Goal: Task Accomplishment & Management: Use online tool/utility

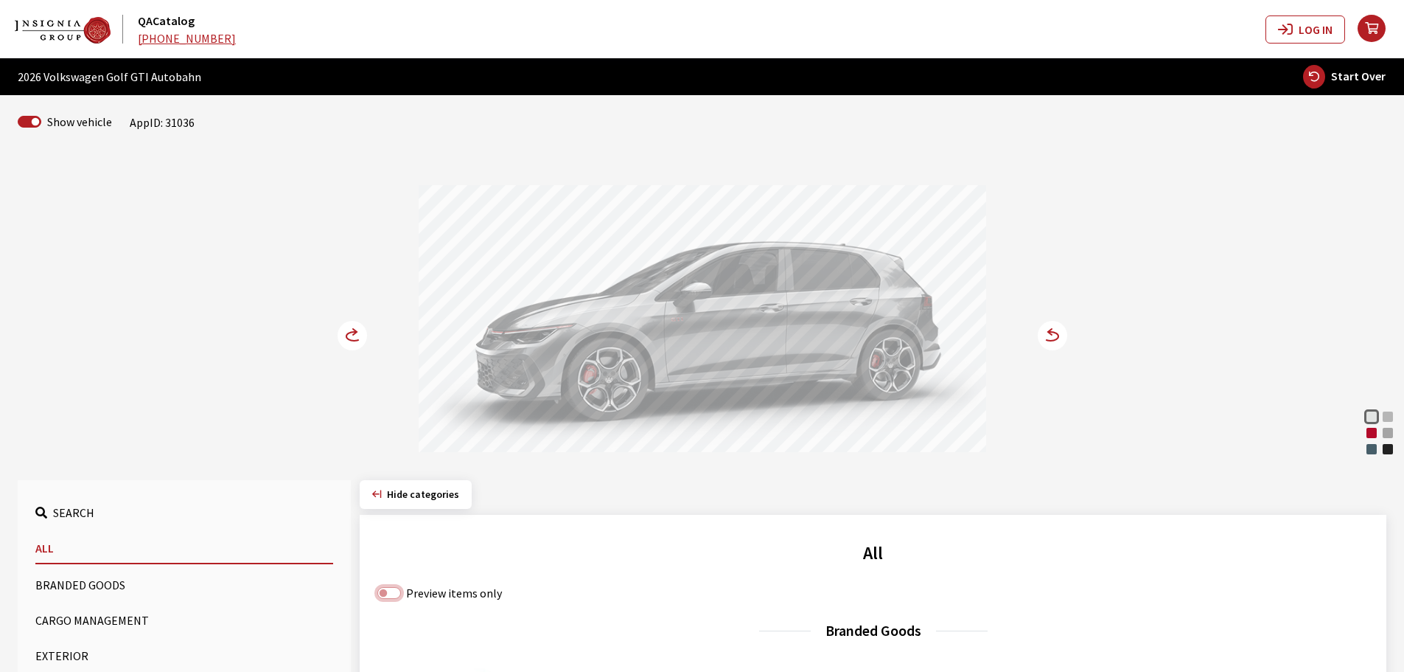
click at [393, 592] on input "Preview items only" at bounding box center [389, 593] width 24 height 12
checkbox input "true"
click at [129, 617] on button "Cargo Management" at bounding box center [184, 619] width 298 height 29
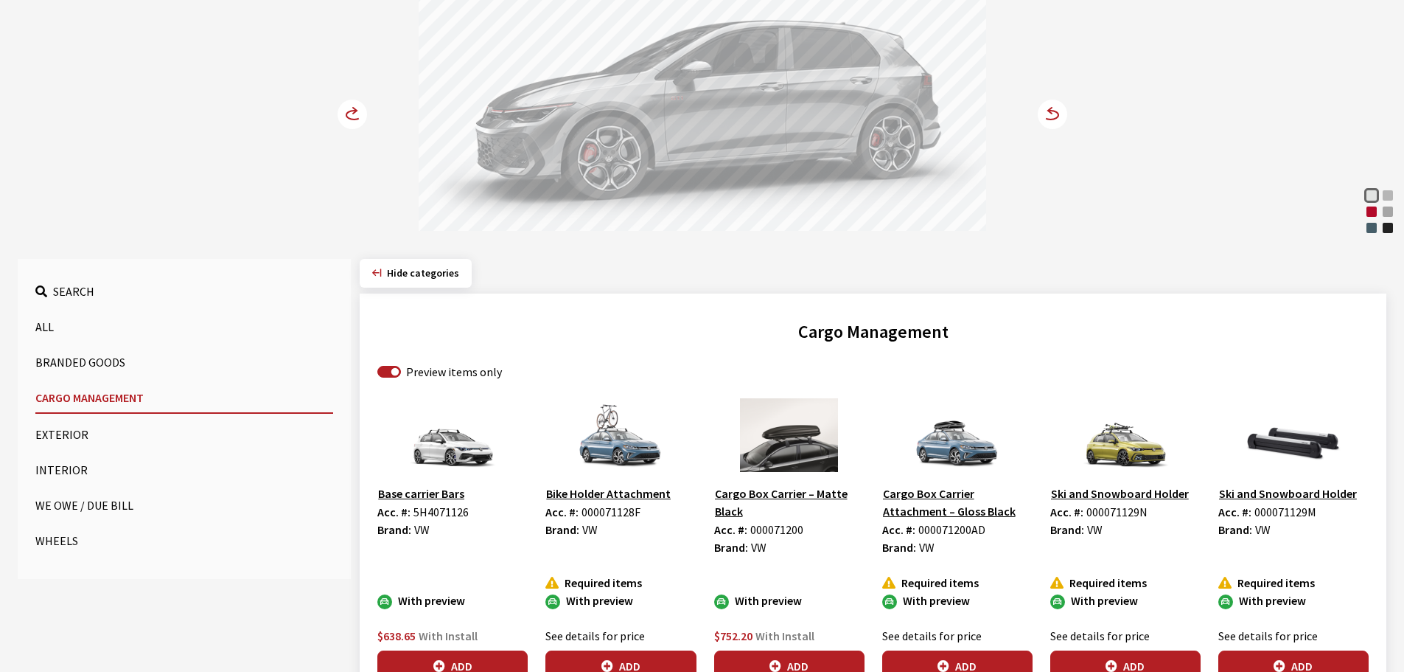
scroll to position [369, 0]
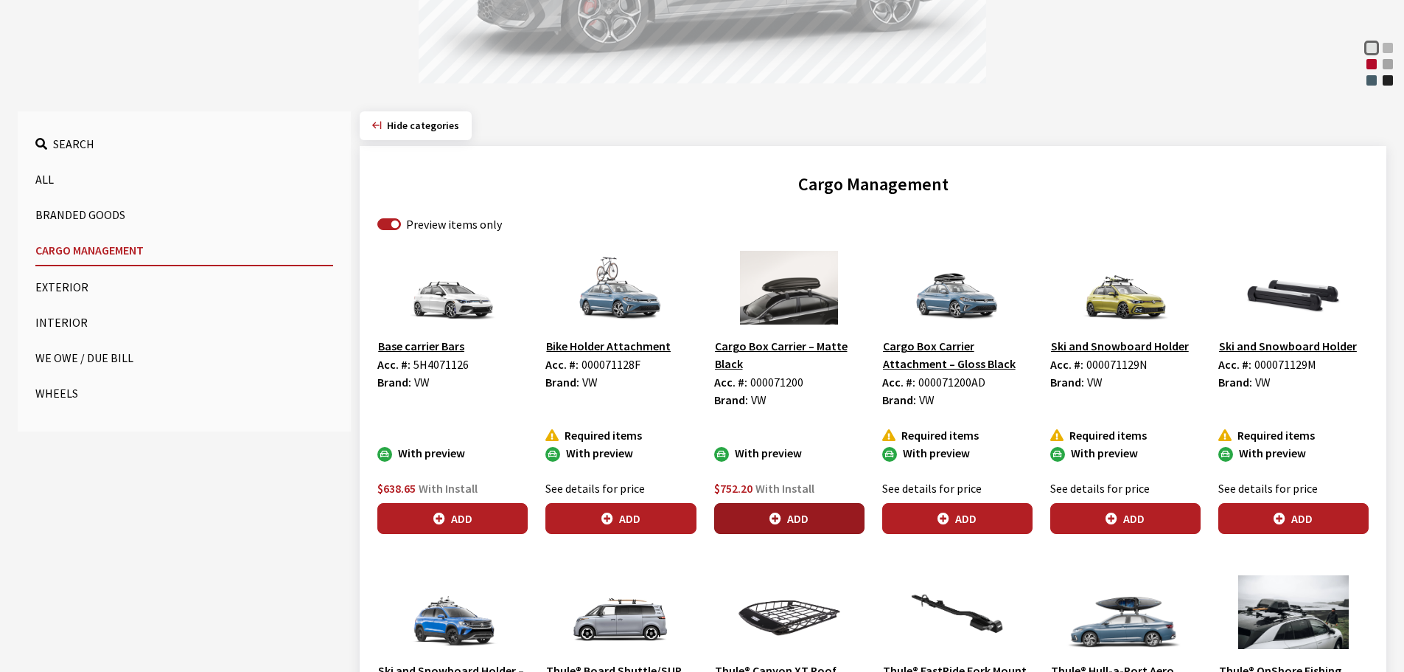
click at [764, 512] on button "Add" at bounding box center [789, 518] width 150 height 31
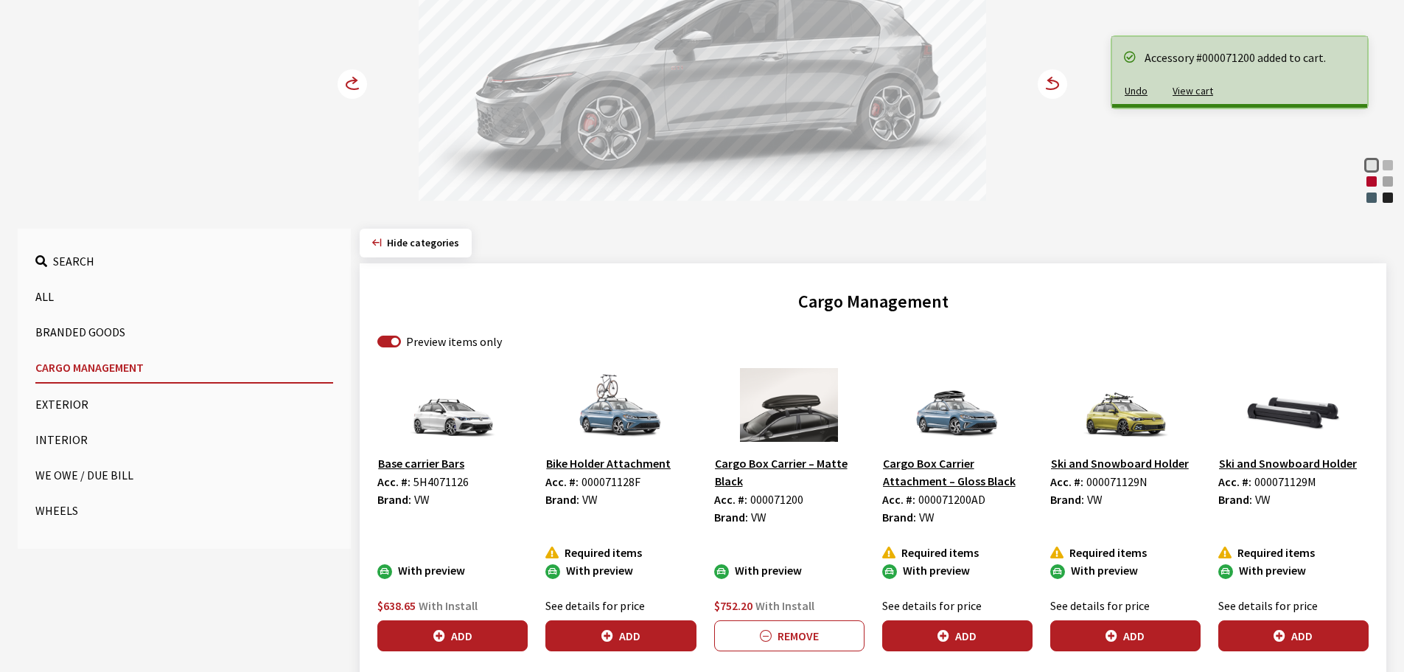
scroll to position [0, 0]
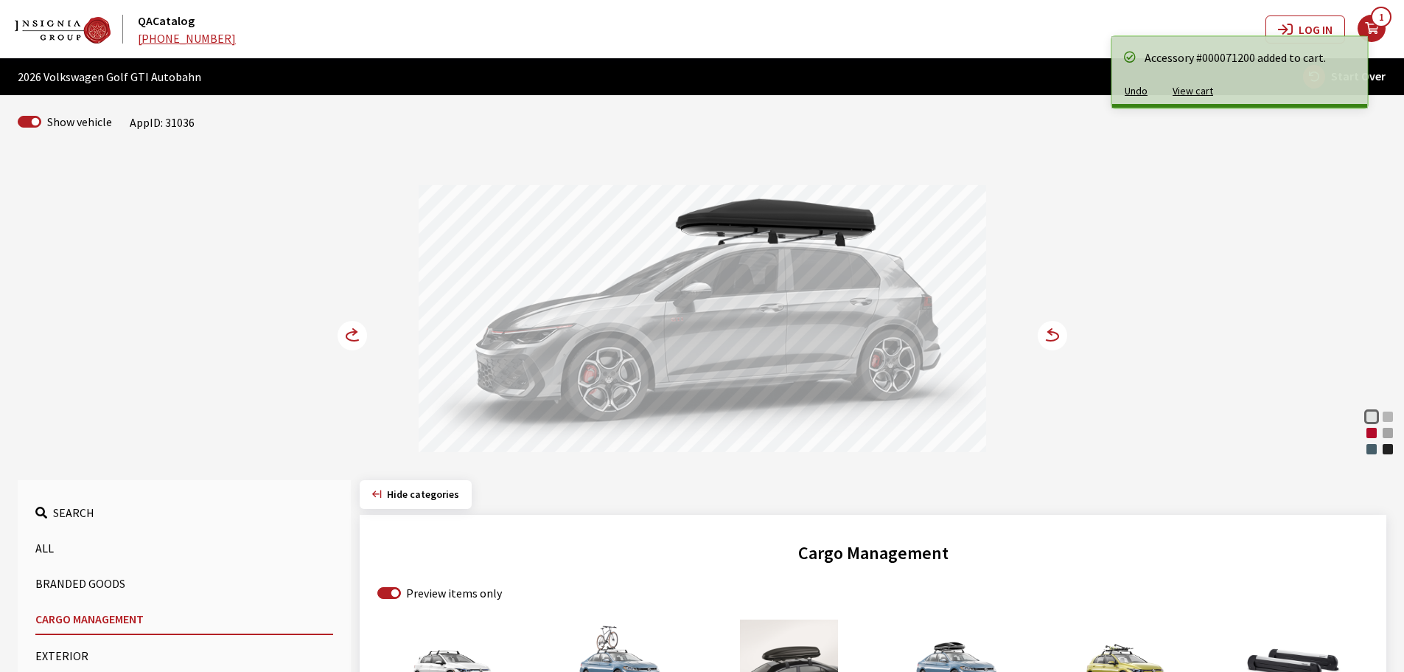
click at [349, 332] on circle at bounding box center [352, 335] width 29 height 29
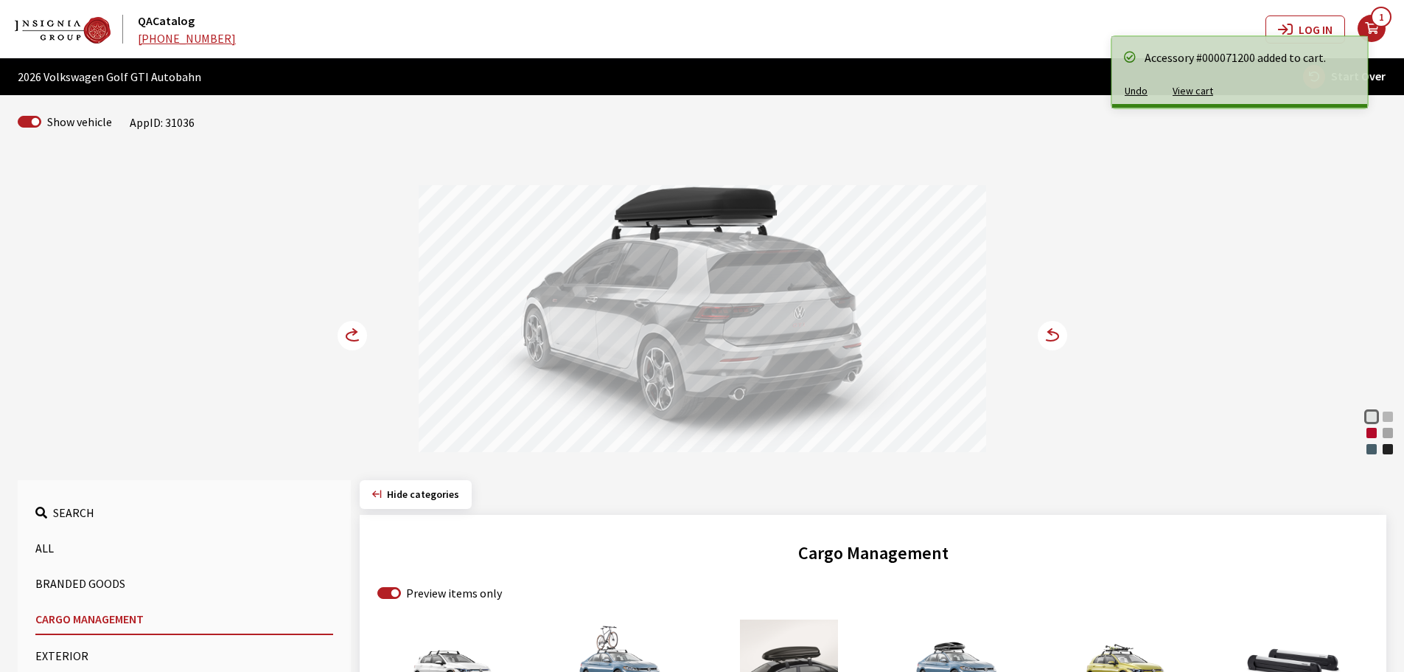
click at [349, 332] on circle at bounding box center [352, 335] width 29 height 29
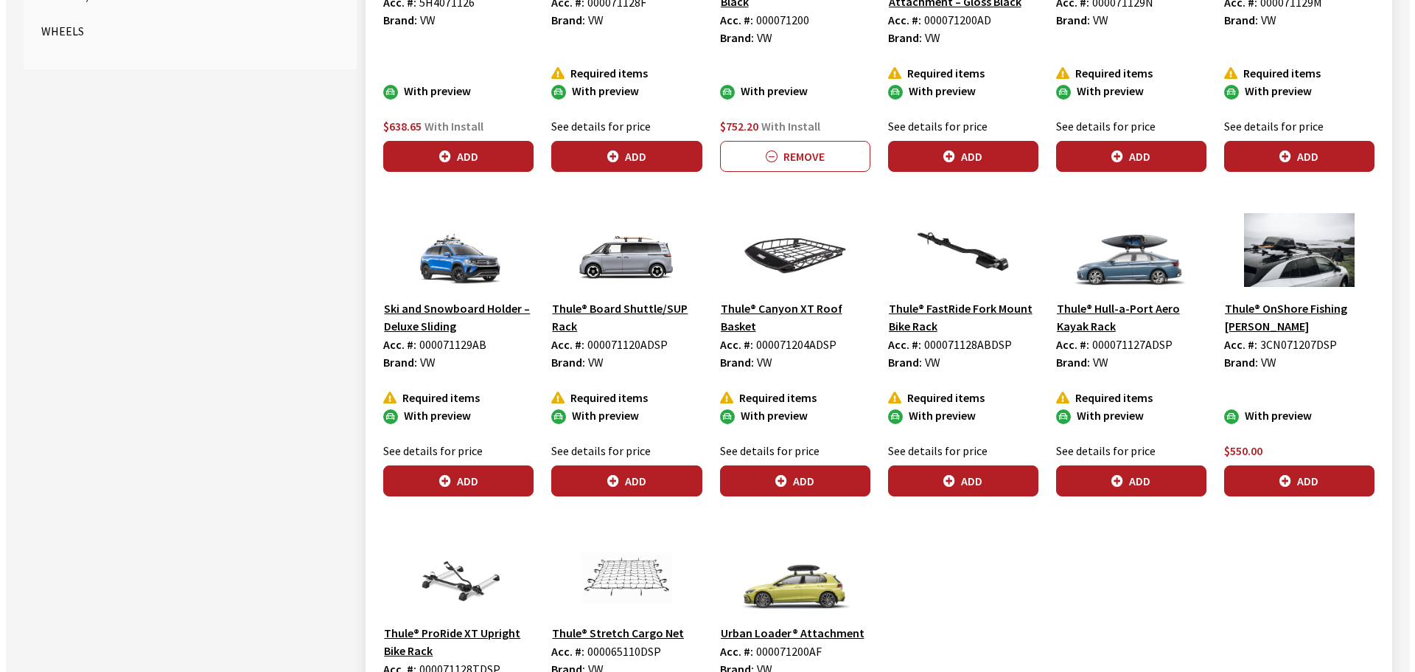
scroll to position [737, 0]
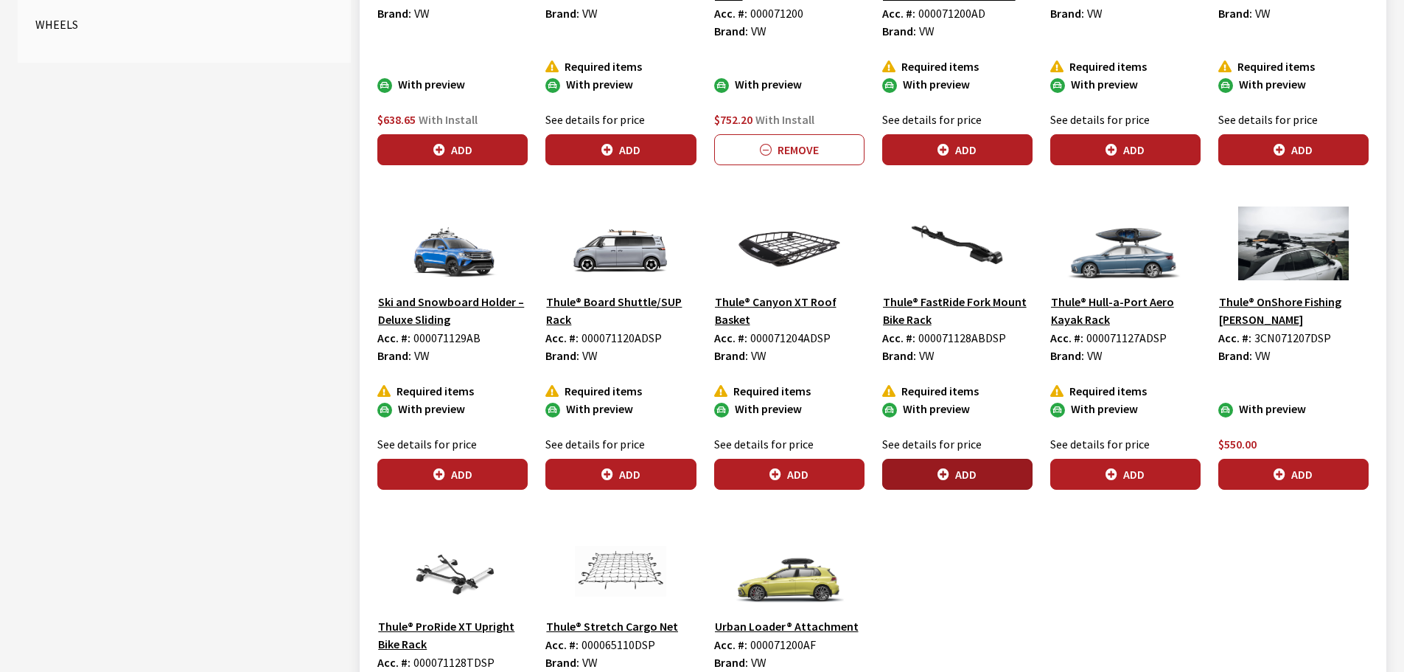
click at [952, 473] on button "Add" at bounding box center [957, 473] width 150 height 31
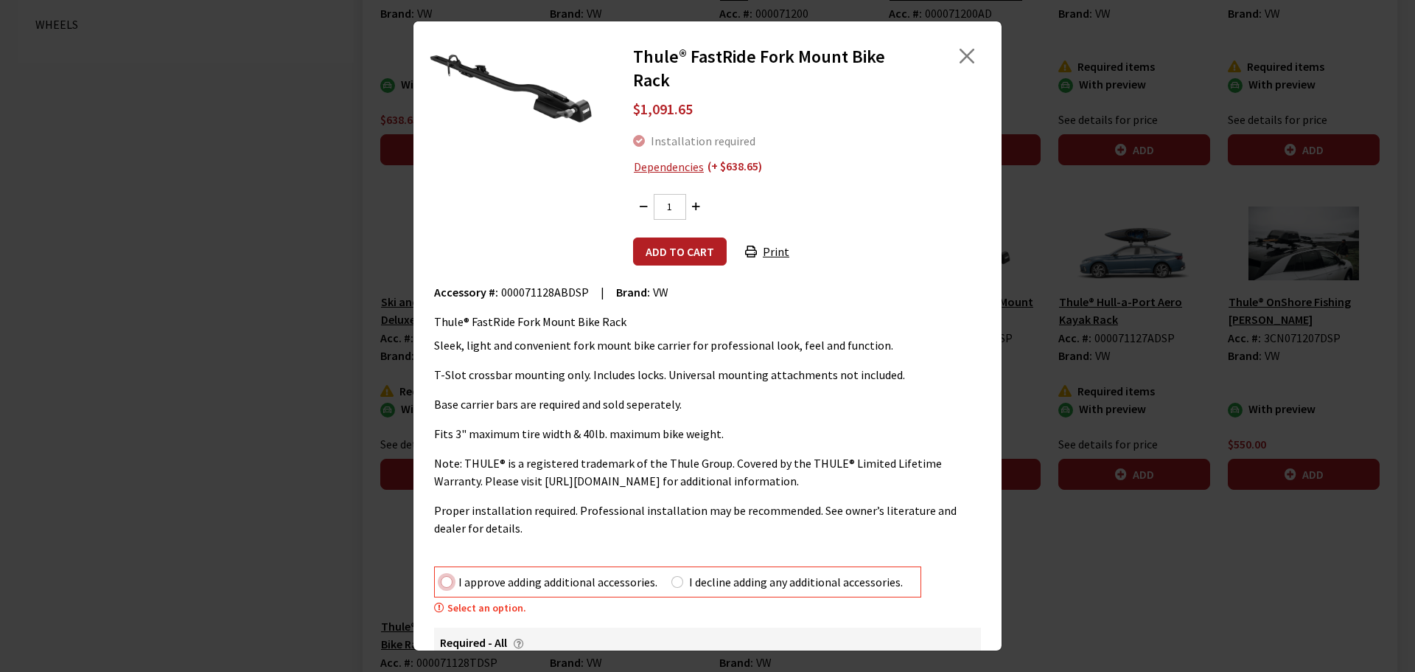
click at [445, 583] on input "I approve adding additional accessories." at bounding box center [447, 582] width 12 height 12
radio input "true"
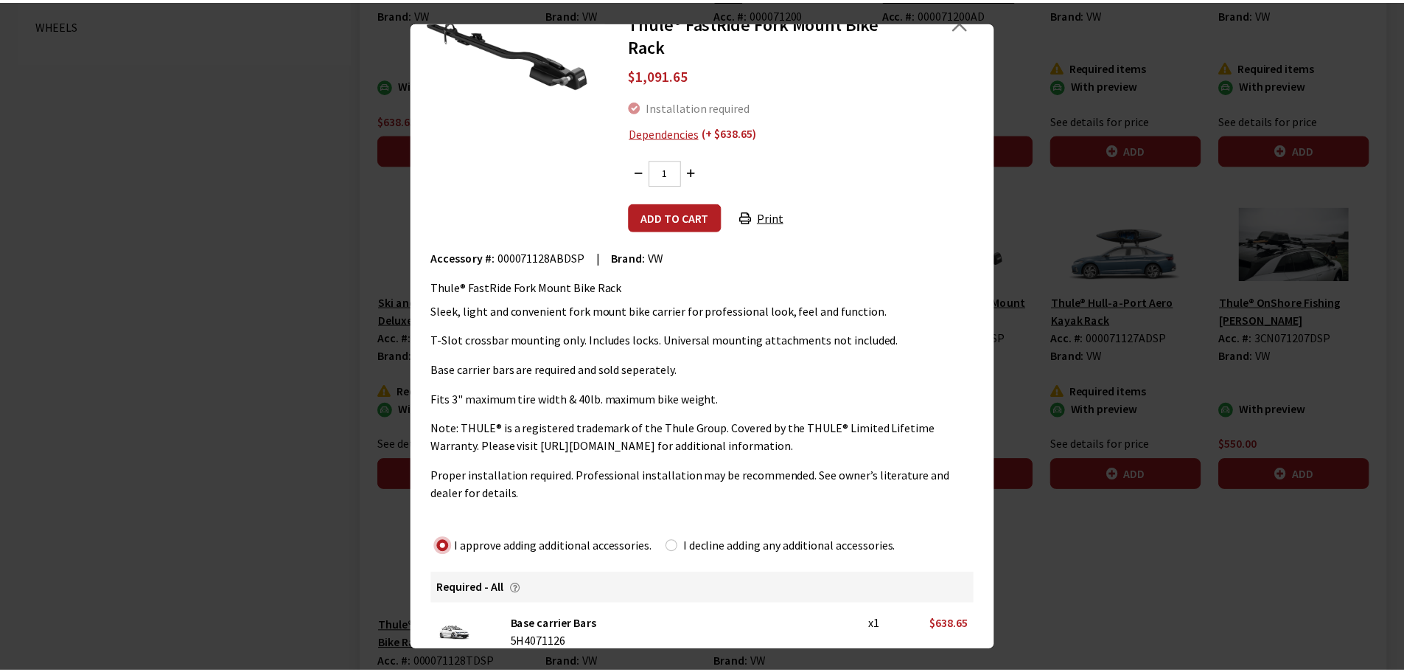
scroll to position [53, 0]
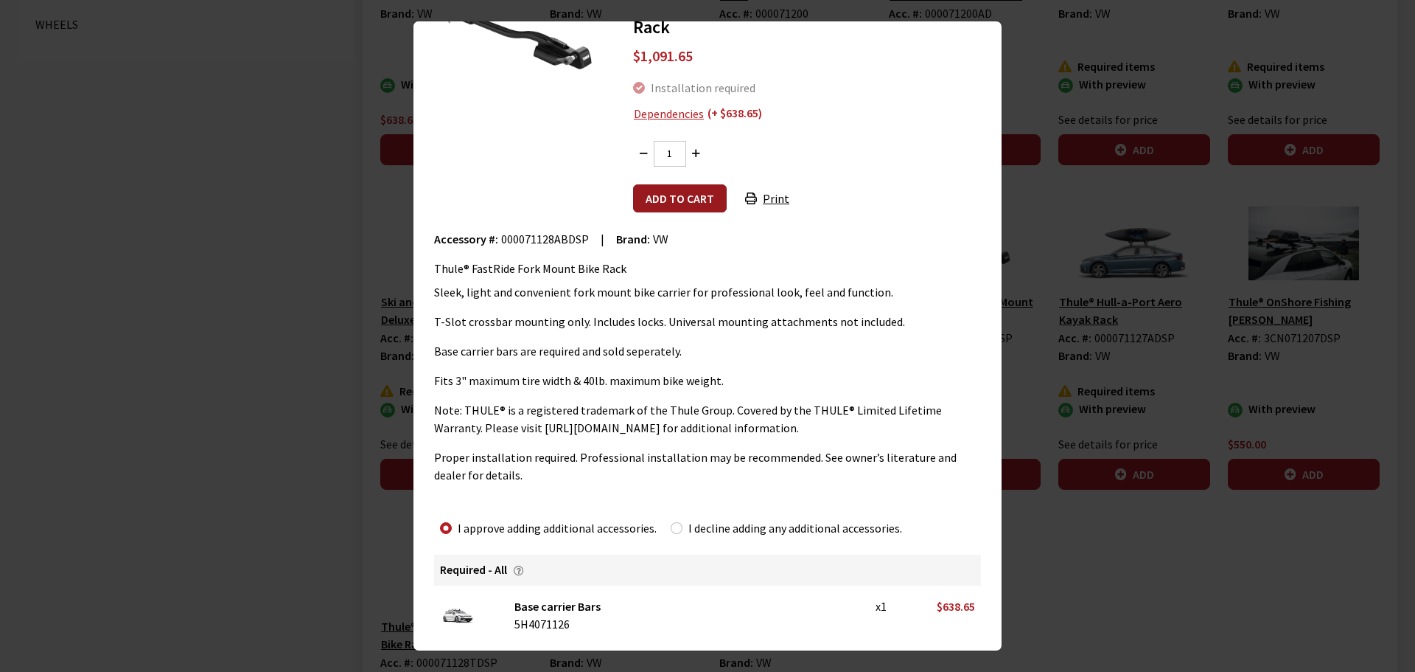
click at [665, 191] on button "Add to cart" at bounding box center [680, 198] width 94 height 28
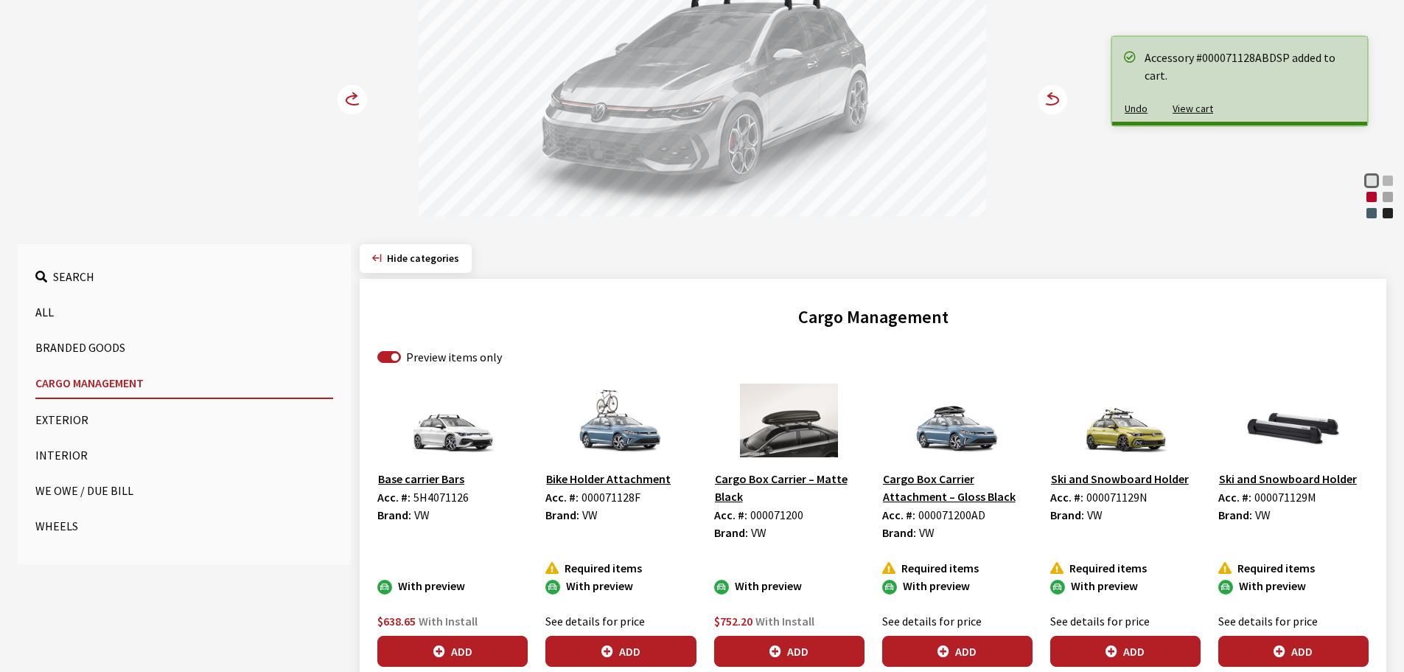
scroll to position [0, 0]
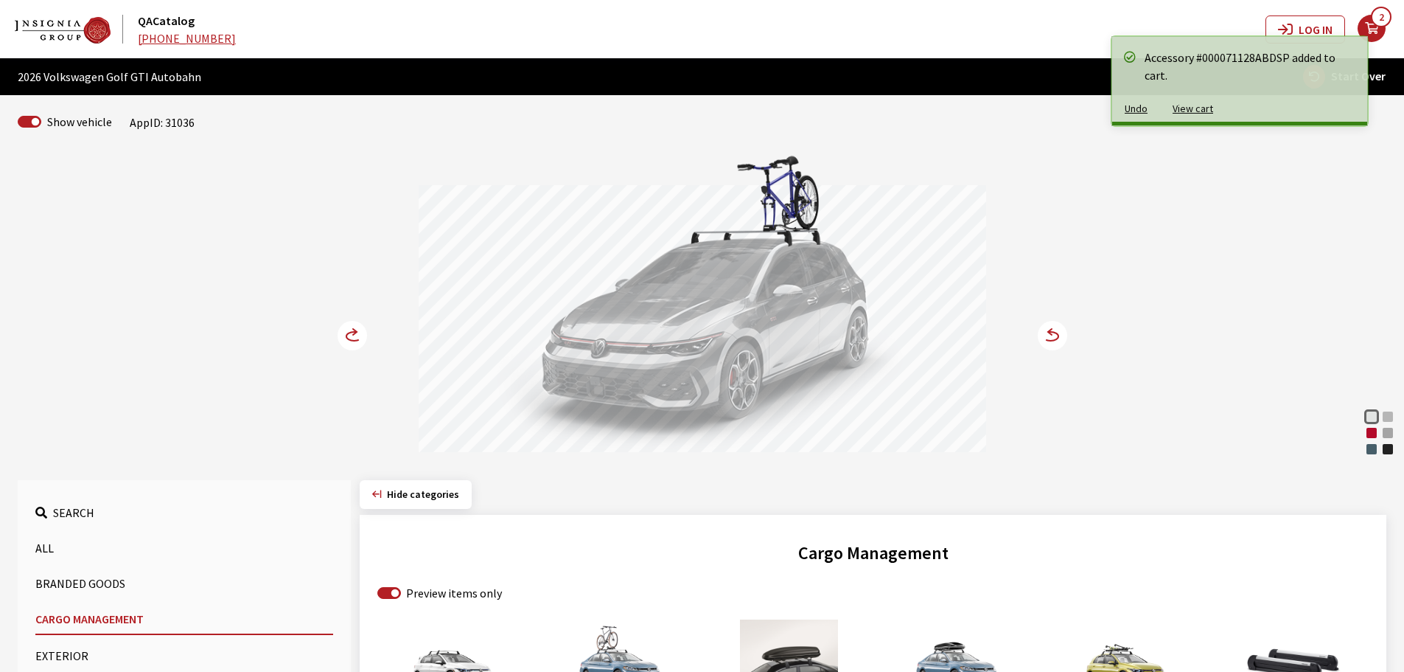
click at [352, 339] on circle at bounding box center [352, 335] width 29 height 29
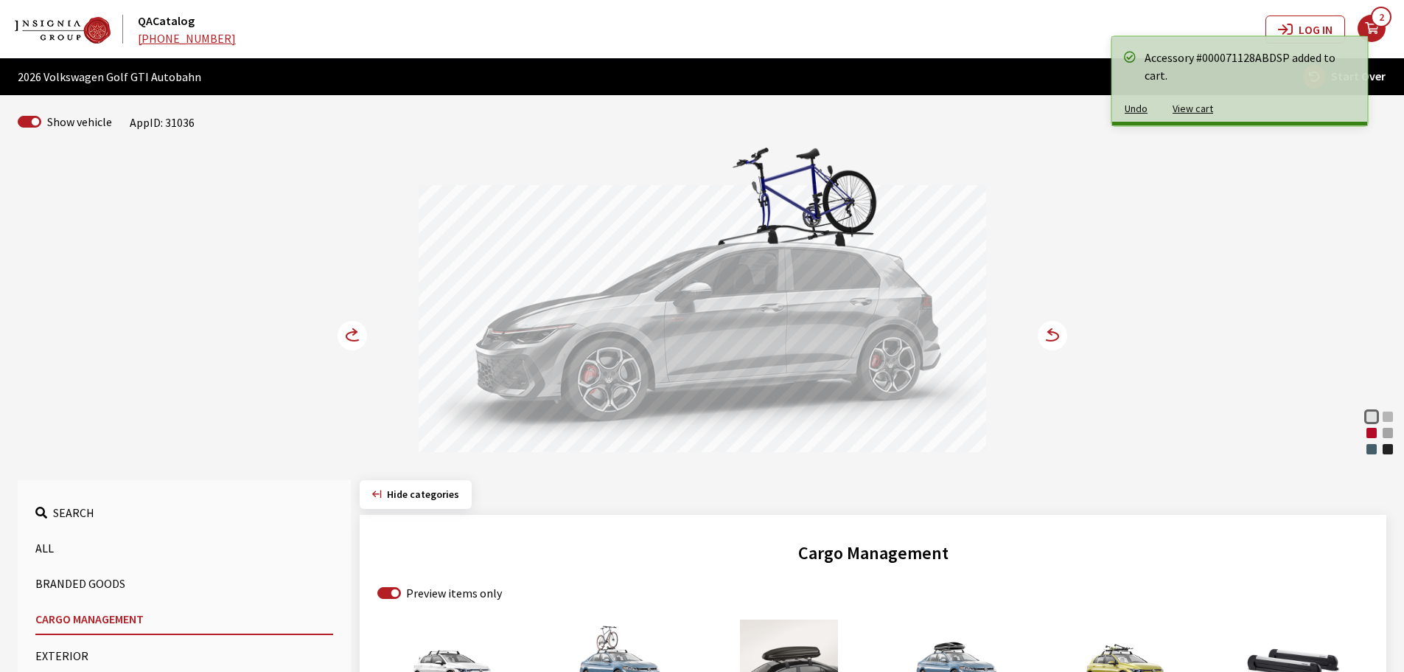
click at [352, 339] on circle at bounding box center [352, 335] width 29 height 29
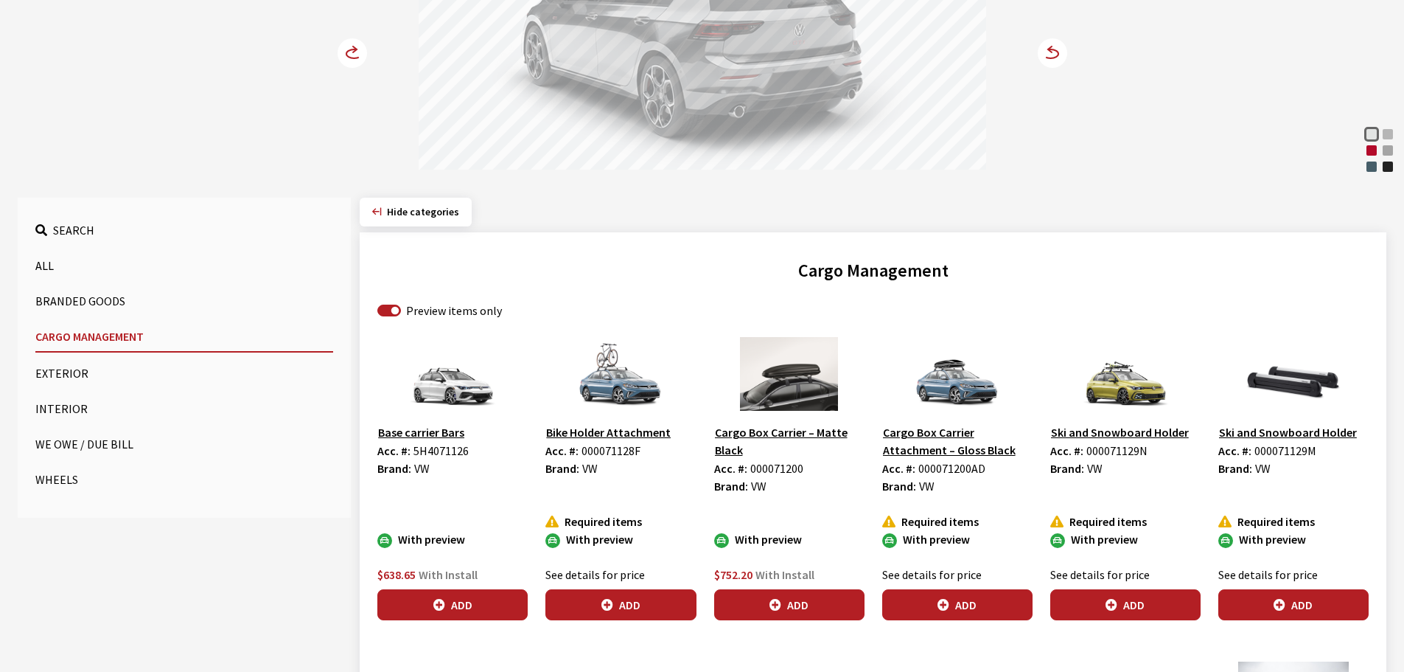
scroll to position [295, 0]
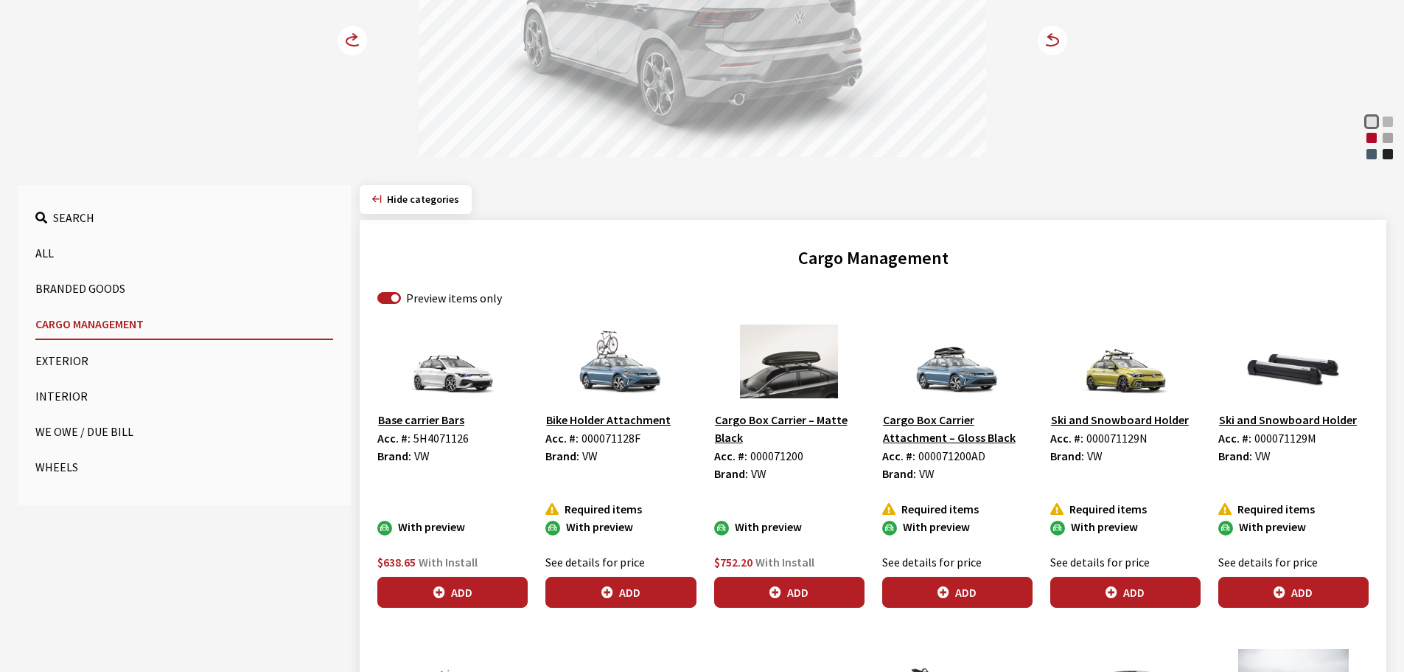
click at [83, 358] on button "Exterior" at bounding box center [184, 360] width 298 height 29
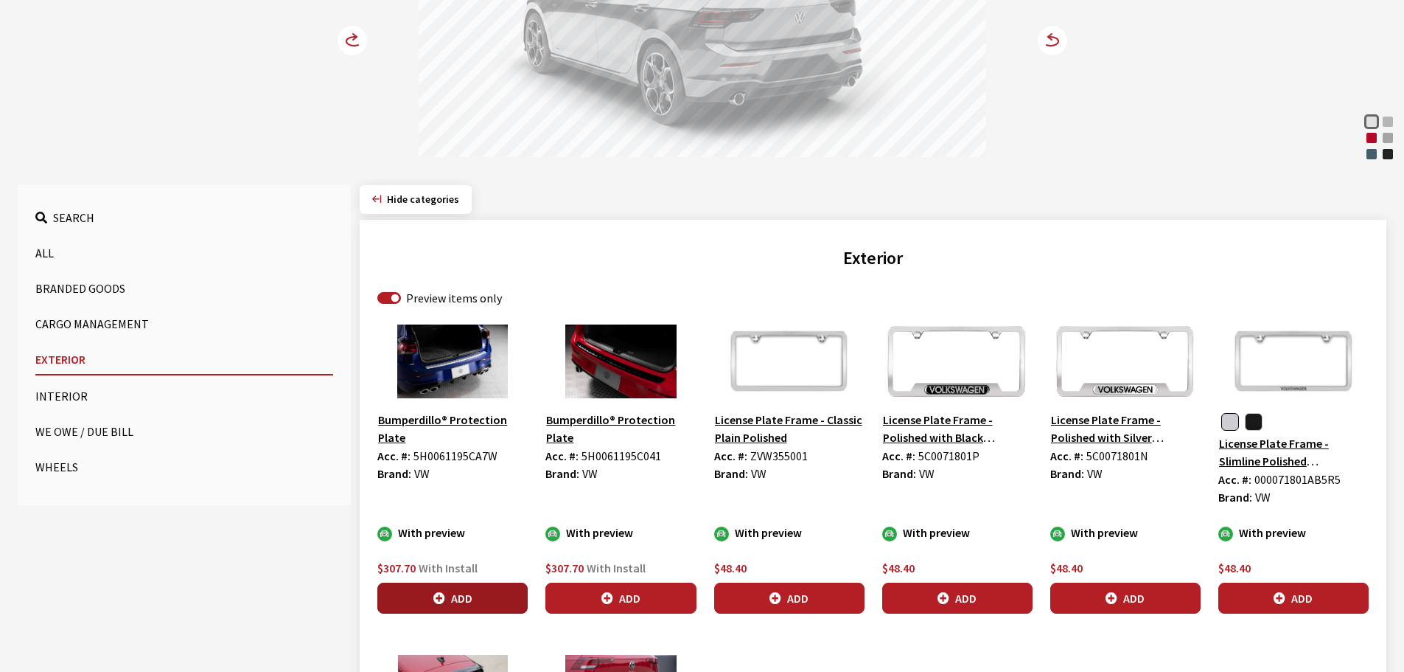
click at [450, 596] on button "Add" at bounding box center [452, 597] width 150 height 31
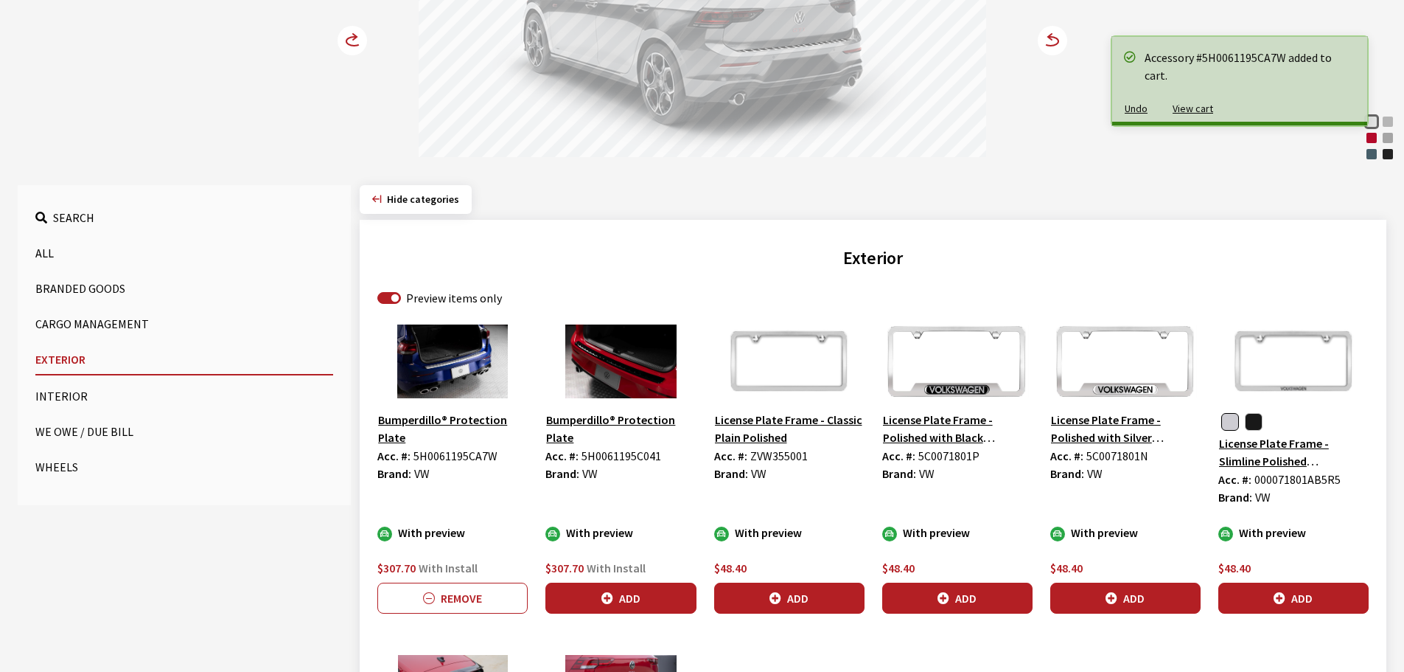
click at [960, 593] on button "Add" at bounding box center [957, 597] width 150 height 31
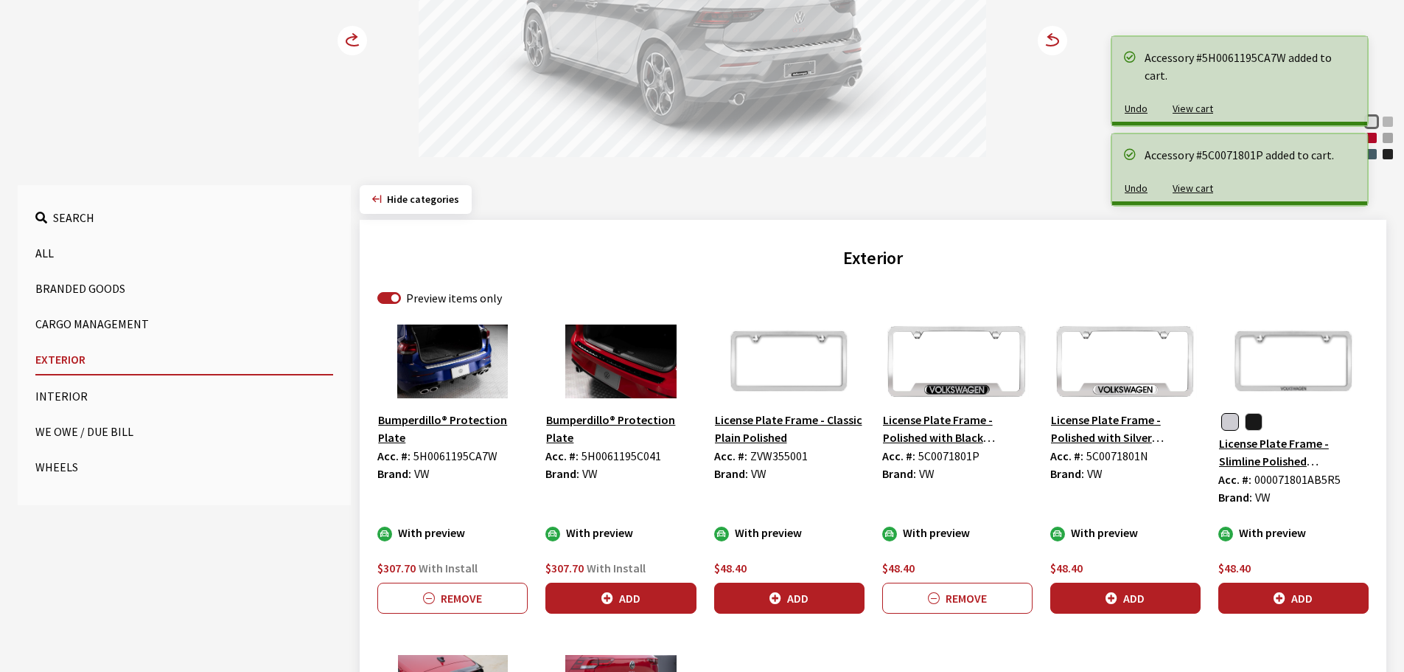
click at [1369, 155] on div "Slate Blue Metallic" at bounding box center [1371, 154] width 15 height 15
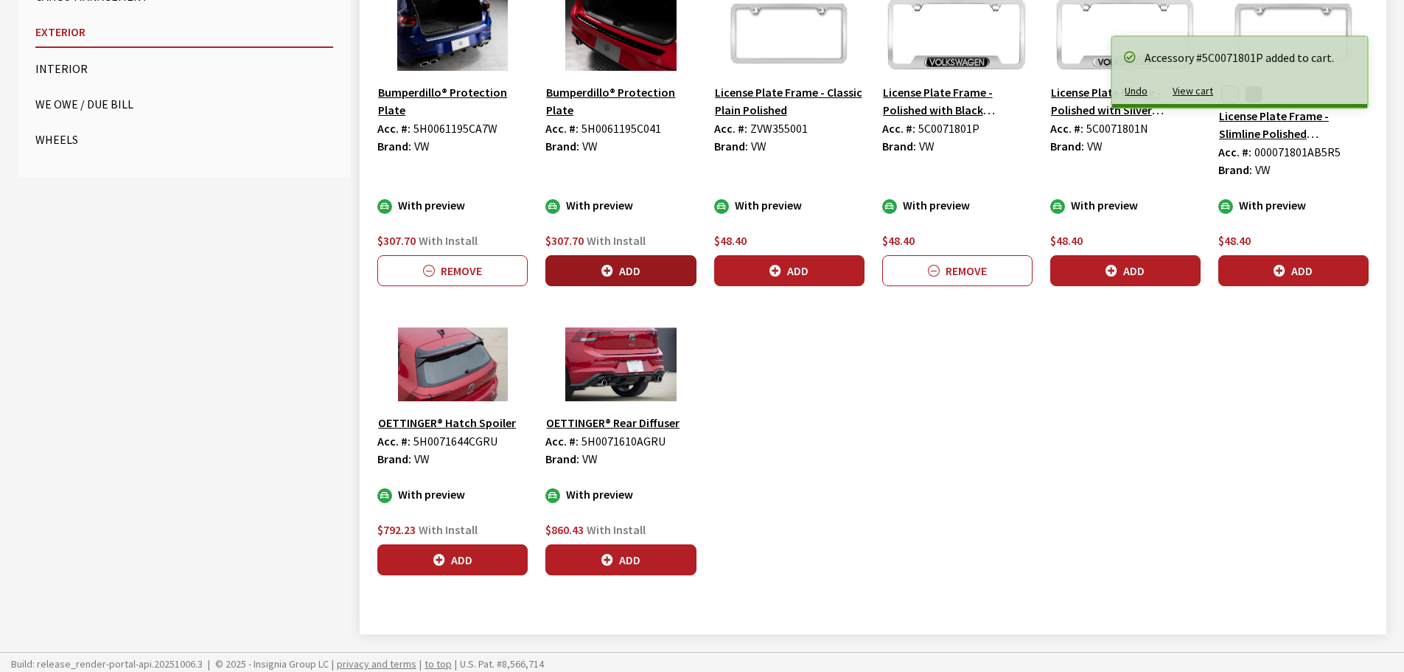
scroll to position [626, 0]
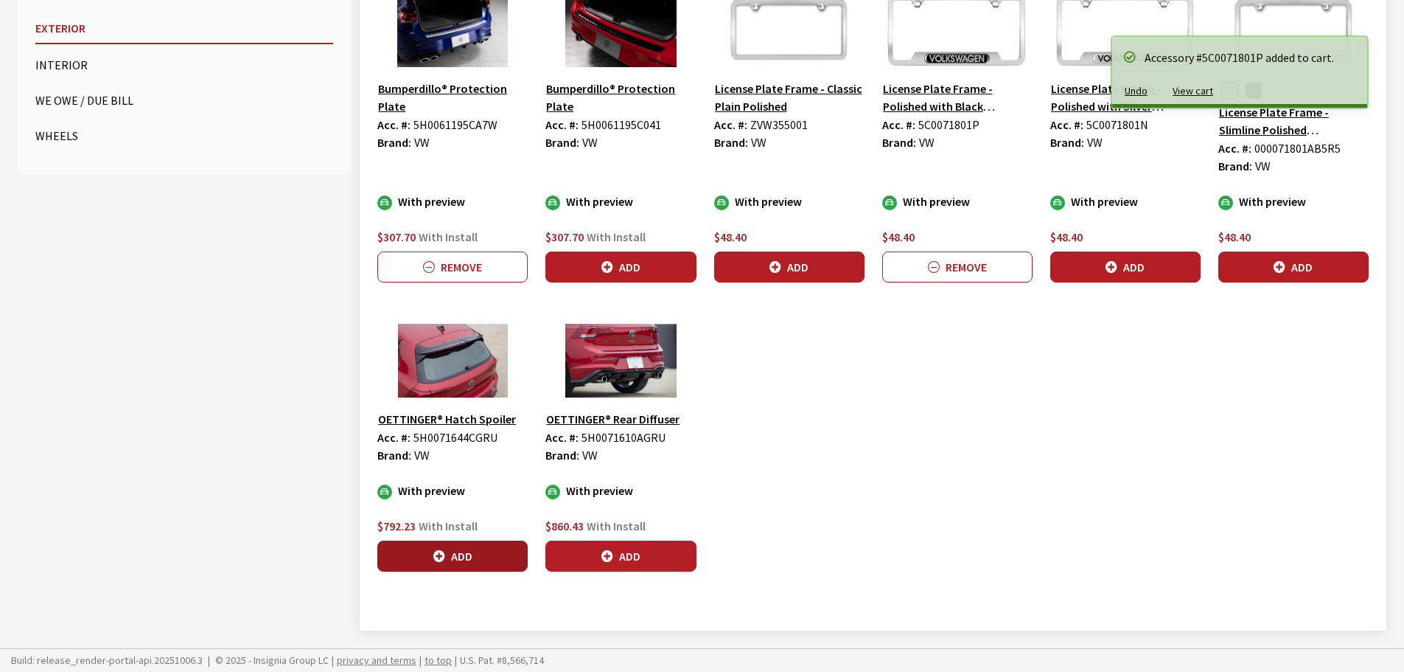
click at [476, 551] on button "Add" at bounding box center [452, 555] width 150 height 31
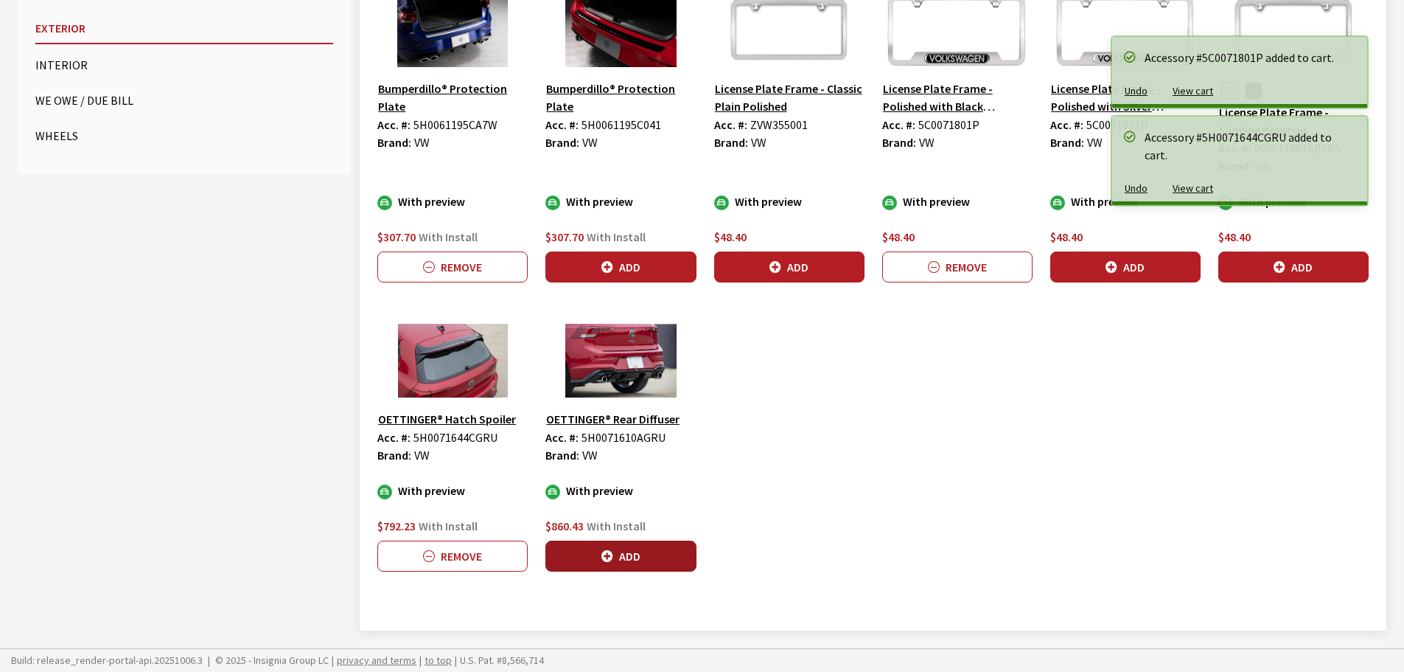
click at [609, 554] on icon "button" at bounding box center [607, 557] width 12 height 12
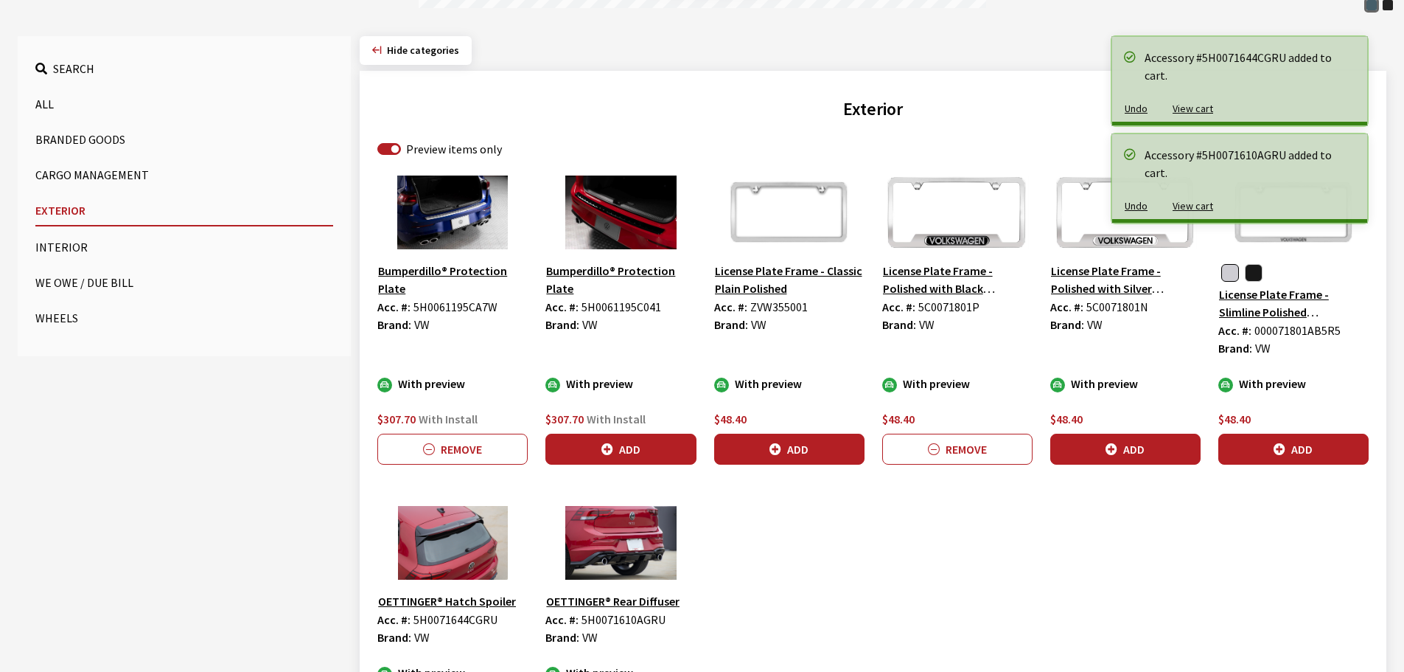
scroll to position [184, 0]
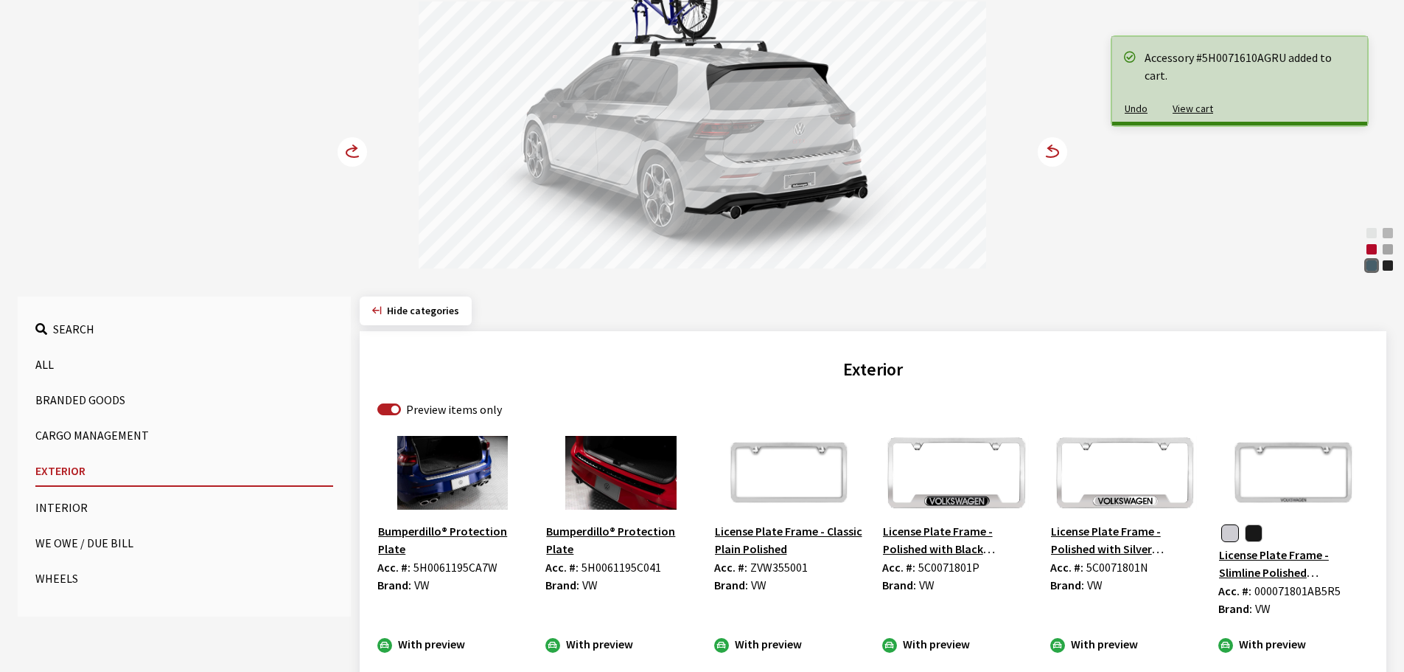
click at [344, 145] on circle at bounding box center [352, 151] width 29 height 29
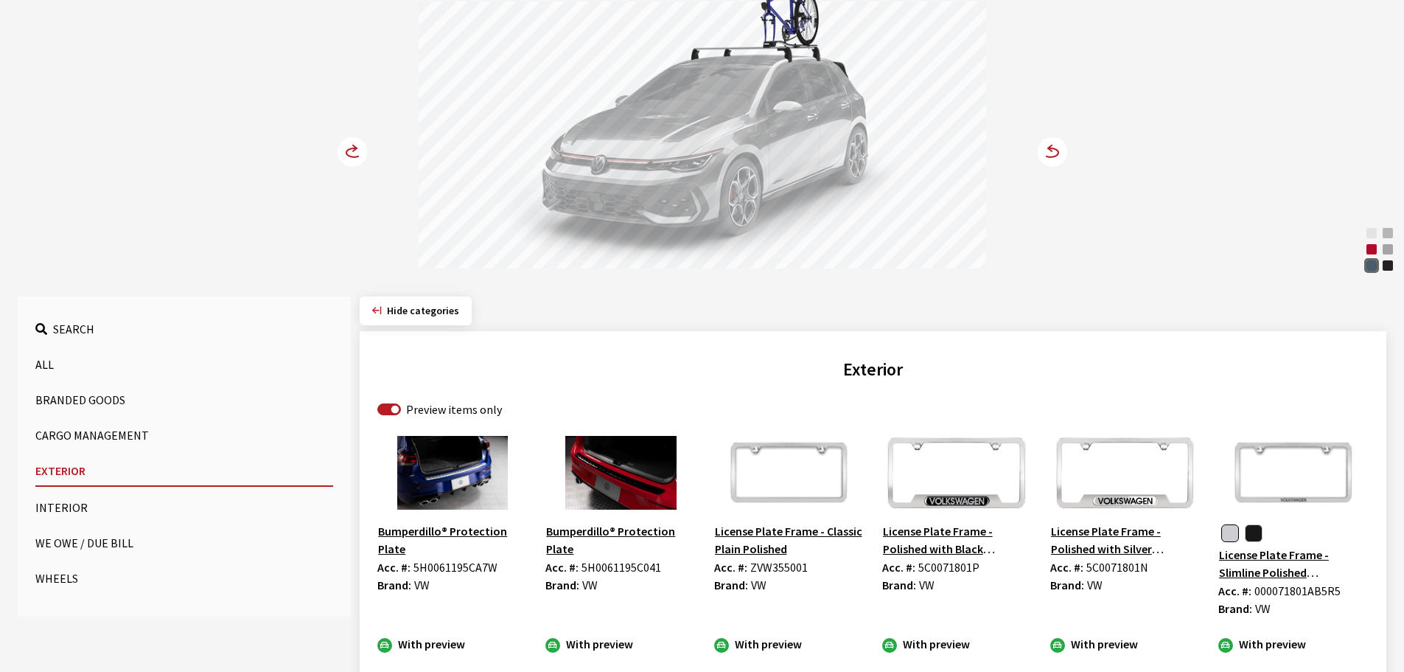
click at [344, 145] on circle at bounding box center [352, 151] width 29 height 29
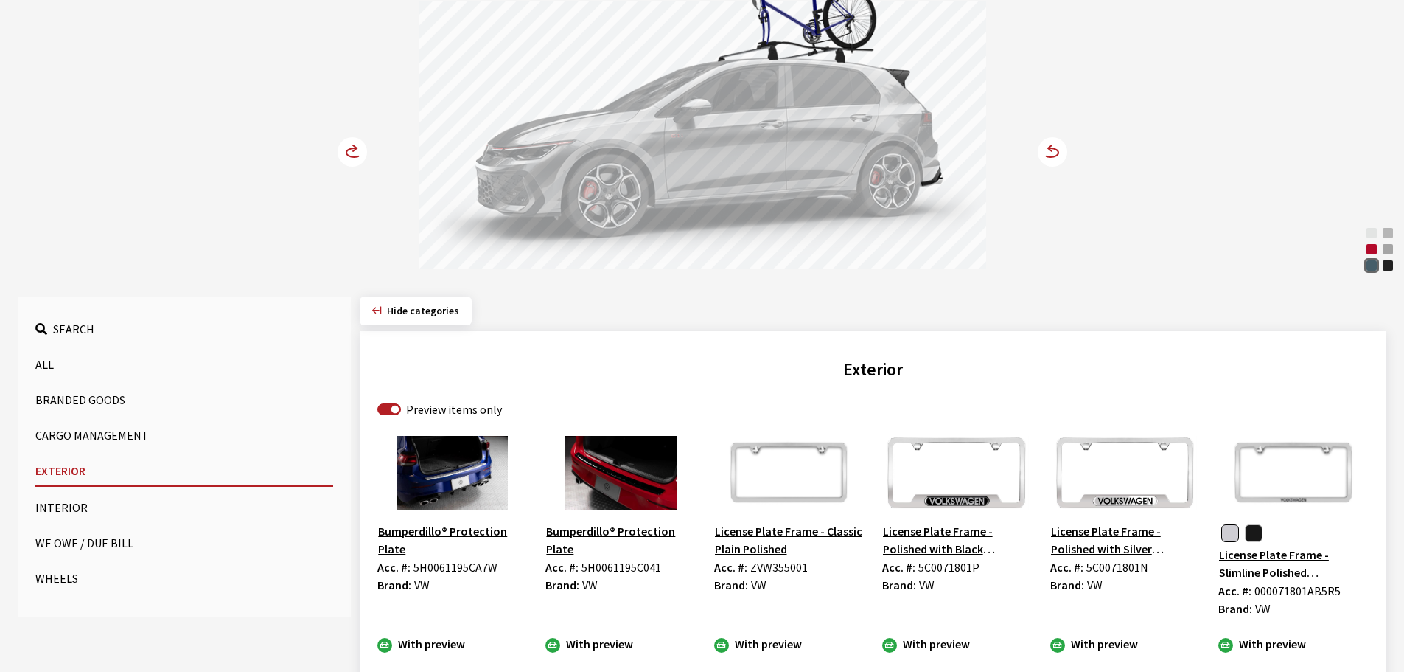
click at [1373, 234] on div "Opal White Pearl" at bounding box center [1371, 233] width 15 height 15
click at [346, 157] on circle at bounding box center [352, 151] width 29 height 29
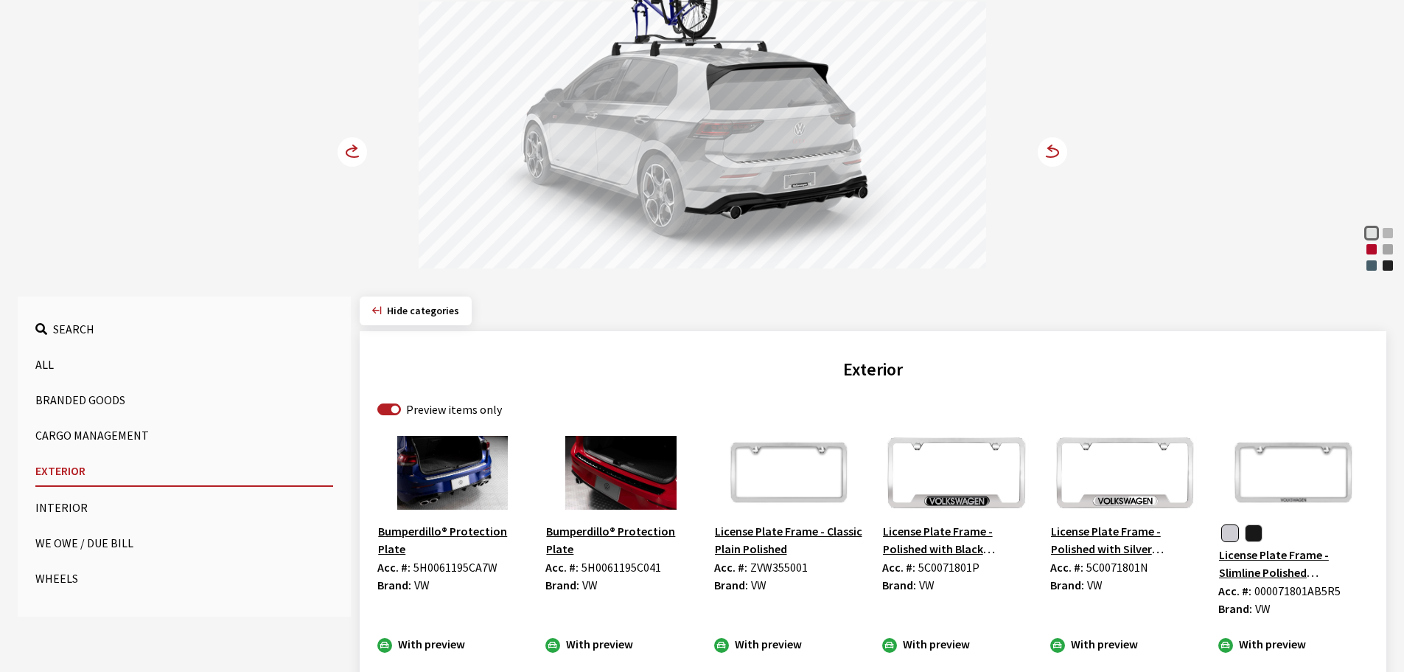
click at [346, 157] on circle at bounding box center [352, 151] width 29 height 29
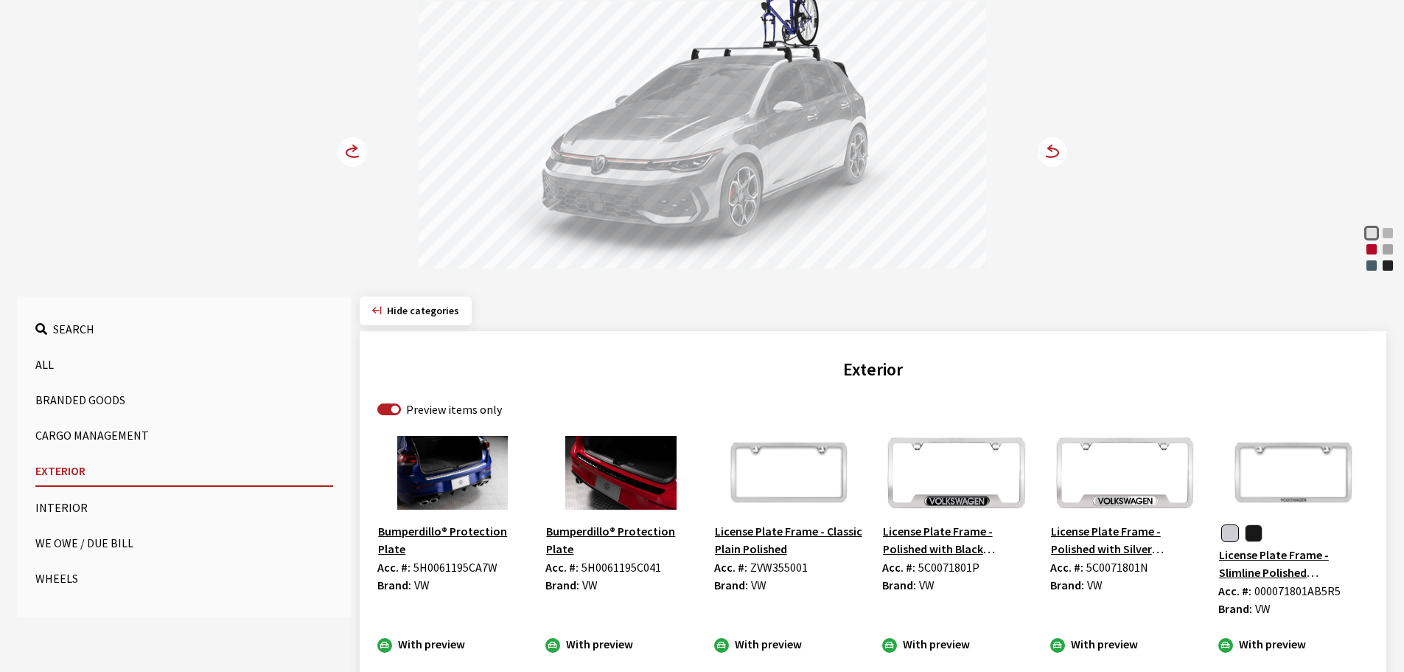
click at [346, 157] on circle at bounding box center [352, 151] width 29 height 29
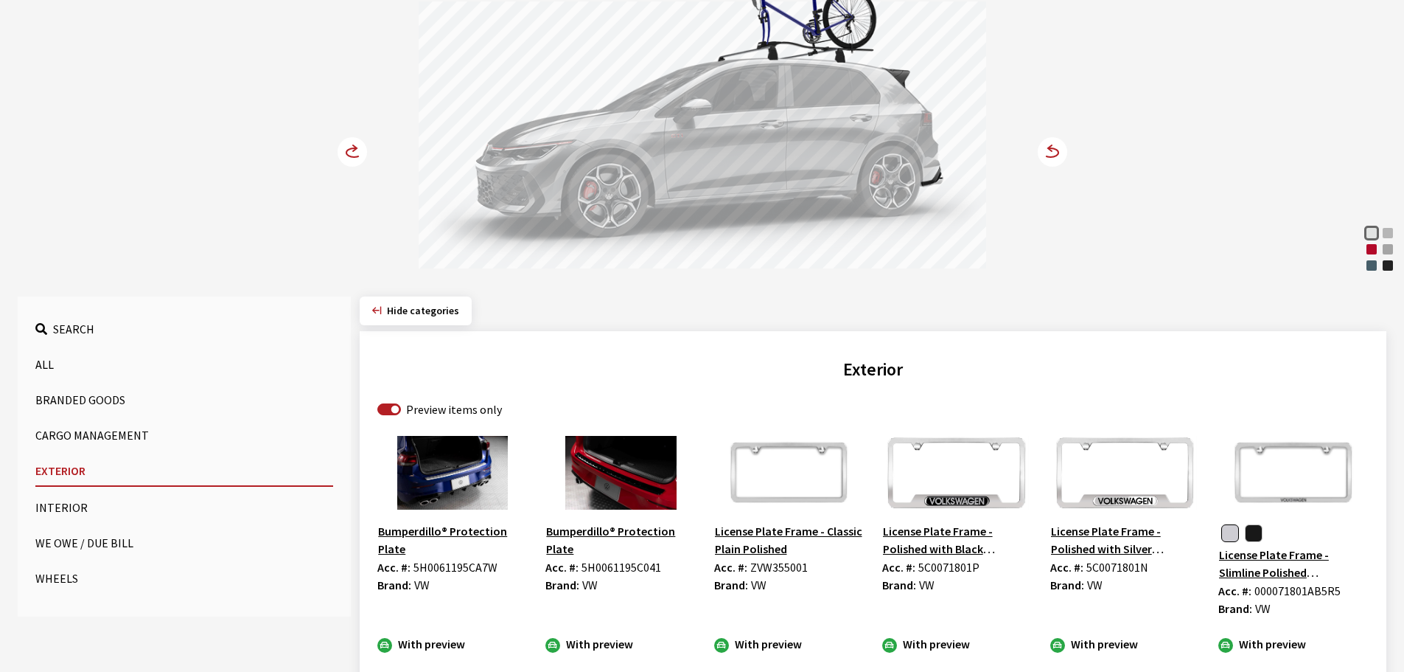
click at [53, 576] on button "Wheels" at bounding box center [184, 577] width 298 height 29
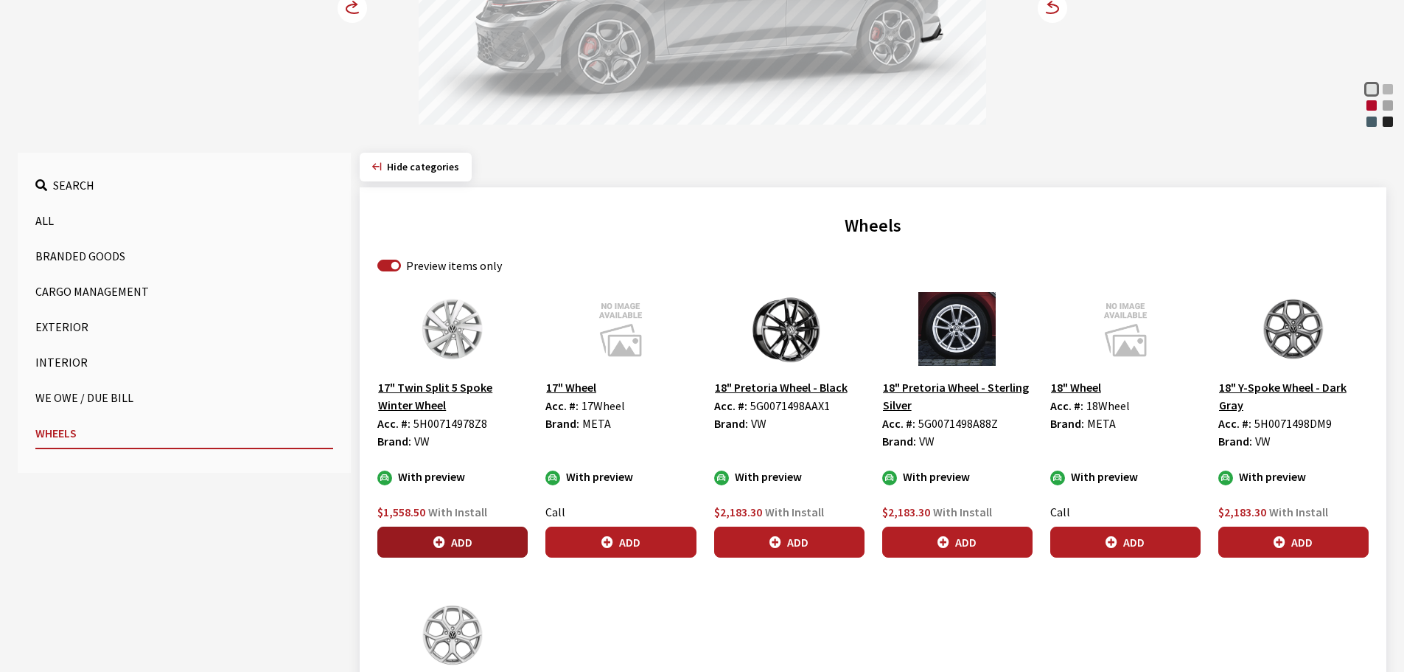
scroll to position [331, 0]
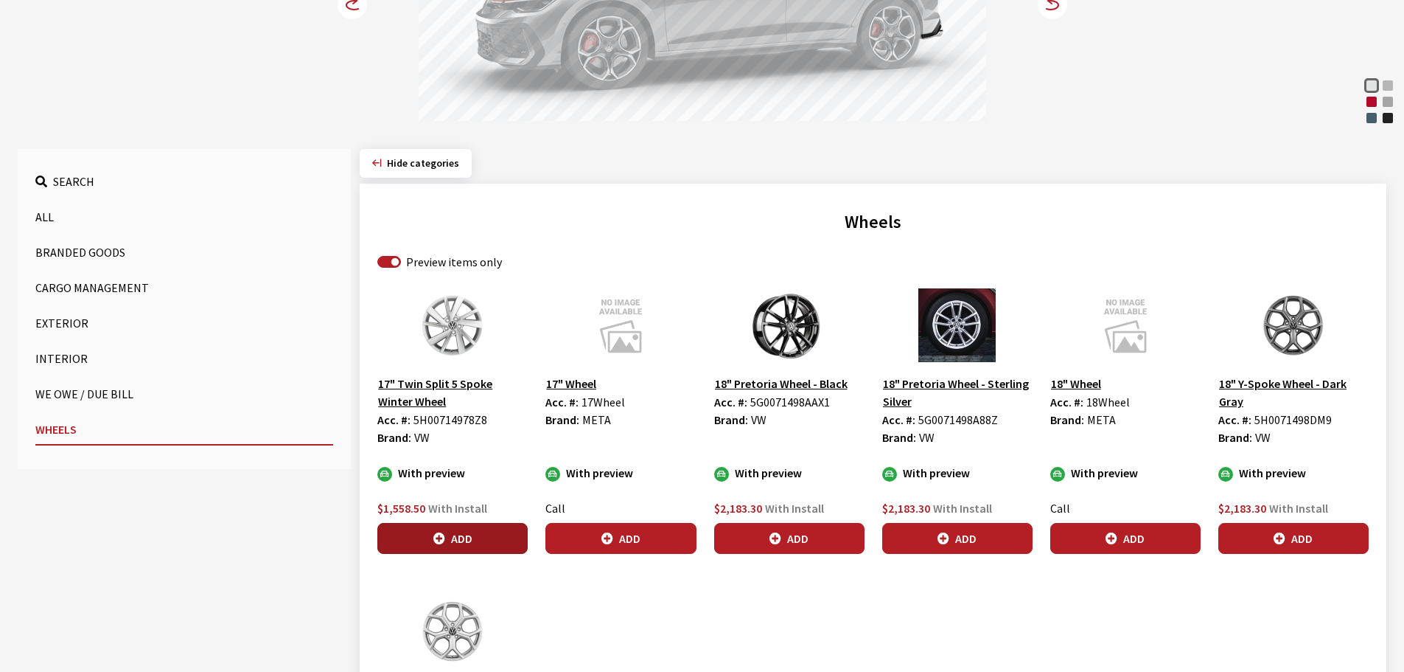
click at [458, 531] on button "Add" at bounding box center [452, 538] width 150 height 31
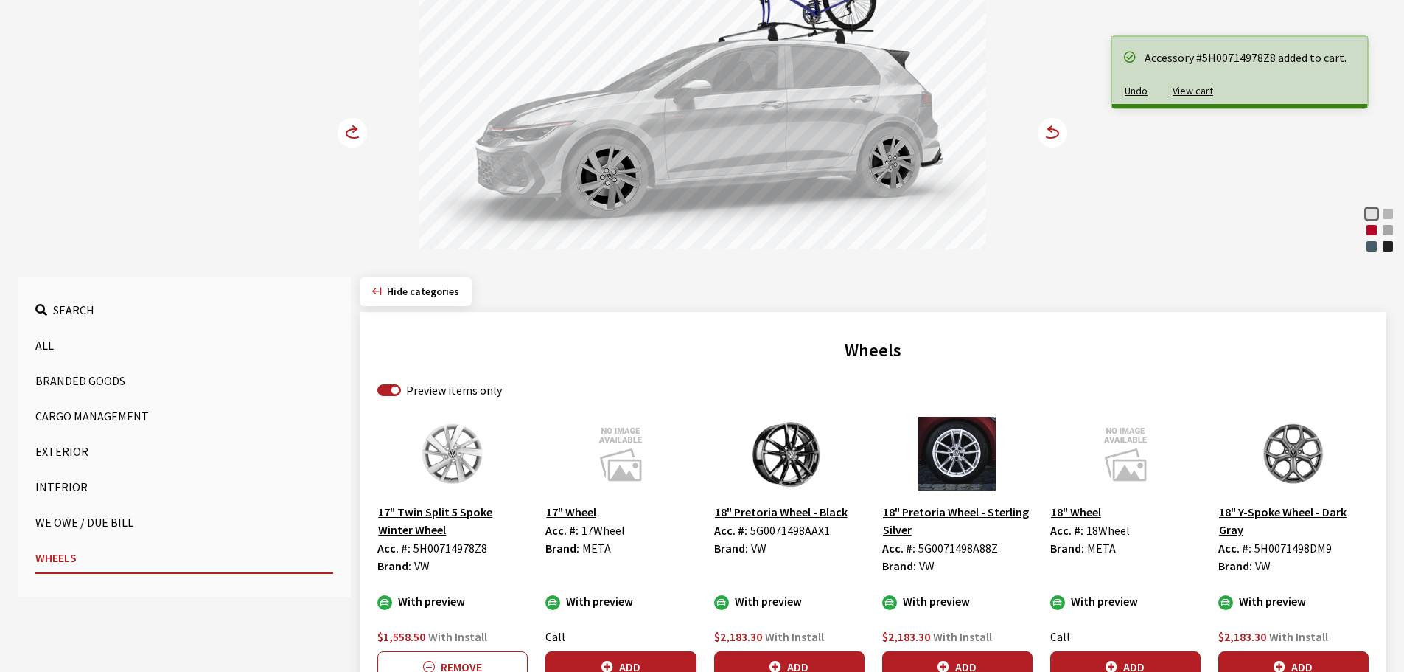
scroll to position [184, 0]
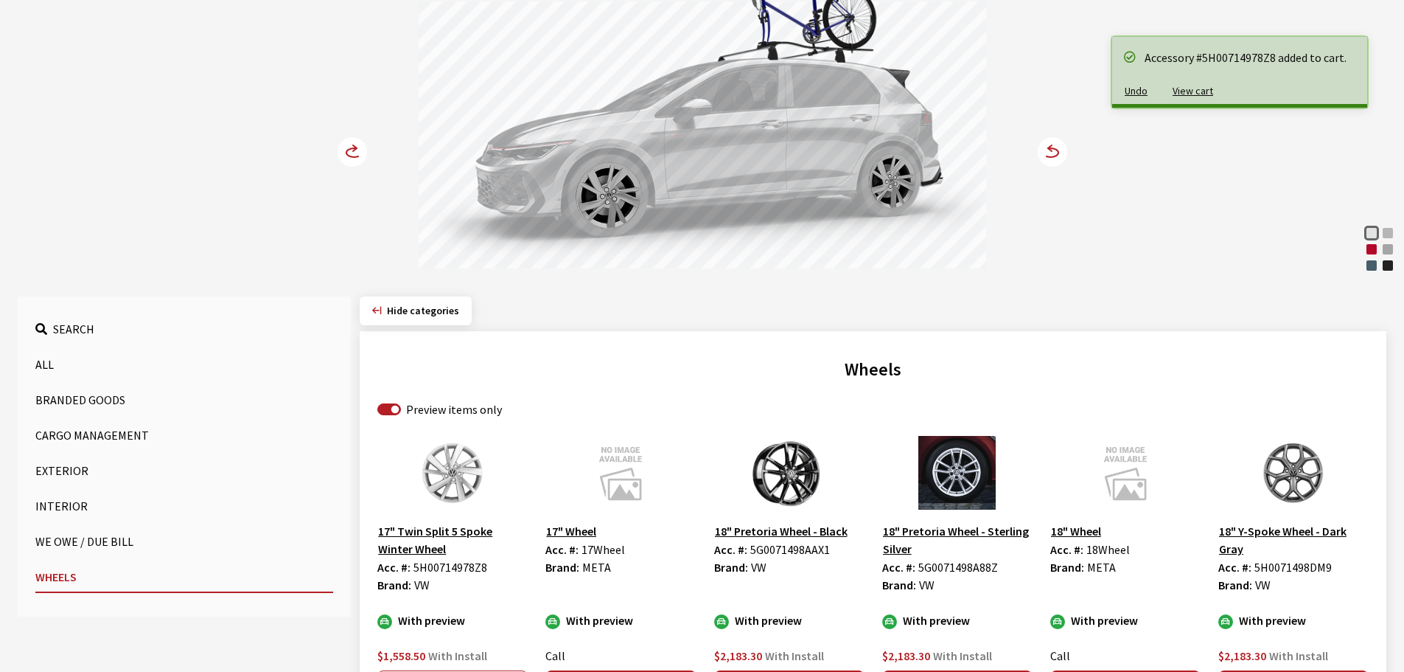
click at [352, 147] on circle at bounding box center [352, 151] width 29 height 29
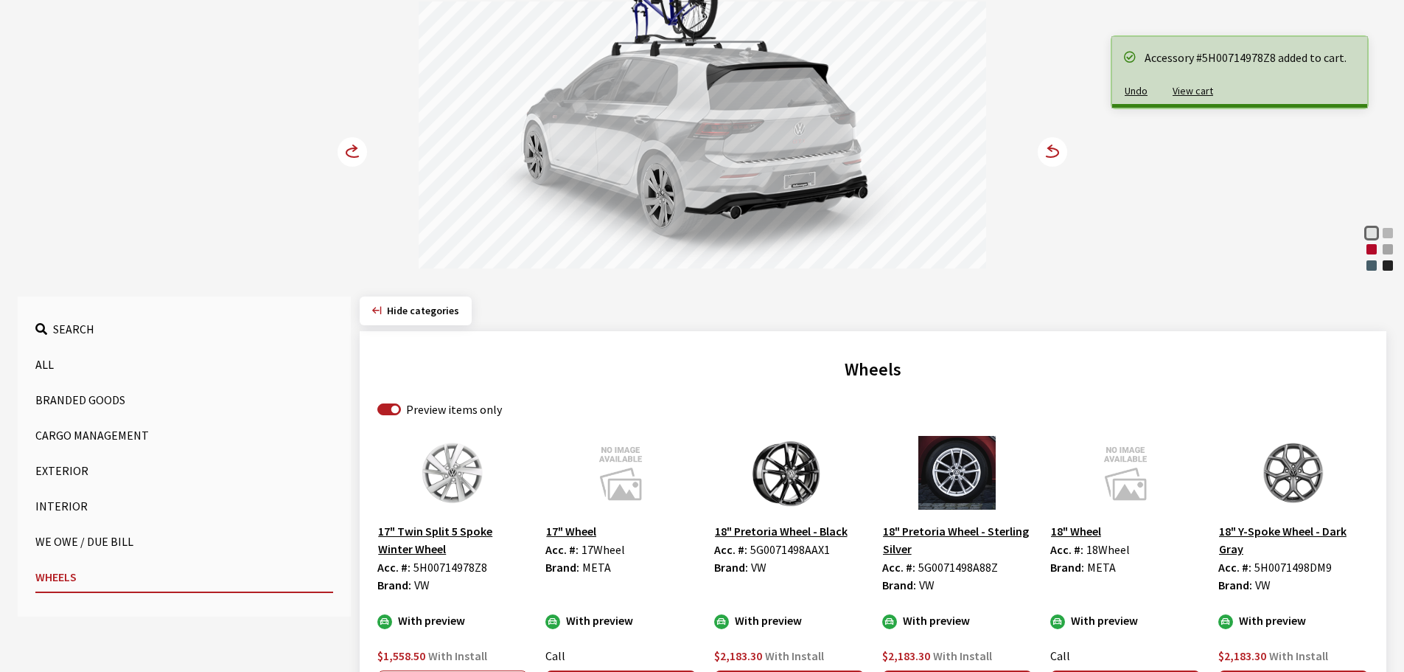
click at [352, 147] on circle at bounding box center [352, 151] width 29 height 29
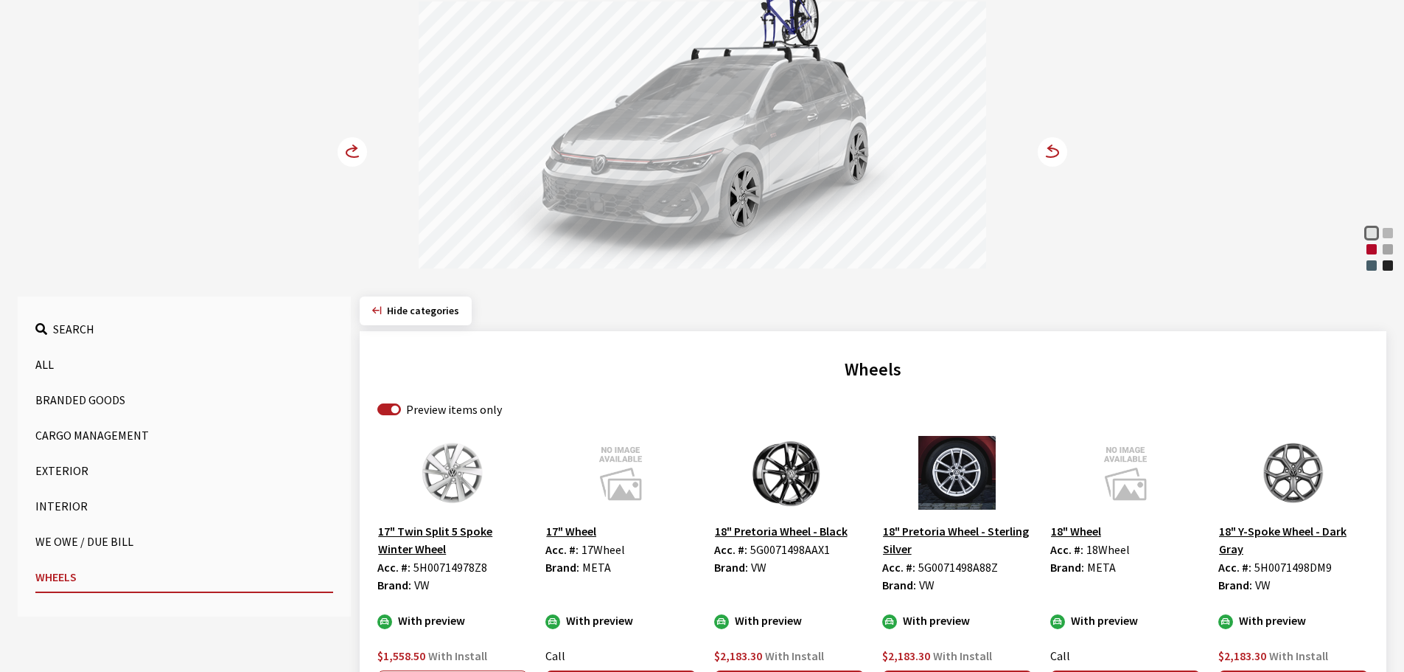
click at [352, 147] on circle at bounding box center [352, 151] width 29 height 29
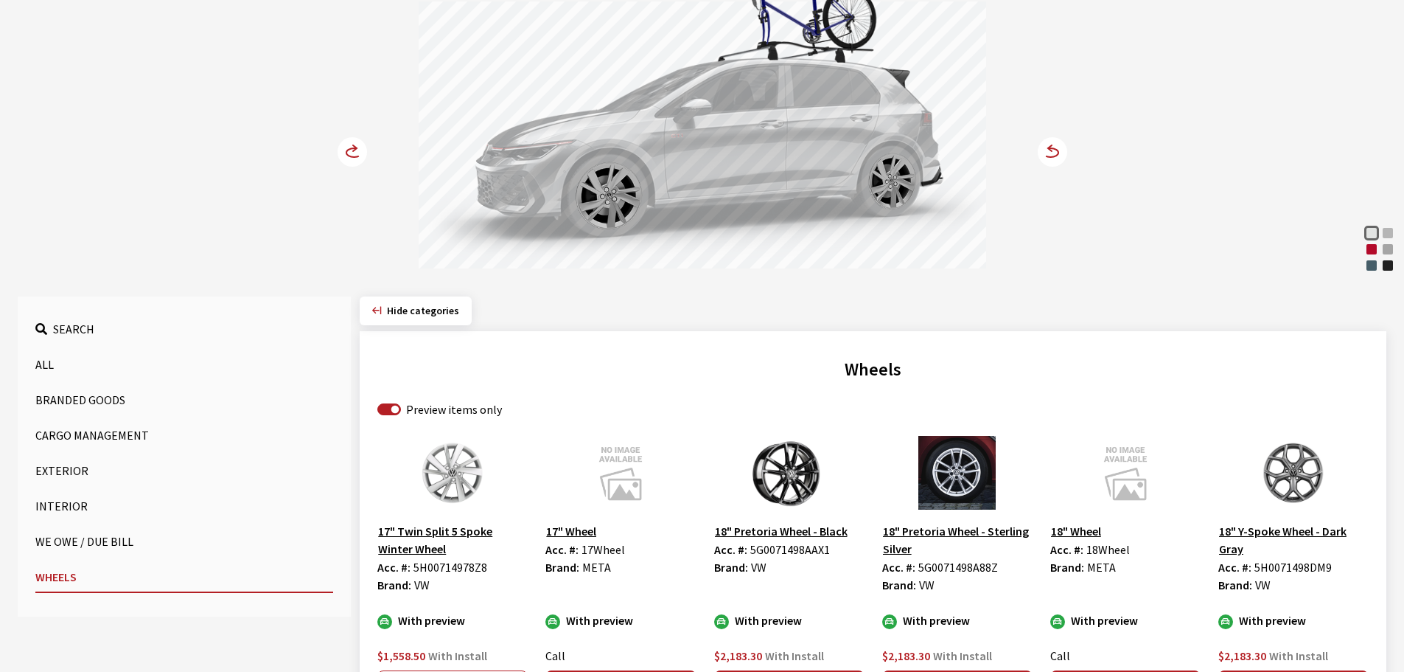
click at [352, 147] on circle at bounding box center [352, 151] width 29 height 29
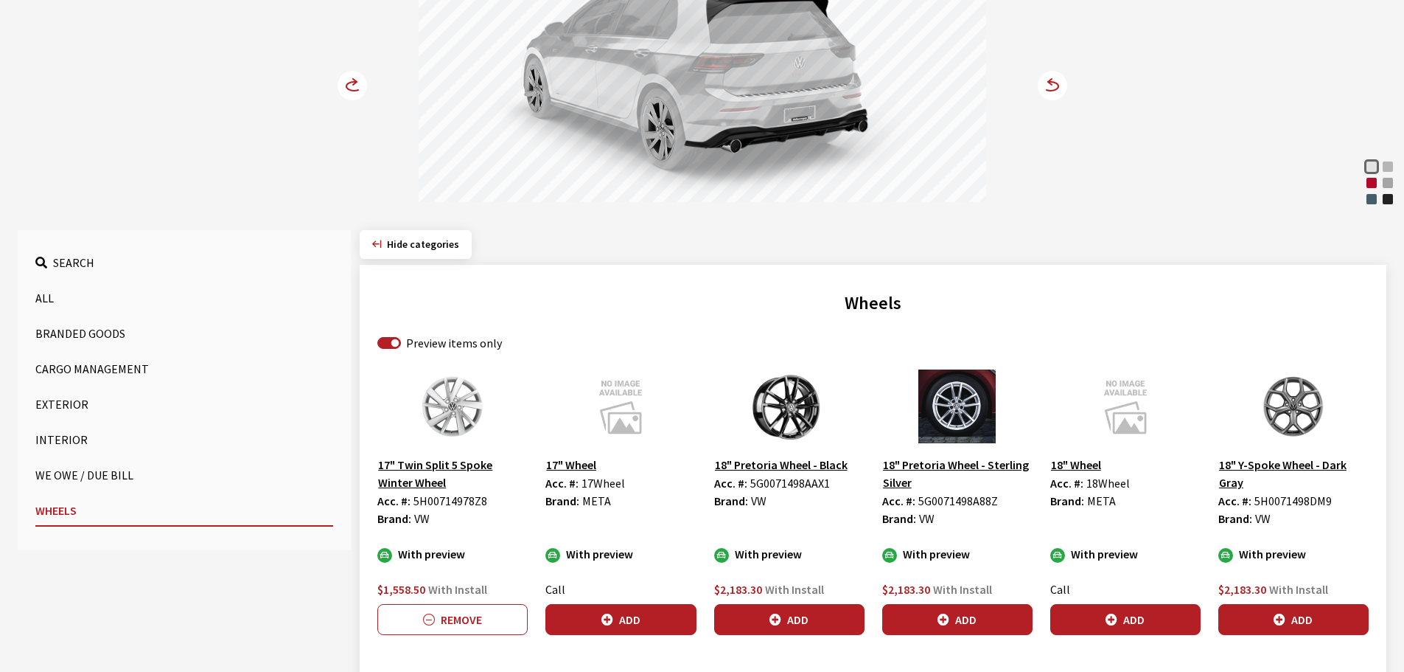
scroll to position [331, 0]
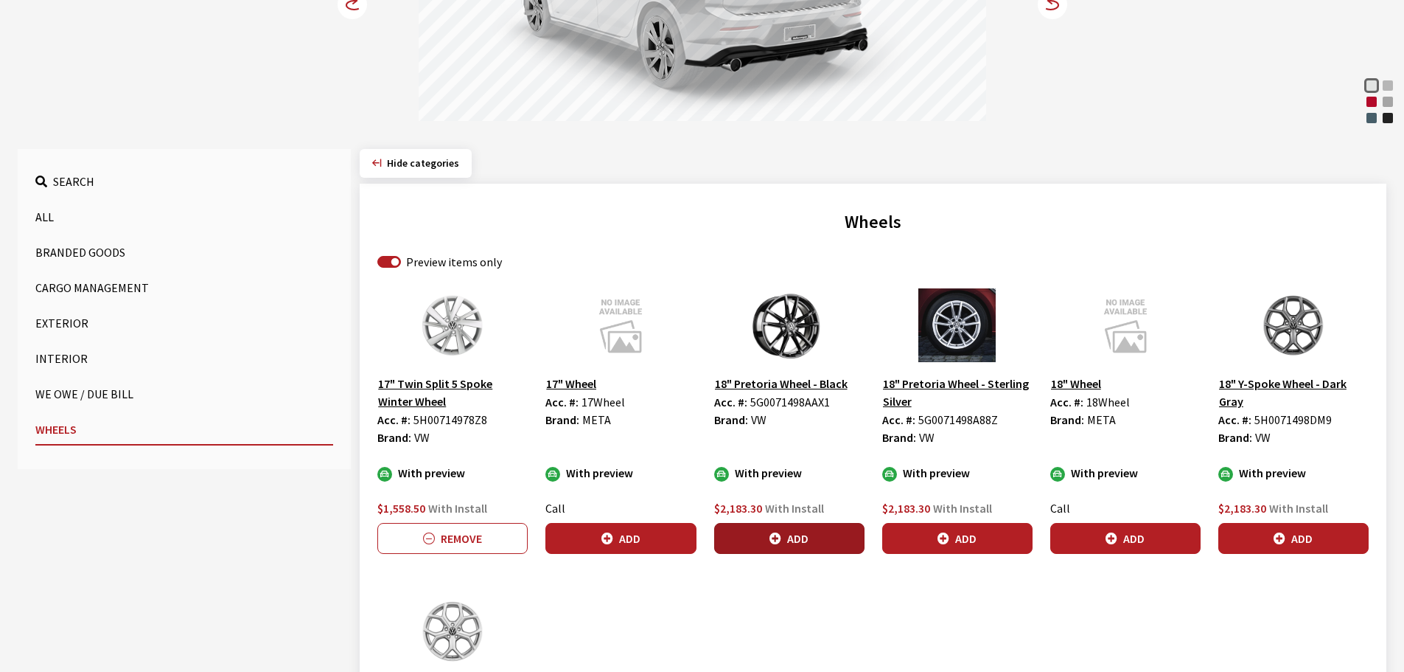
click at [797, 535] on button "Add" at bounding box center [789, 538] width 150 height 31
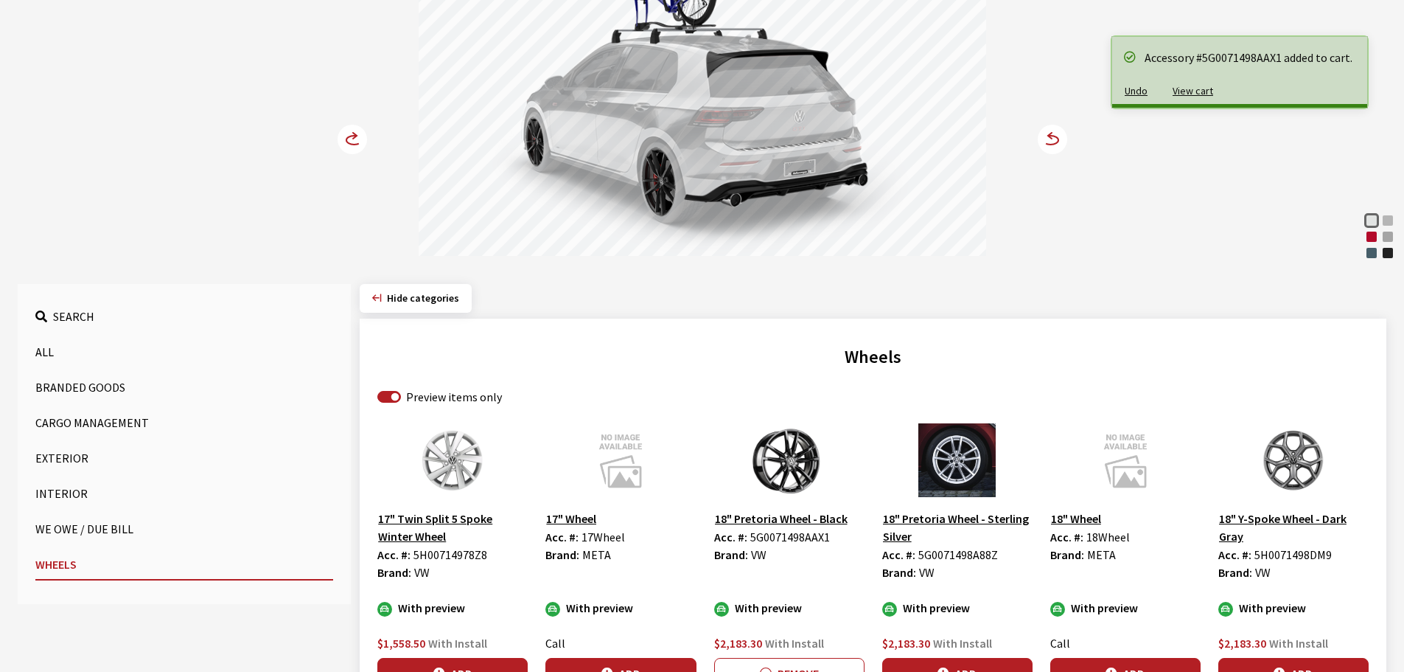
scroll to position [36, 0]
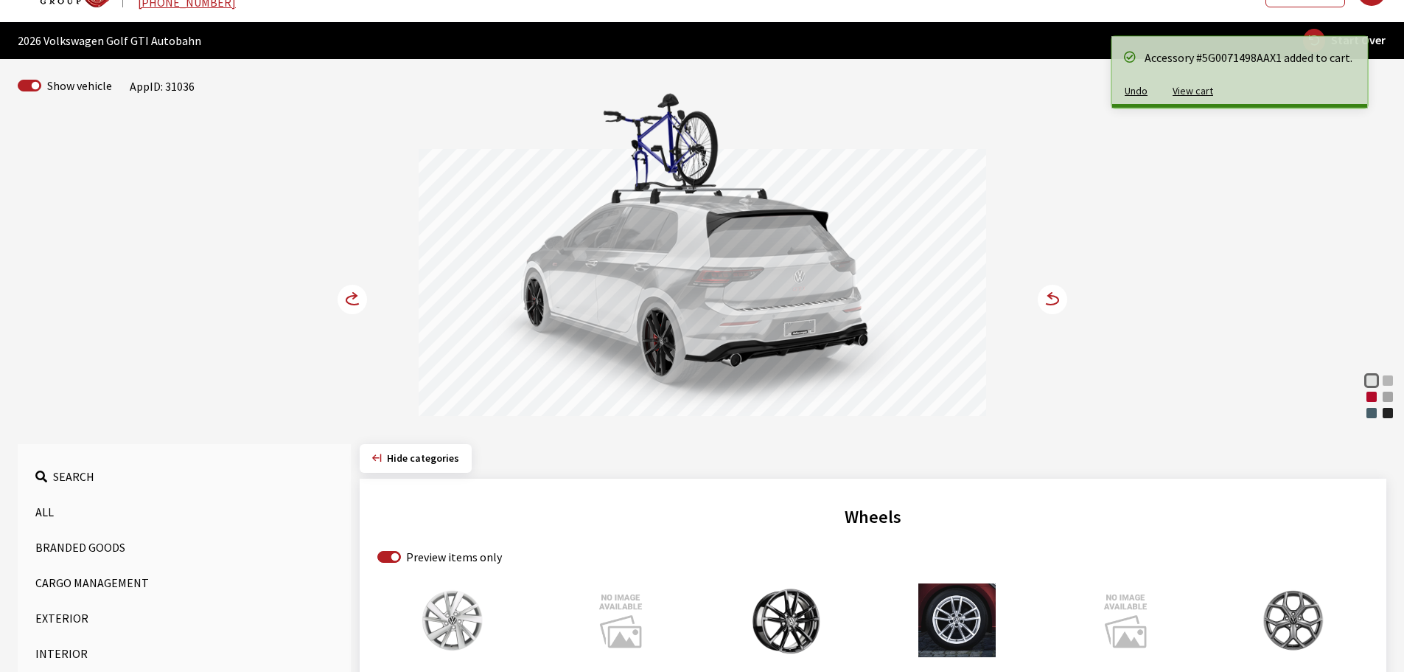
click at [343, 296] on circle at bounding box center [352, 299] width 29 height 29
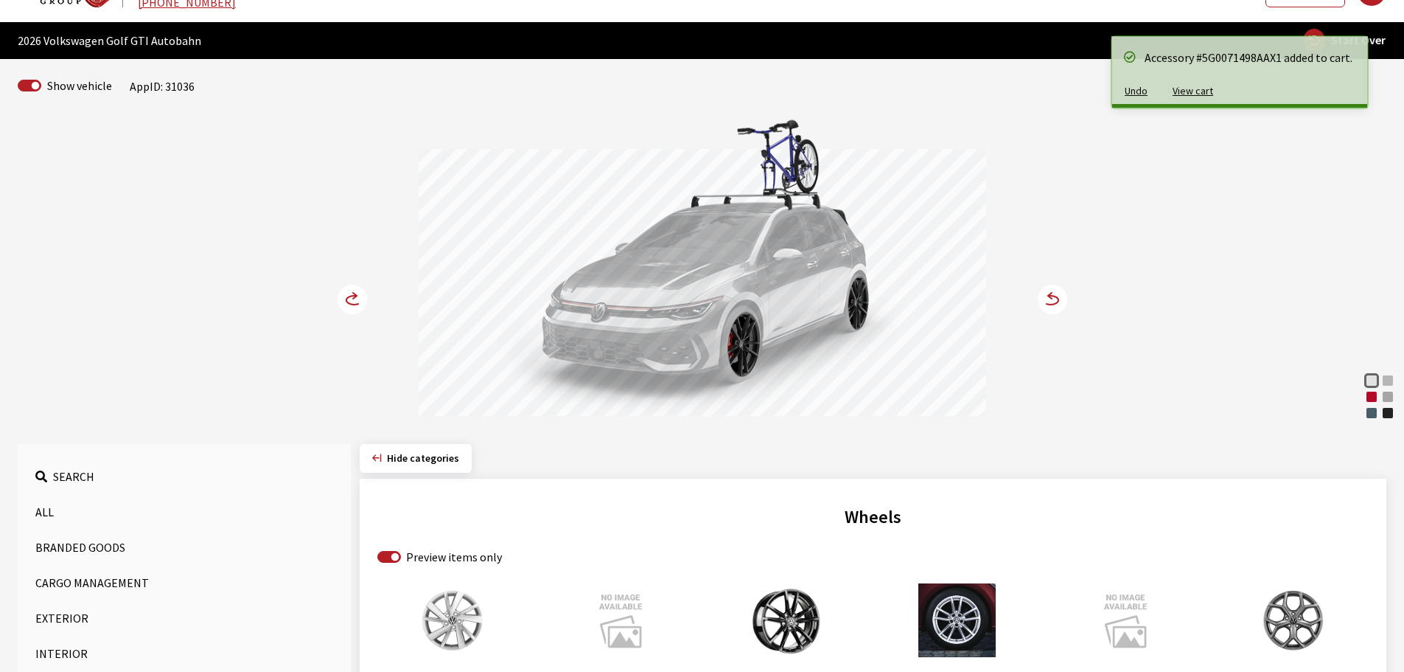
click at [343, 296] on circle at bounding box center [352, 299] width 29 height 29
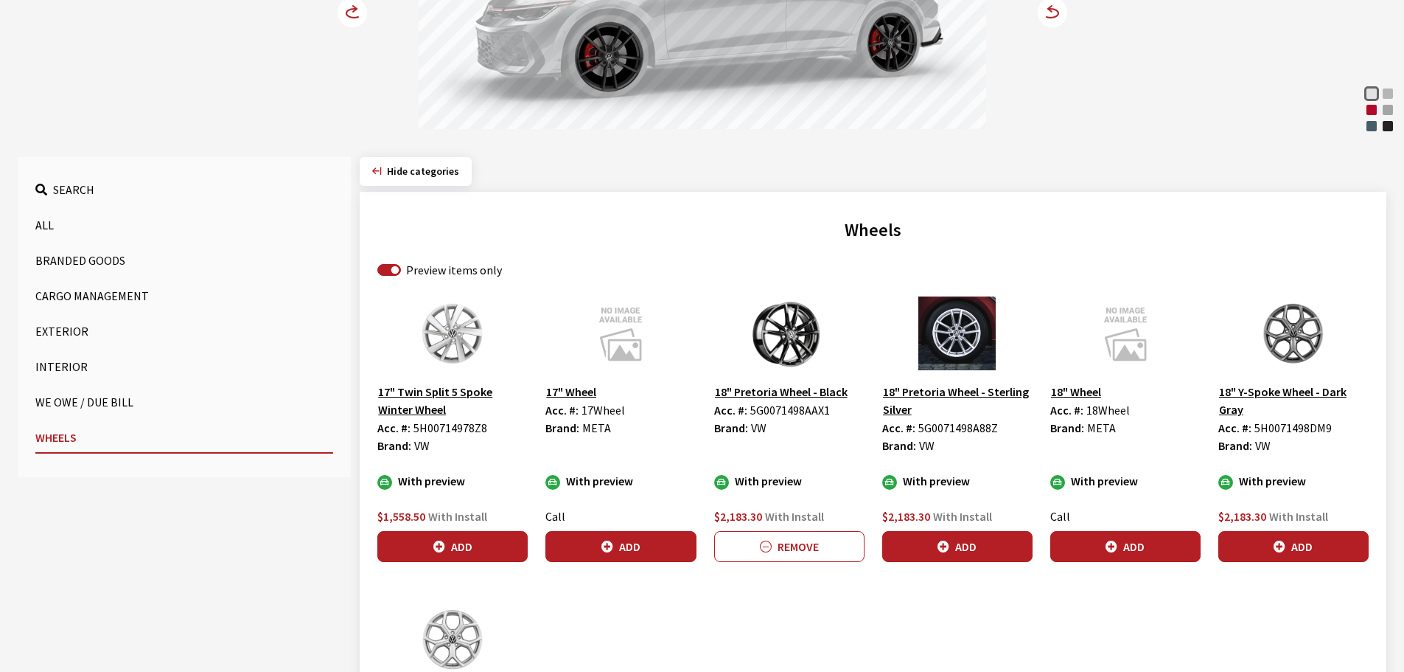
scroll to position [331, 0]
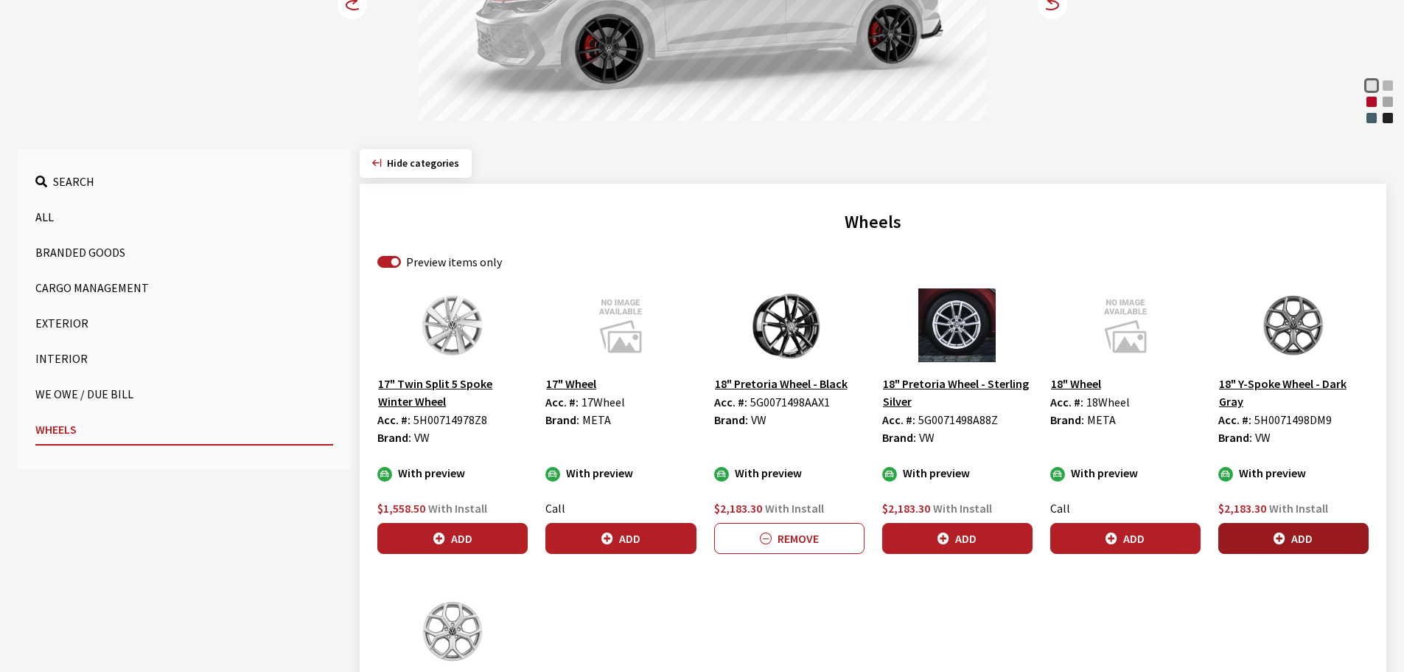
click at [1314, 538] on button "Add" at bounding box center [1293, 538] width 150 height 31
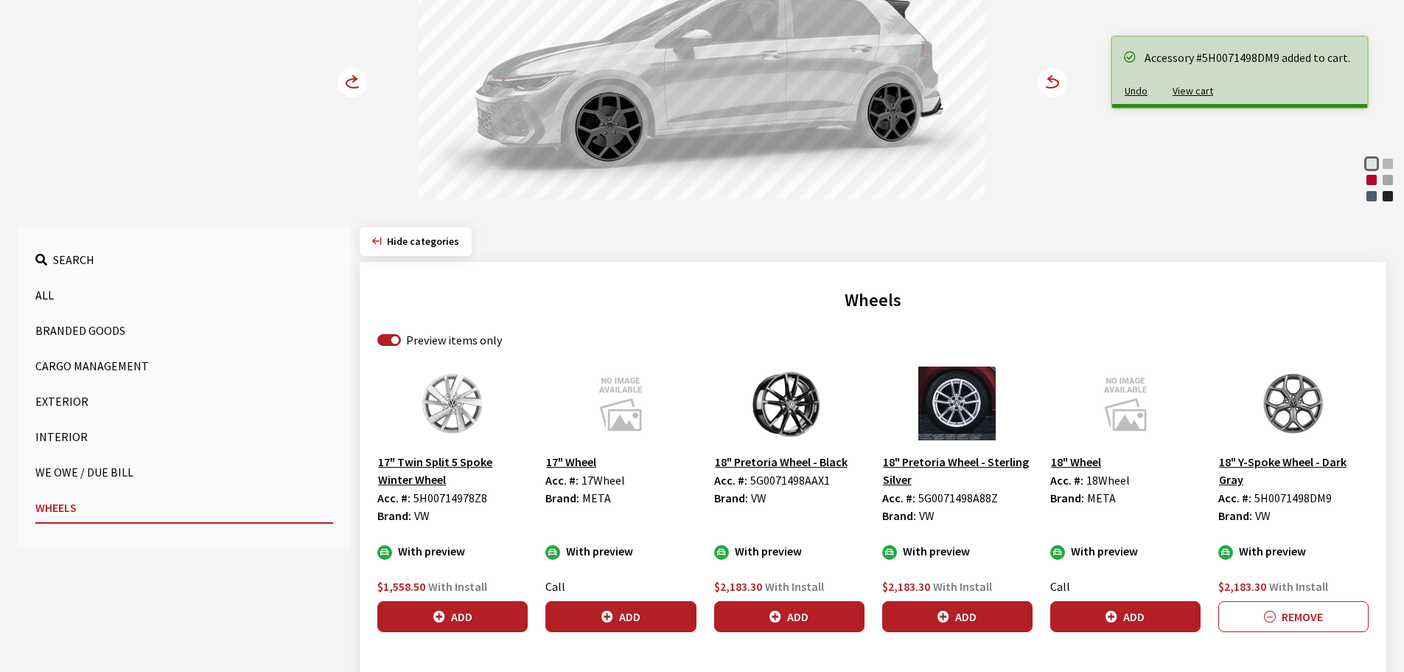
scroll to position [110, 0]
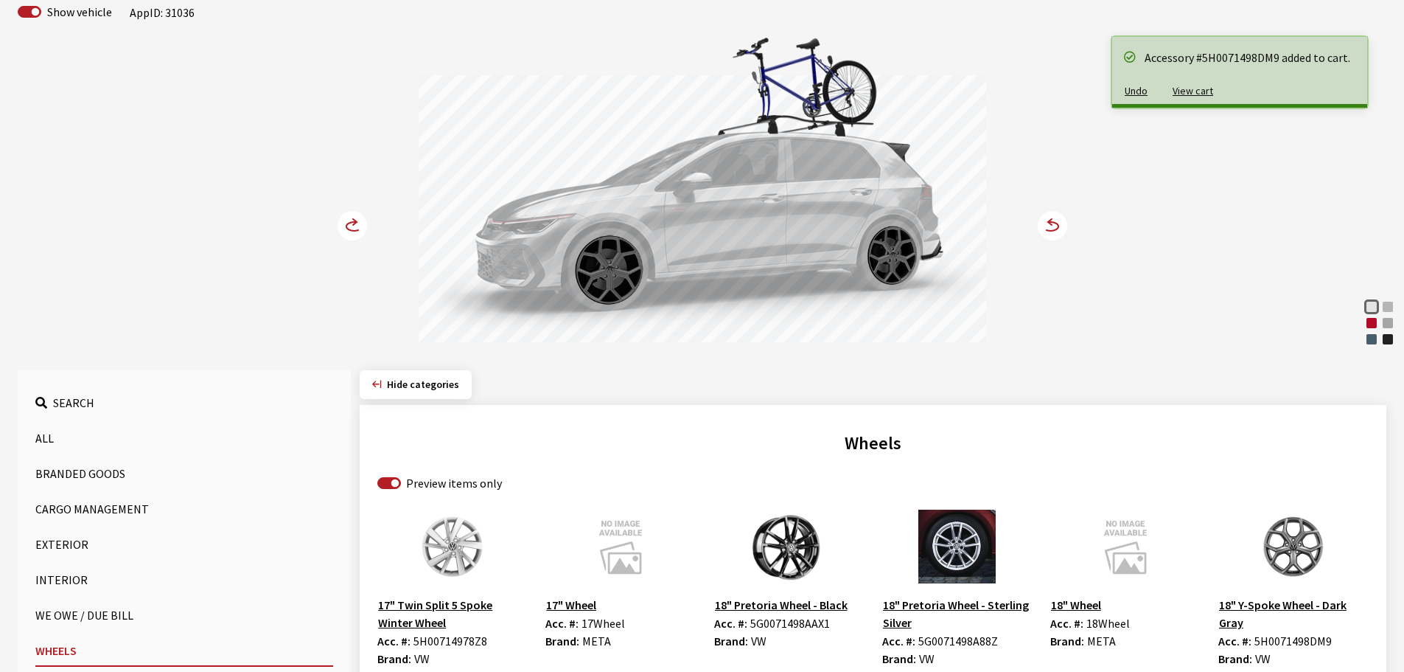
click at [344, 228] on circle at bounding box center [352, 225] width 29 height 29
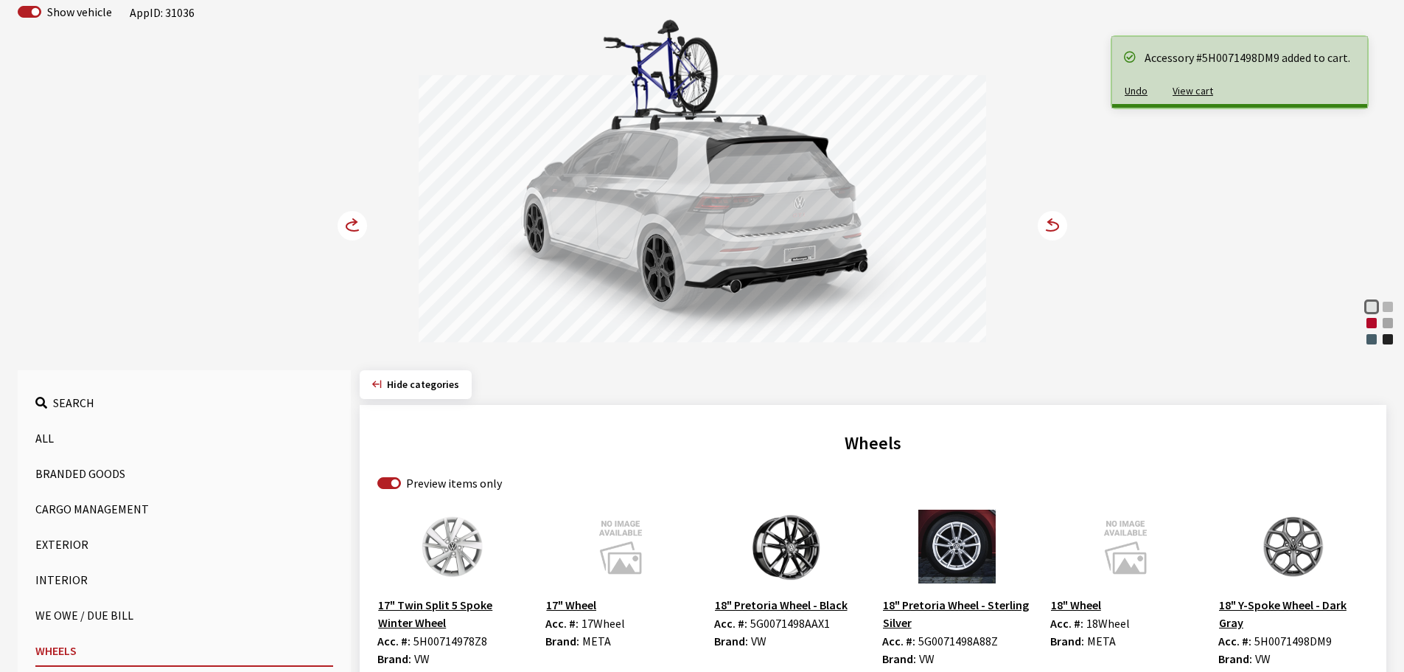
click at [344, 228] on circle at bounding box center [352, 225] width 29 height 29
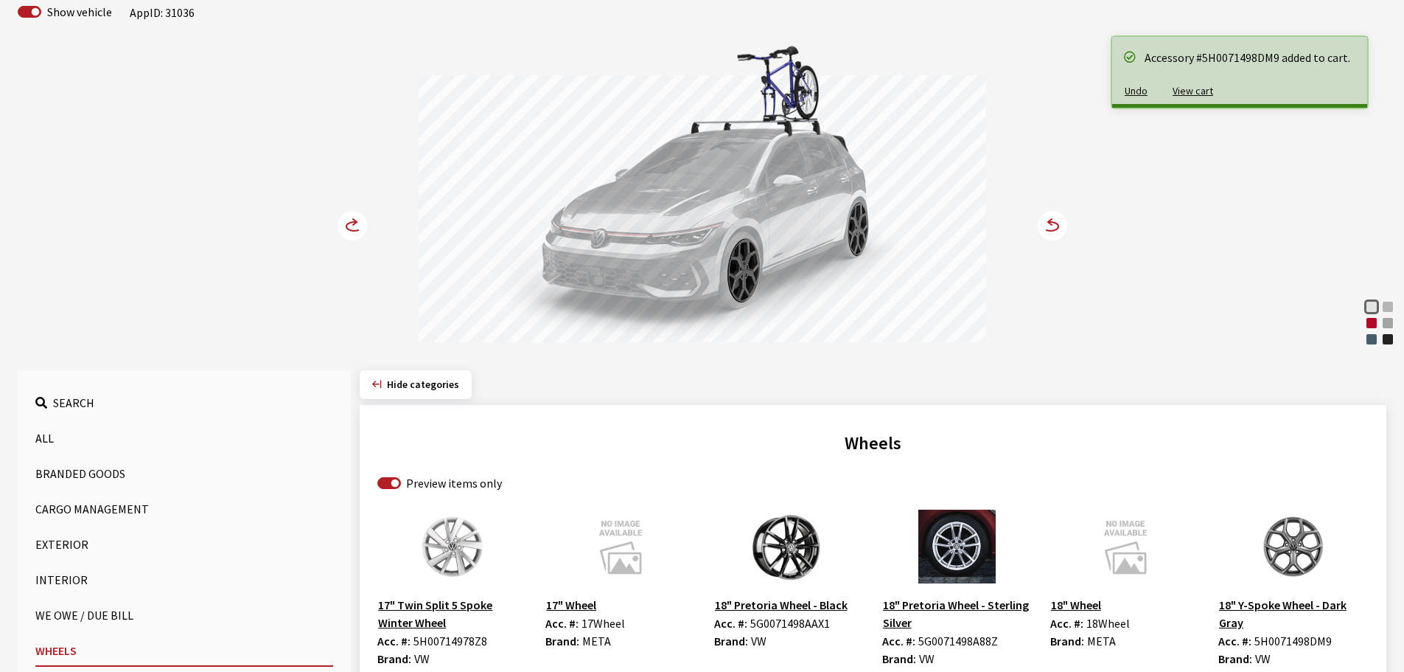
click at [344, 228] on circle at bounding box center [352, 225] width 29 height 29
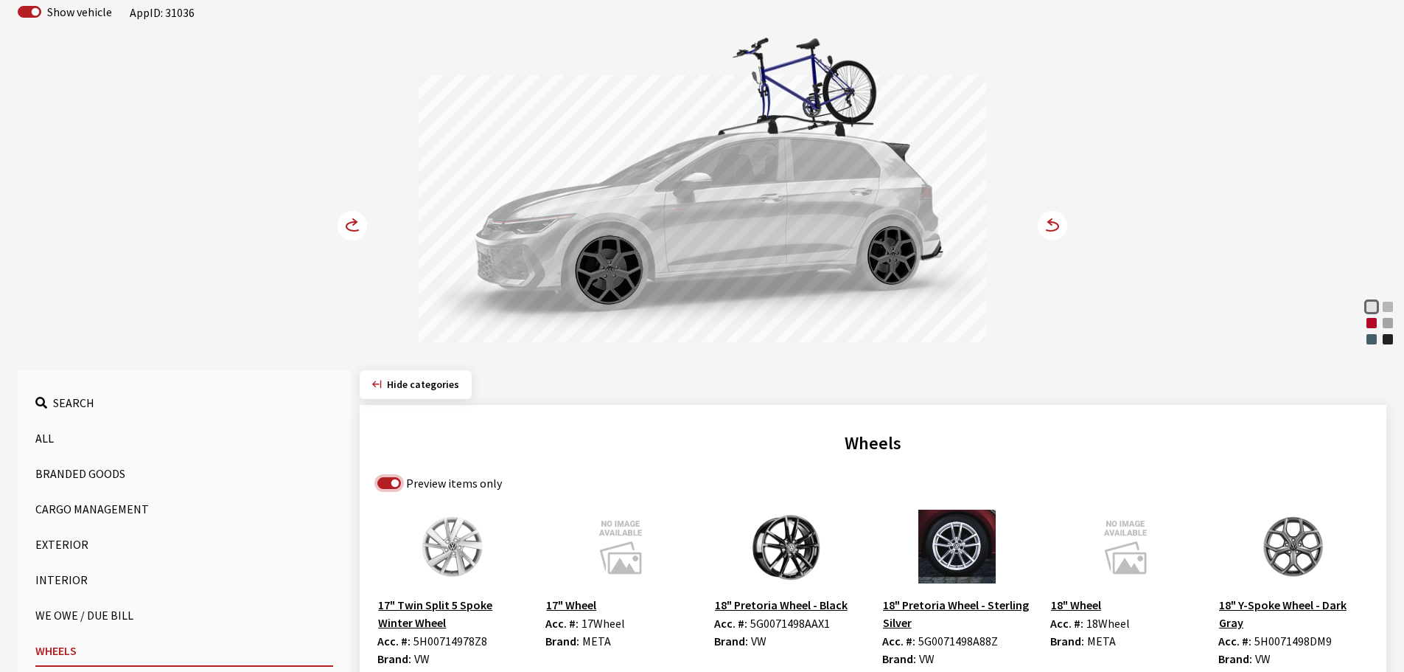
click at [390, 480] on input "Preview items only" at bounding box center [389, 483] width 24 height 12
checkbox input "false"
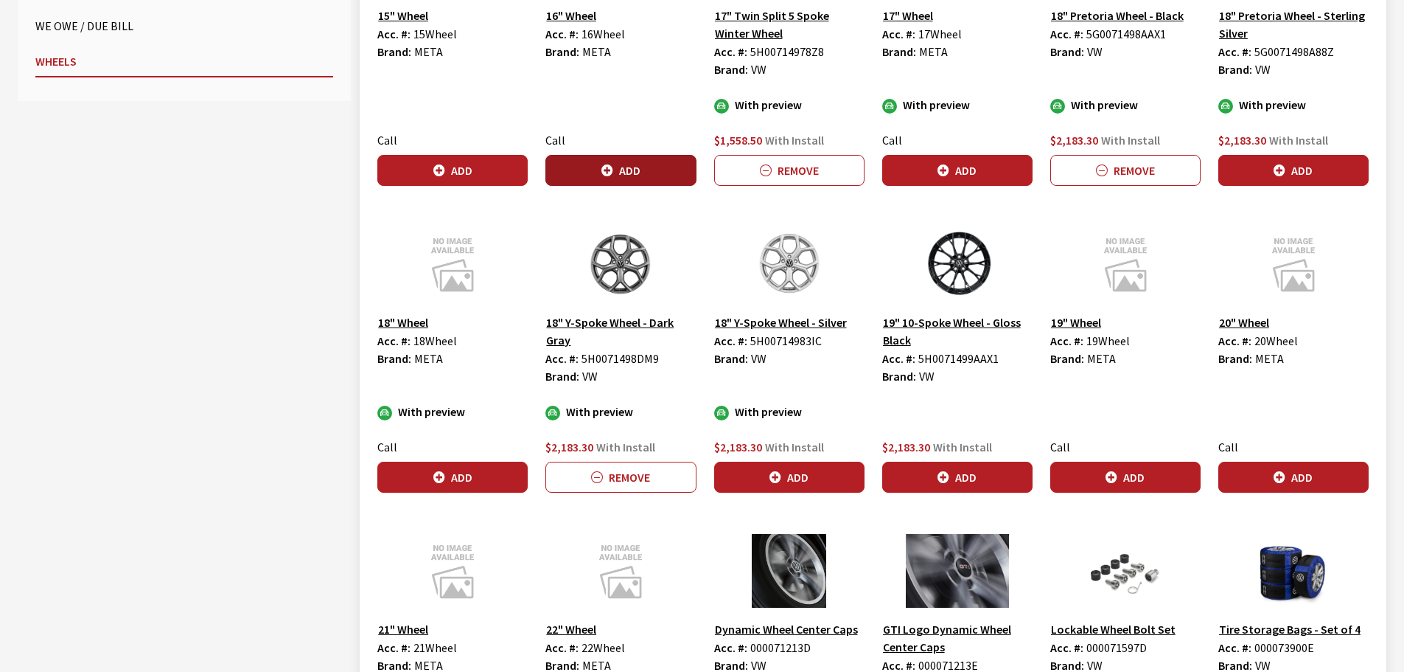
scroll to position [700, 0]
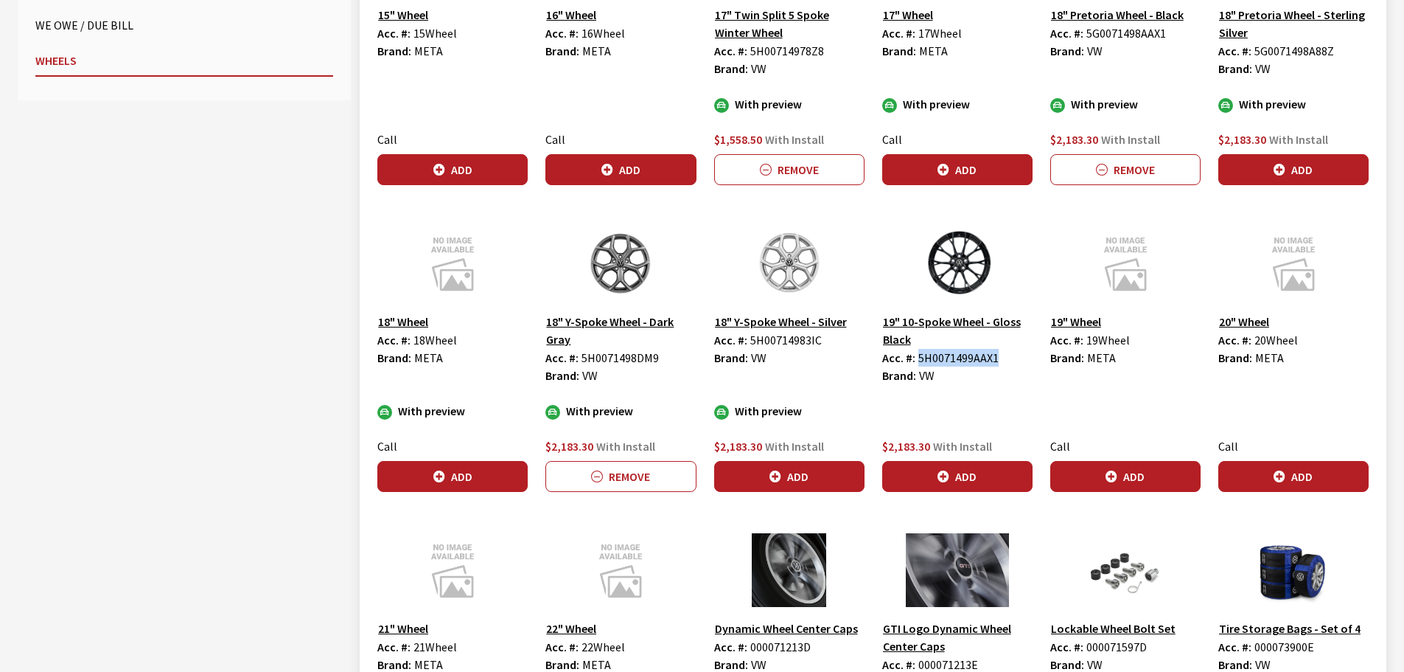
drag, startPoint x: 917, startPoint y: 359, endPoint x: 995, endPoint y: 358, distance: 78.1
click at [995, 358] on span "5H0071499AAX1" at bounding box center [958, 357] width 80 height 15
copy span "5H0071499AAX1"
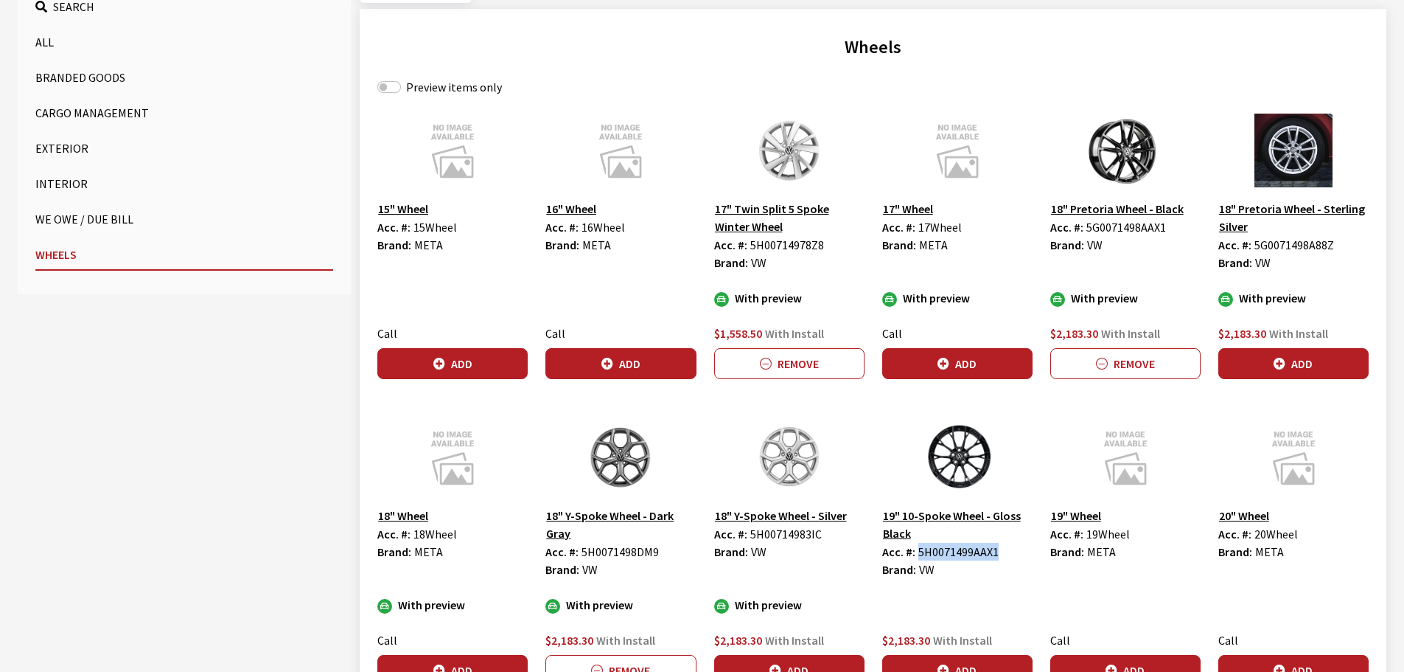
scroll to position [478, 0]
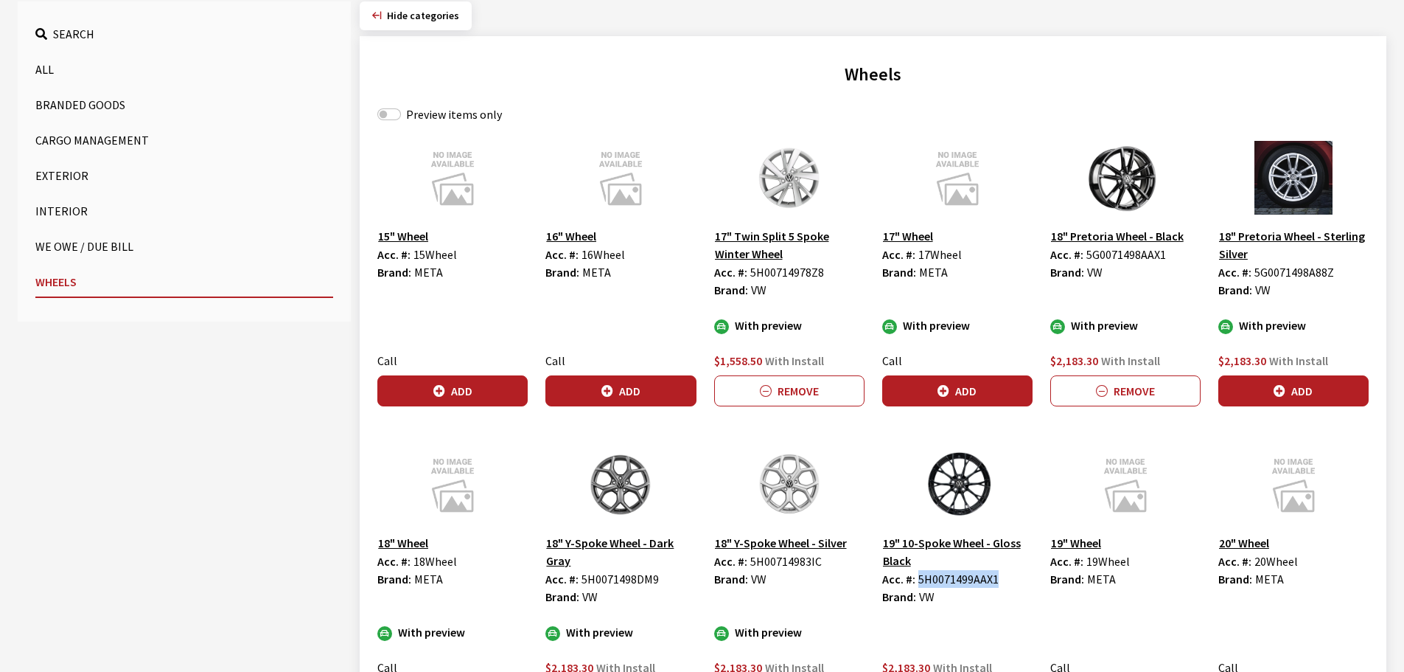
click at [55, 172] on button "Exterior" at bounding box center [184, 175] width 298 height 29
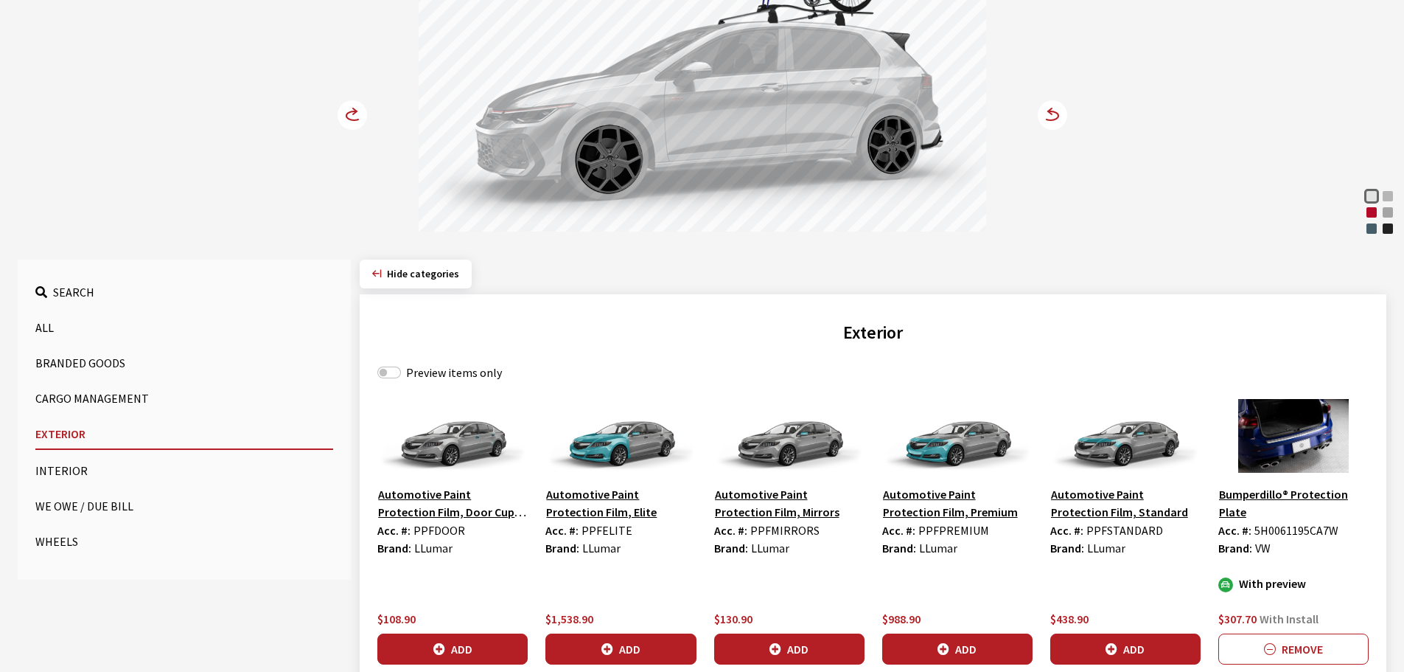
scroll to position [221, 0]
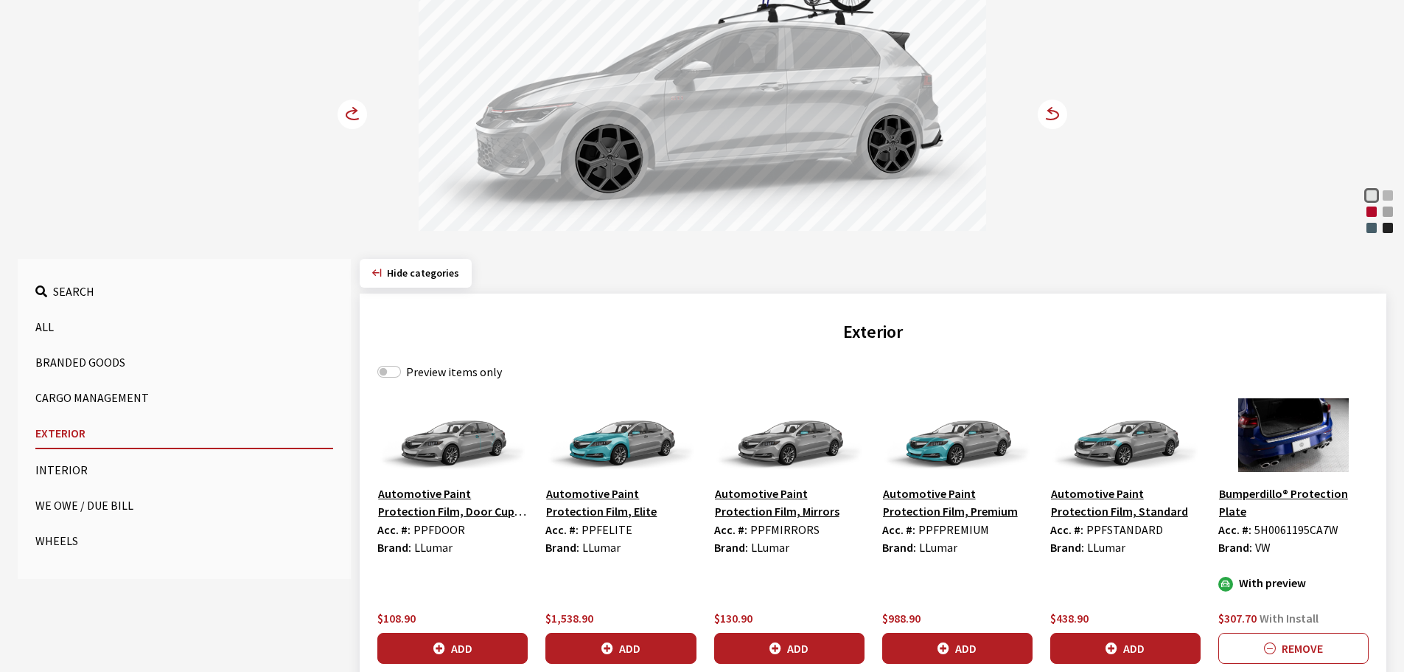
click at [67, 467] on button "Interior" at bounding box center [184, 469] width 298 height 29
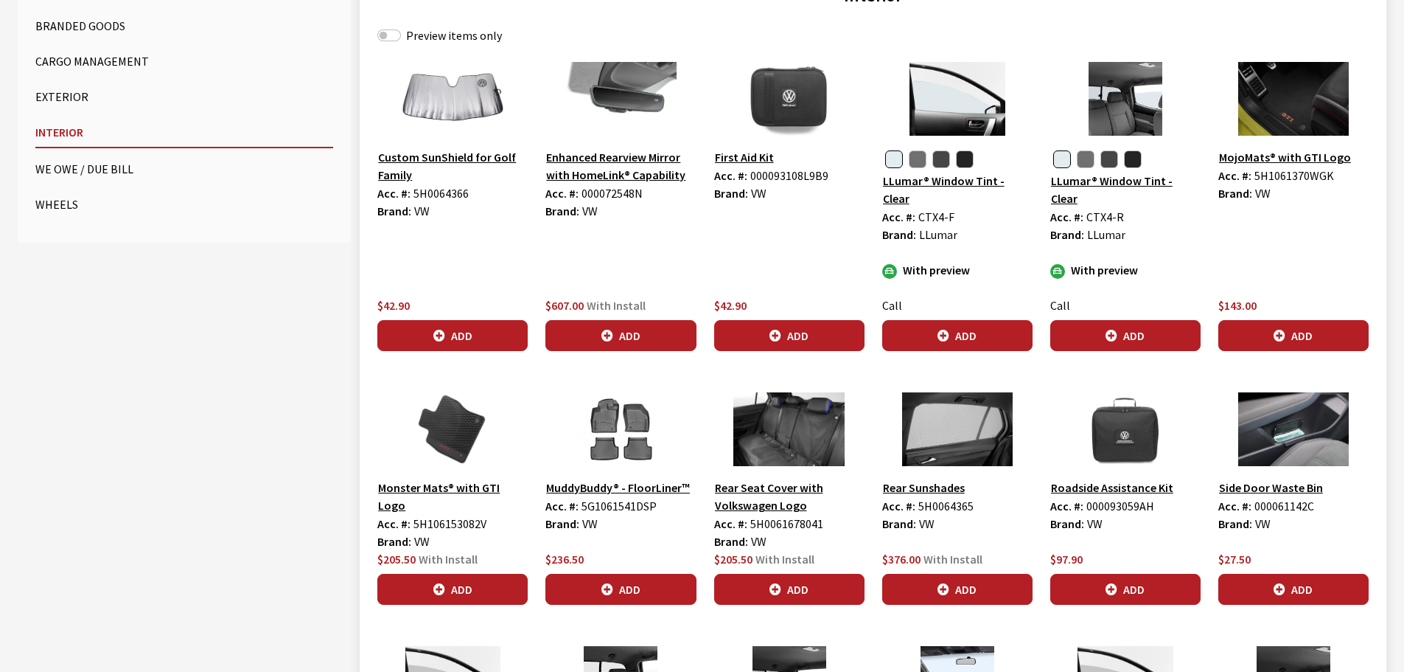
scroll to position [590, 0]
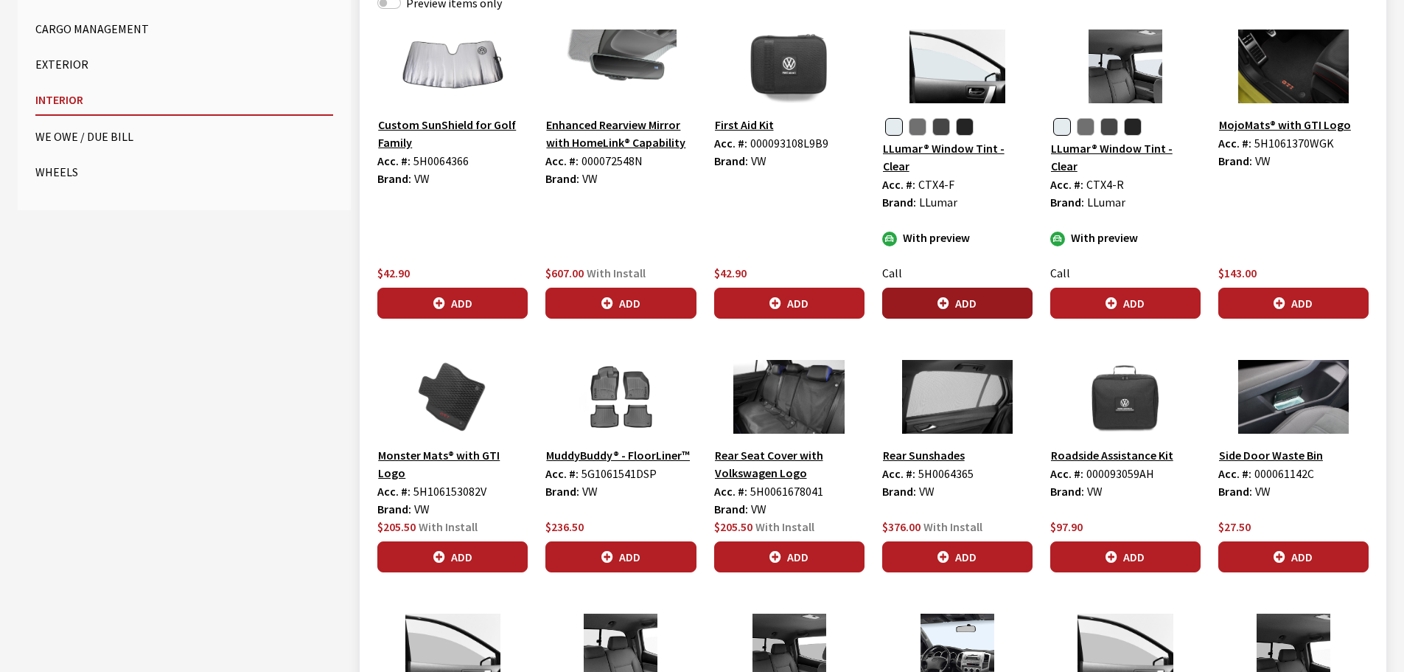
click at [986, 295] on button "Add" at bounding box center [957, 302] width 150 height 31
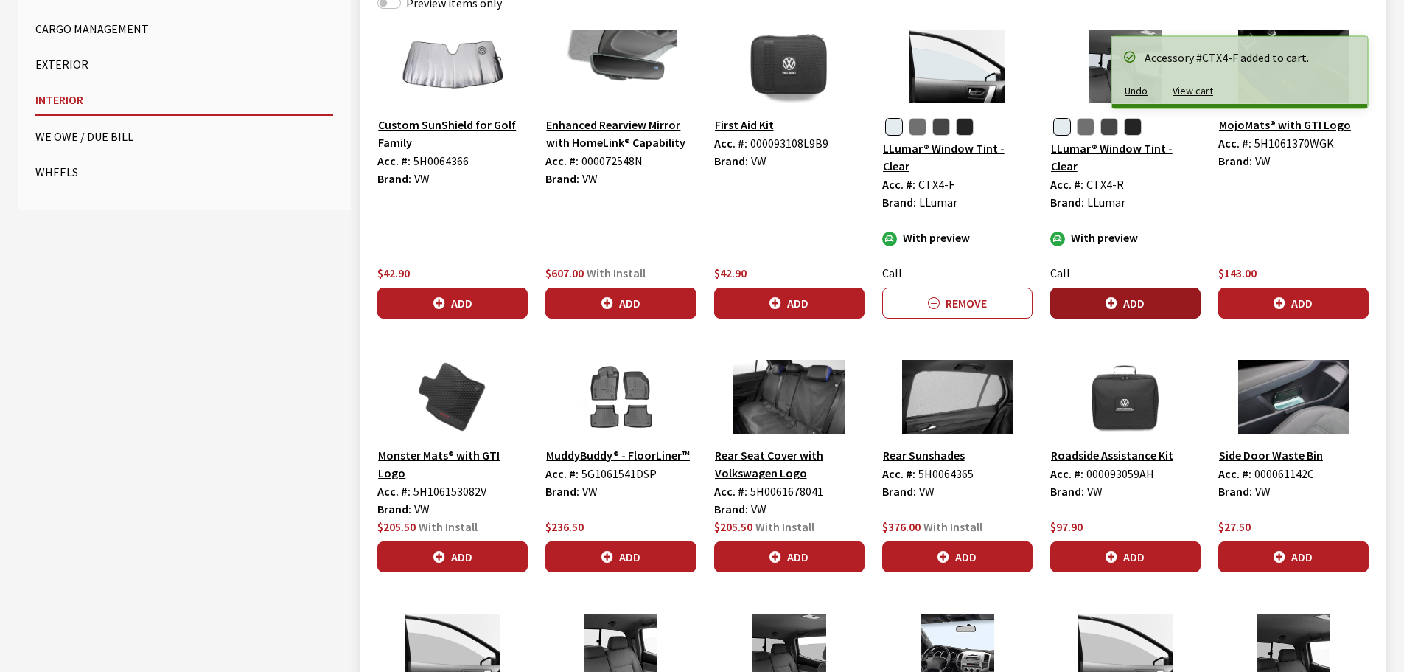
click at [1120, 287] on button "Add" at bounding box center [1125, 302] width 150 height 31
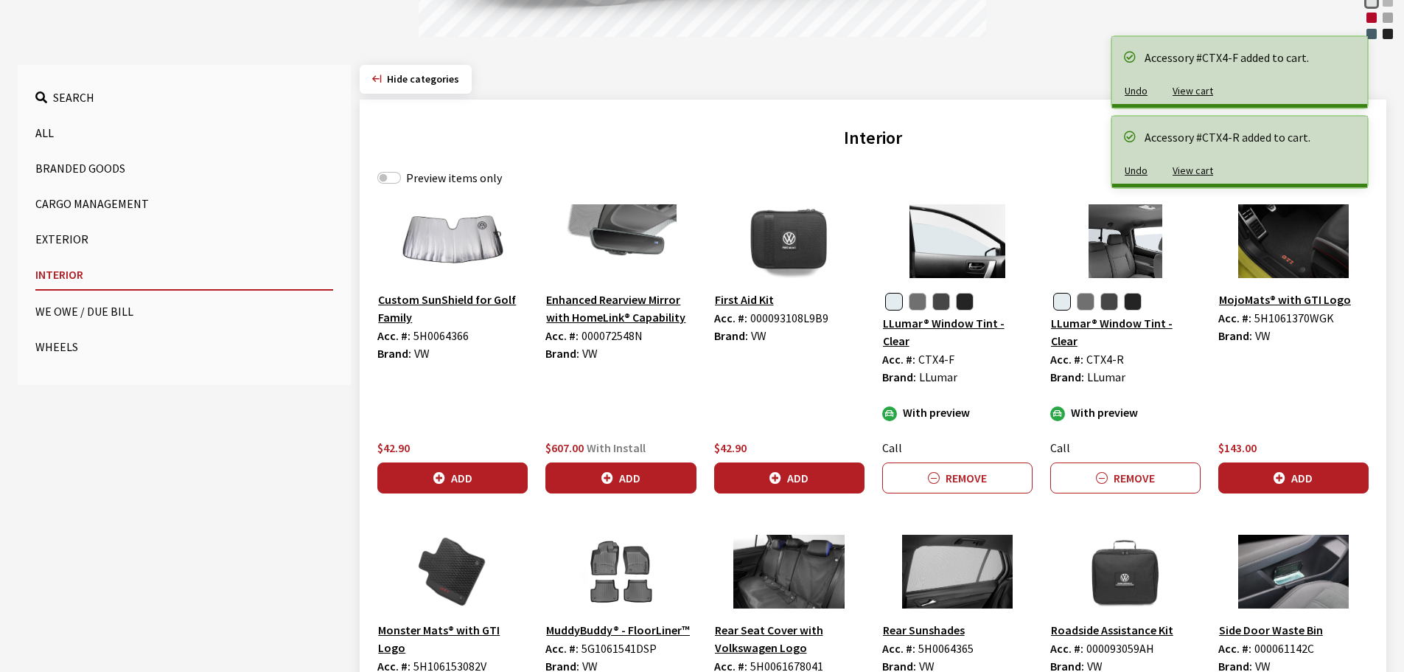
scroll to position [147, 0]
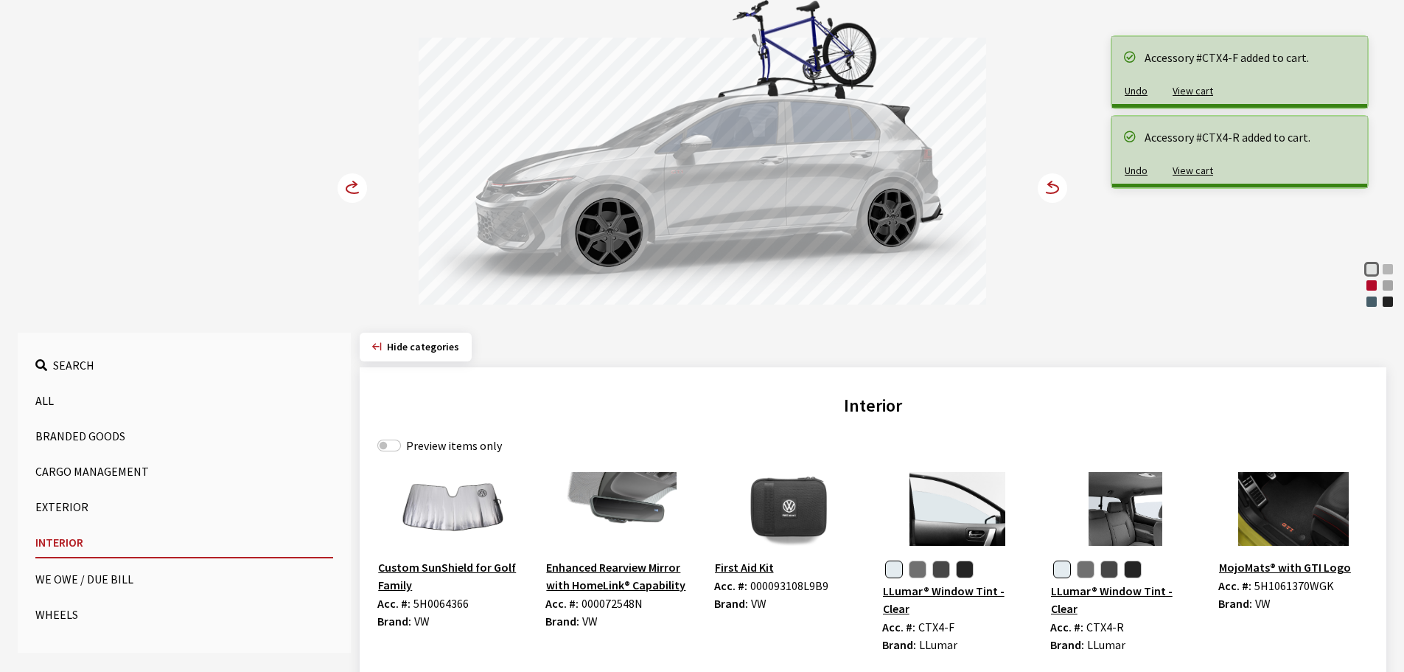
click at [355, 186] on icon at bounding box center [355, 184] width 4 height 6
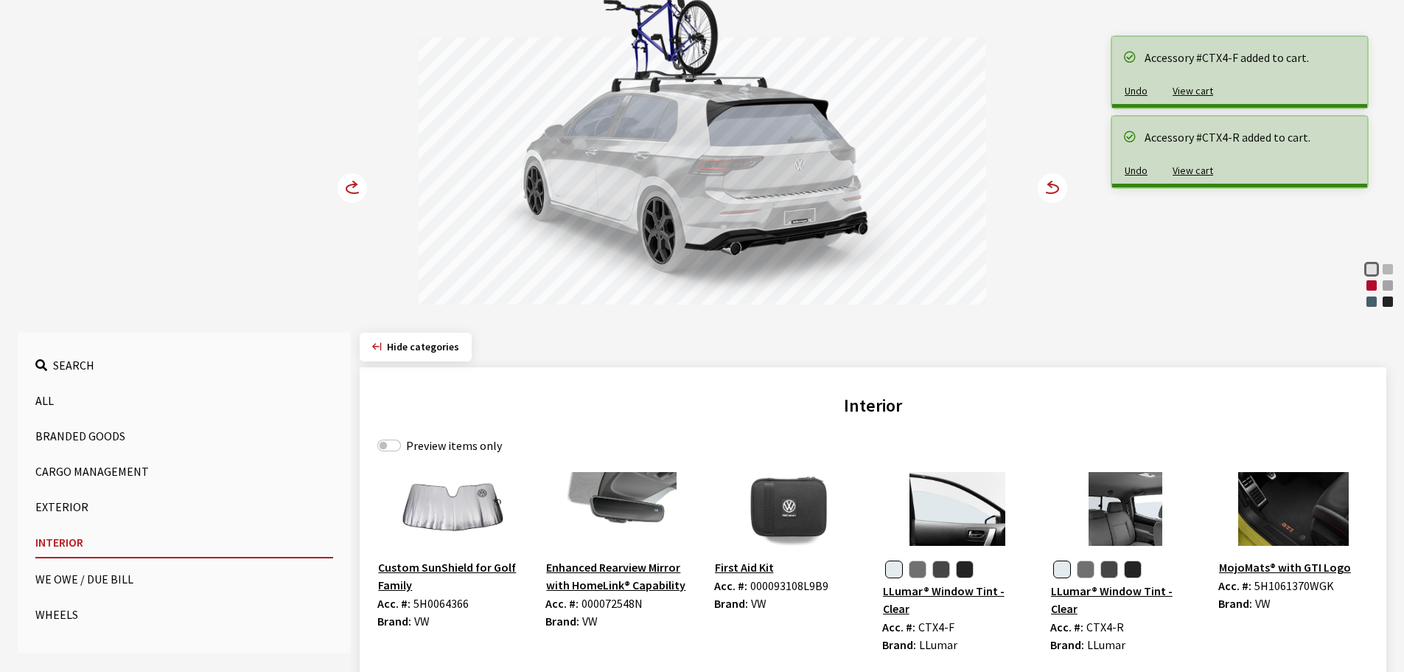
click at [355, 186] on icon at bounding box center [355, 184] width 4 height 6
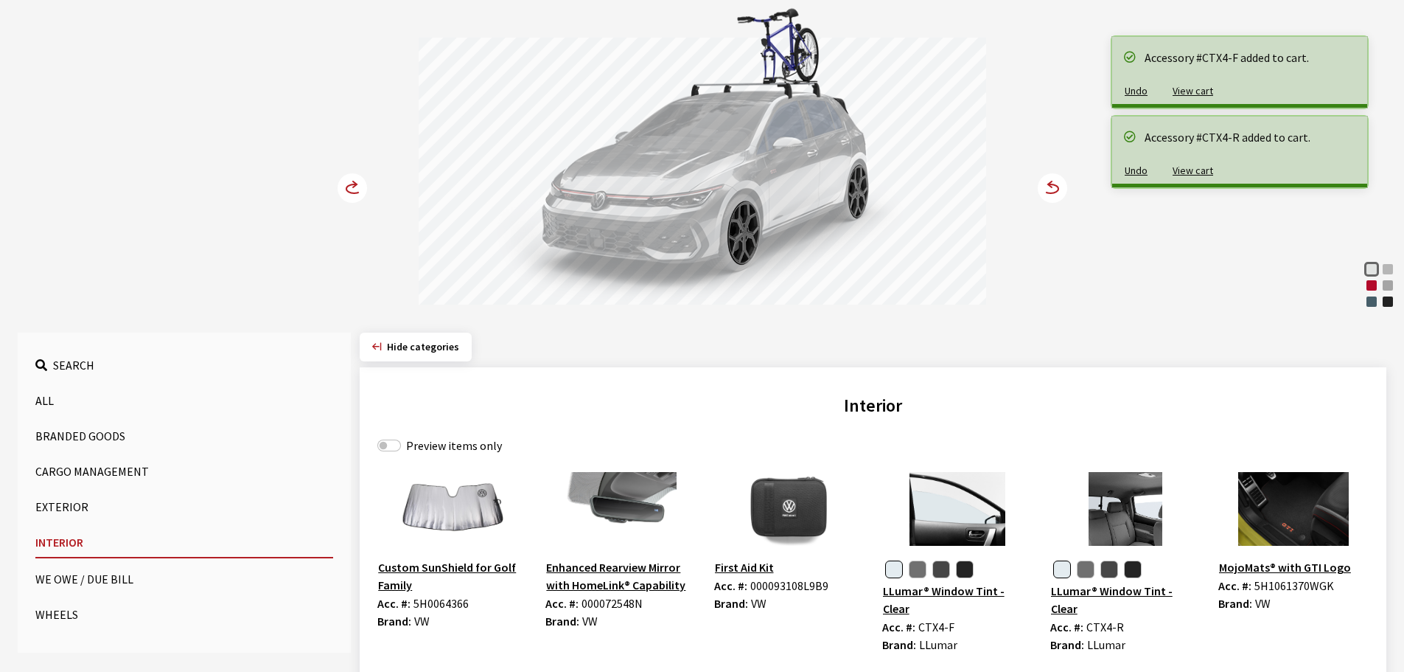
click at [355, 186] on icon at bounding box center [355, 184] width 4 height 6
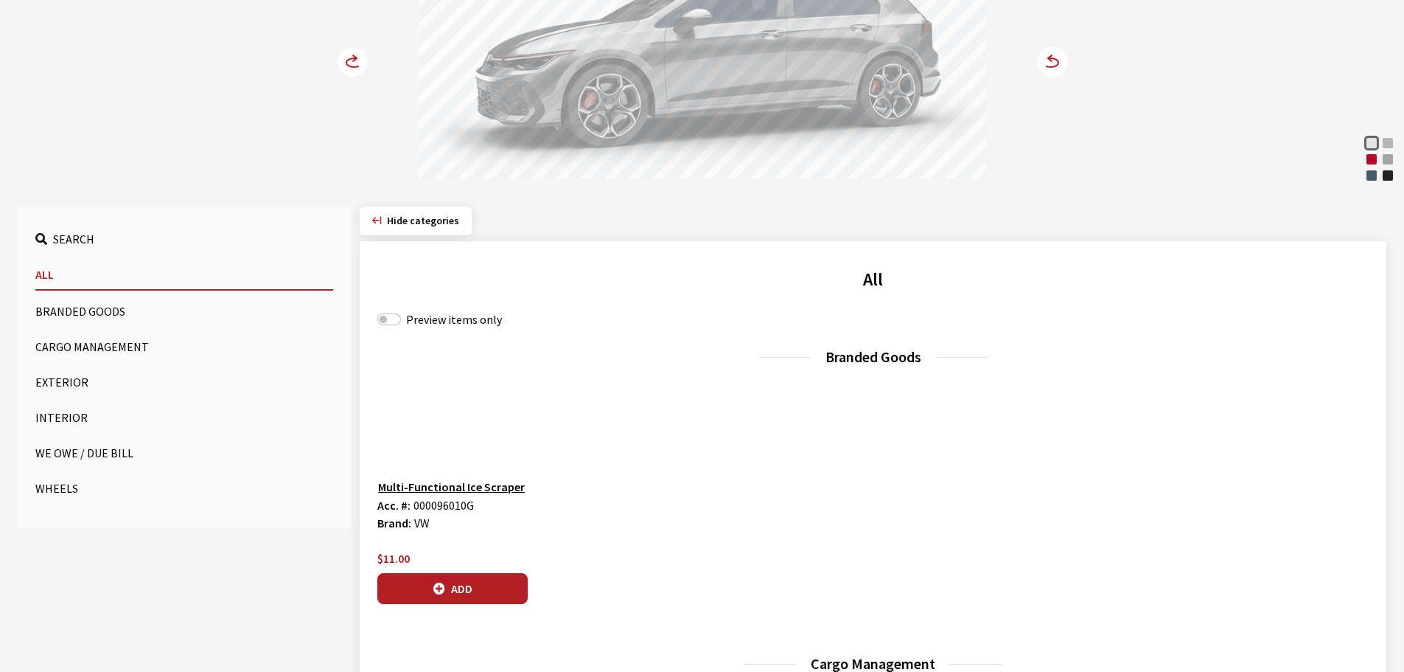
scroll to position [369, 0]
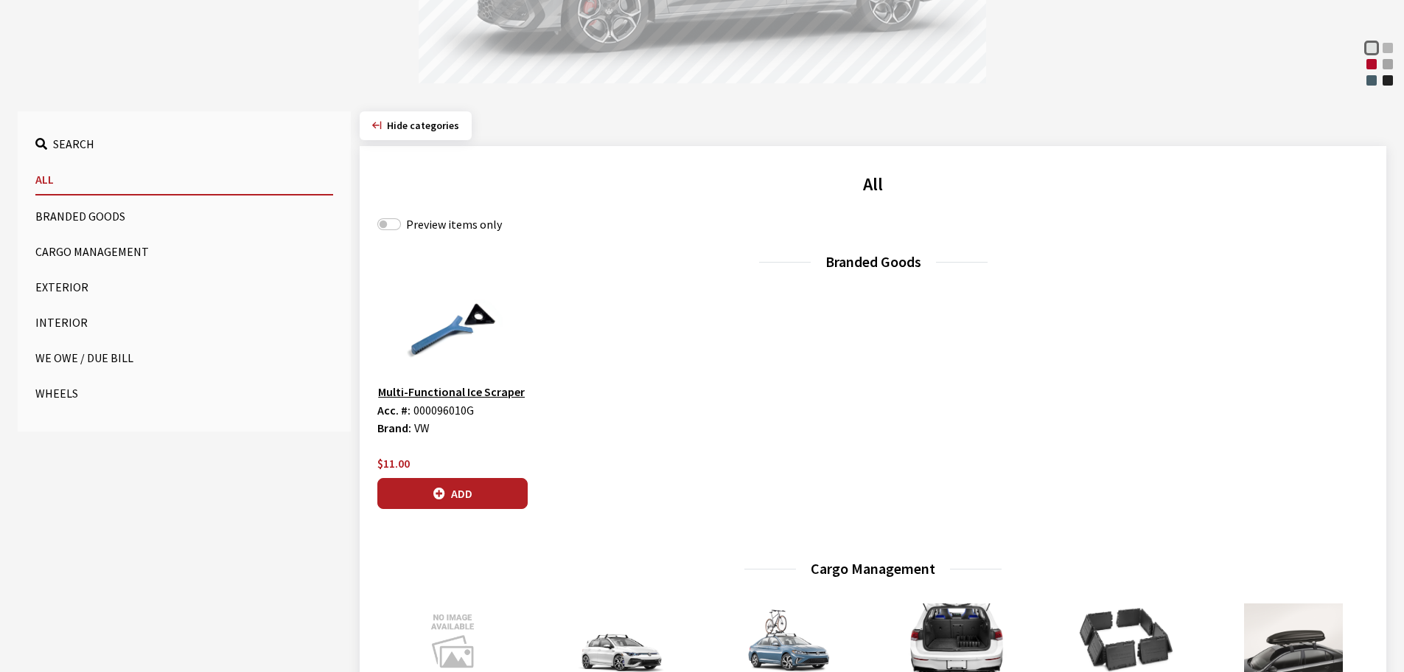
click at [51, 386] on button "Wheels" at bounding box center [184, 392] width 298 height 29
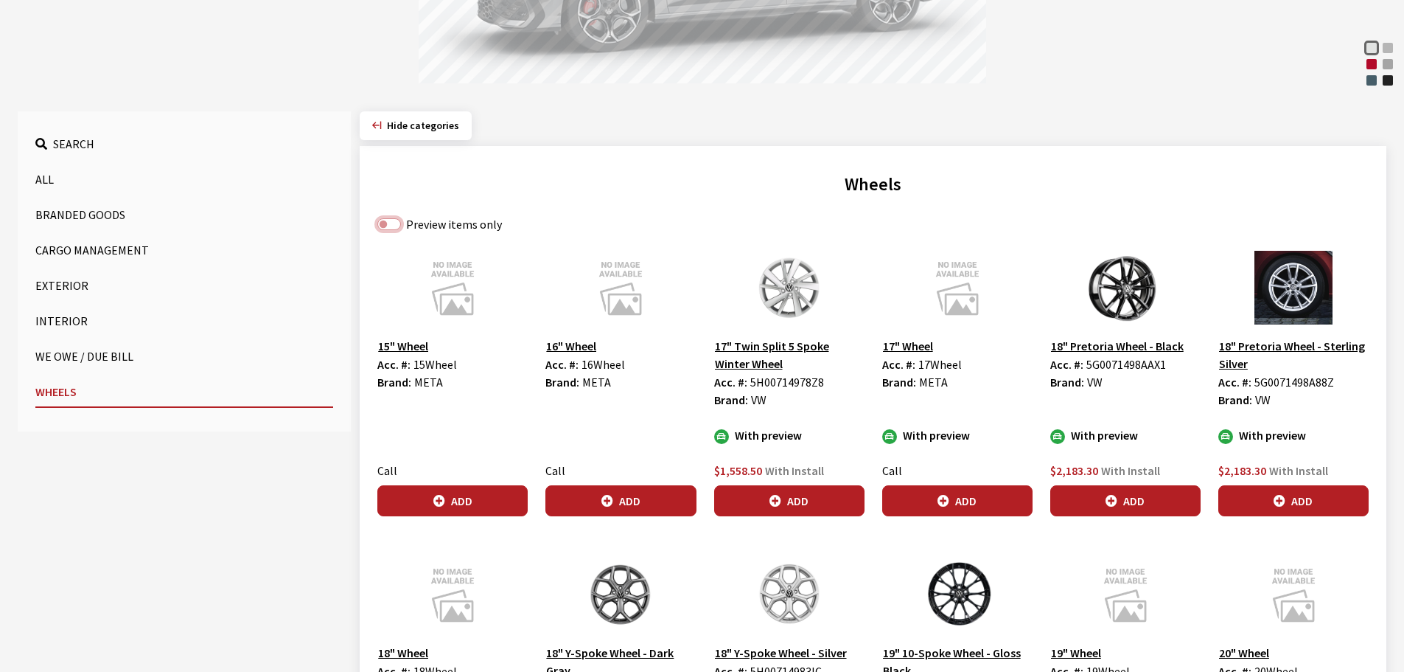
click at [396, 223] on input "Preview items only" at bounding box center [389, 224] width 24 height 12
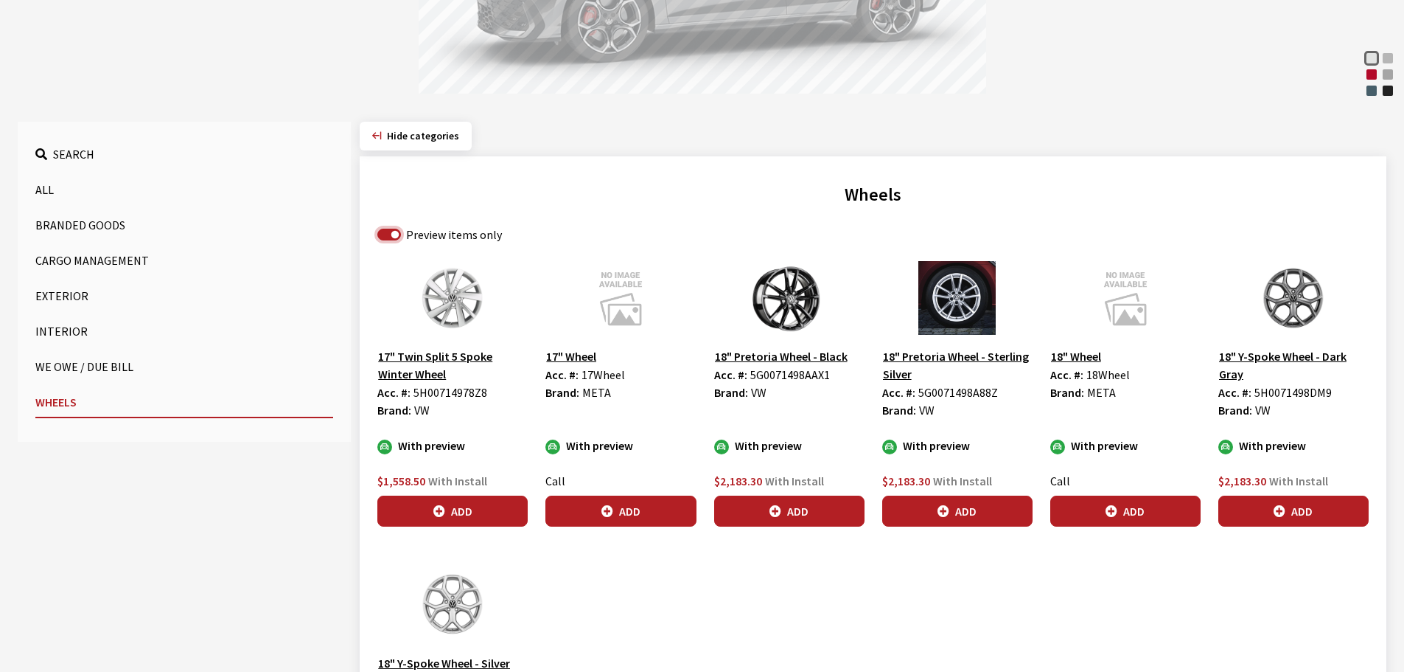
scroll to position [234, 0]
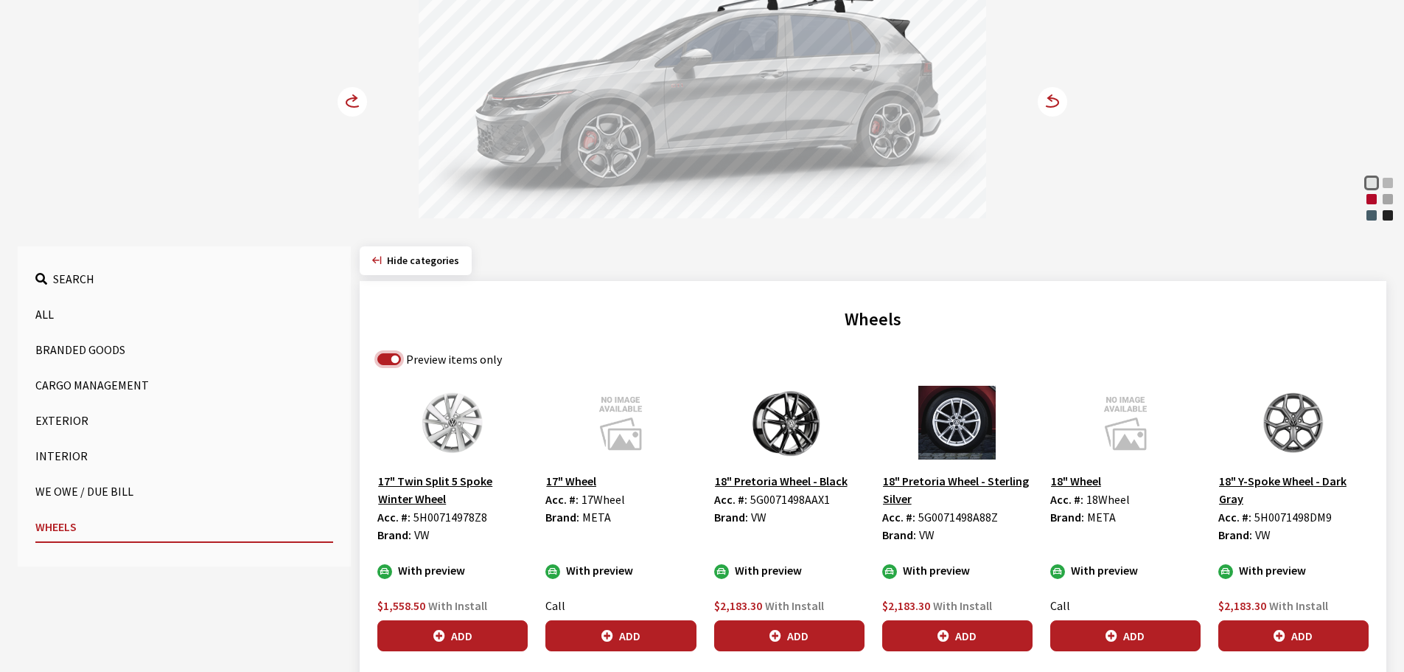
click at [380, 358] on input "Preview items only" at bounding box center [389, 359] width 24 height 12
checkbox input "false"
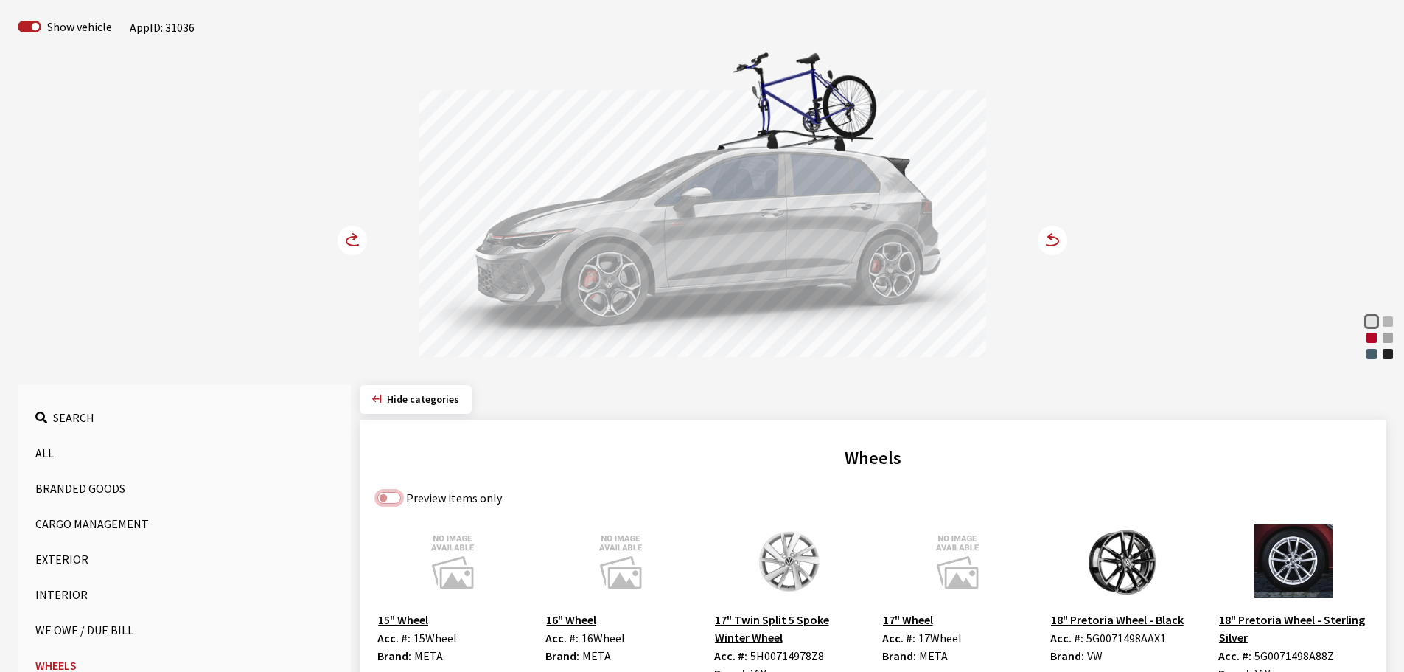
scroll to position [0, 0]
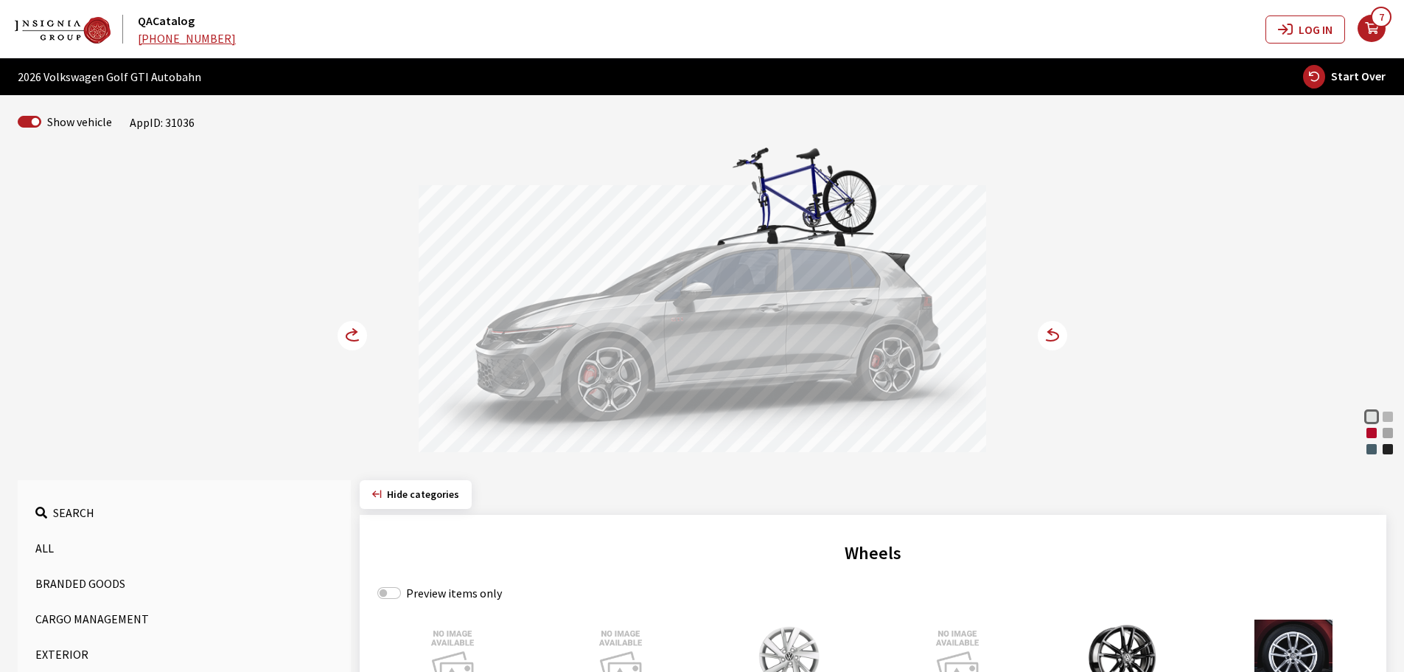
click at [42, 549] on button "All" at bounding box center [184, 547] width 298 height 29
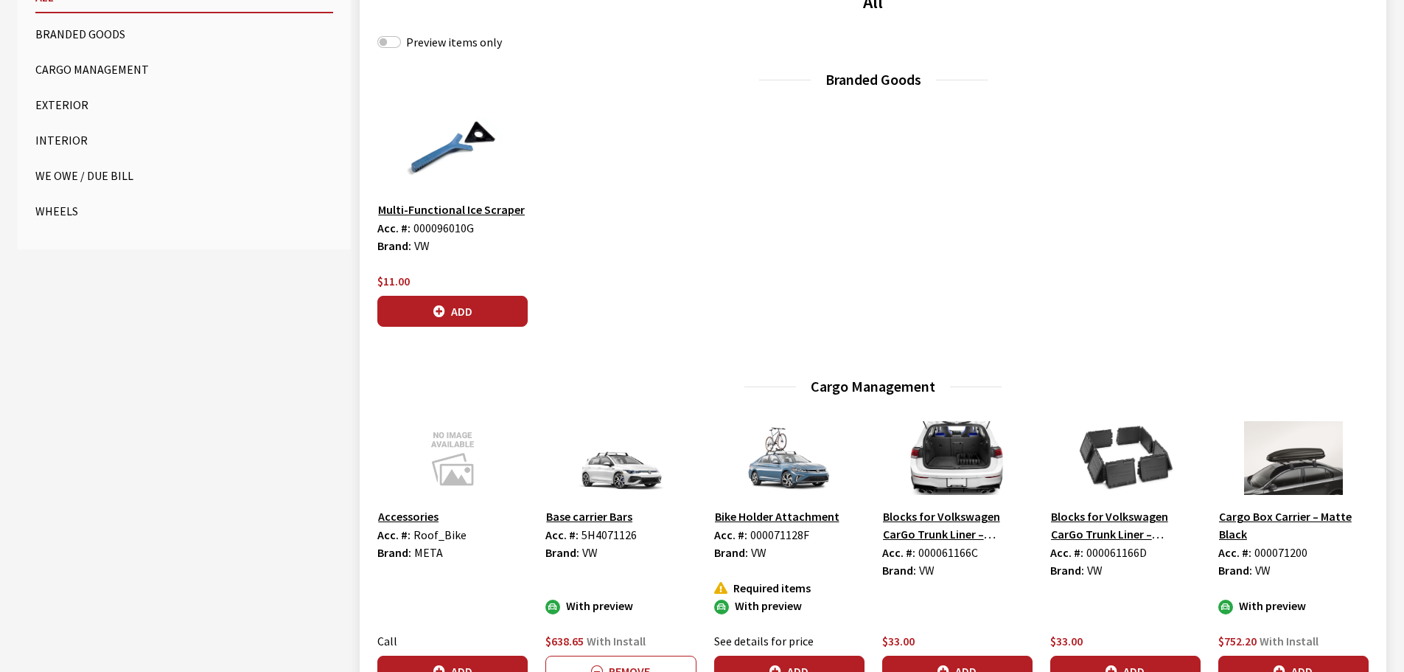
scroll to position [737, 0]
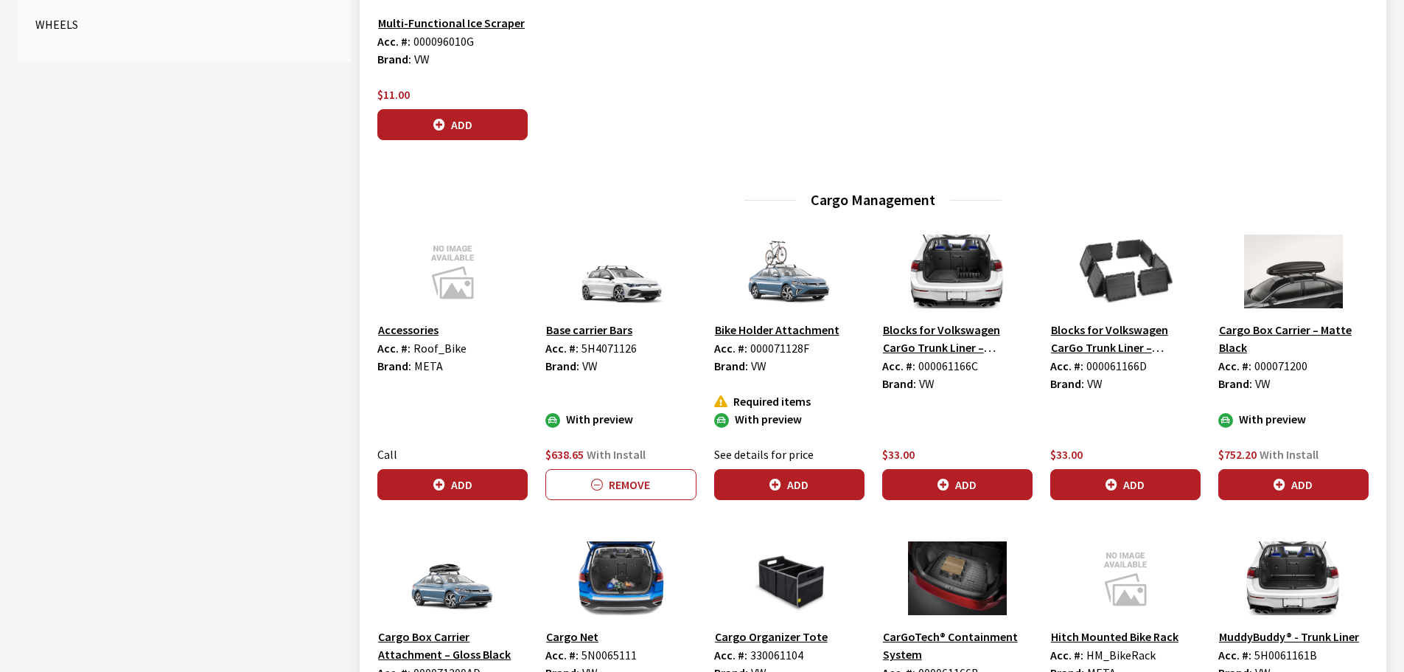
click at [777, 347] on span "000071128F" at bounding box center [779, 348] width 59 height 15
copy span "000071128F"
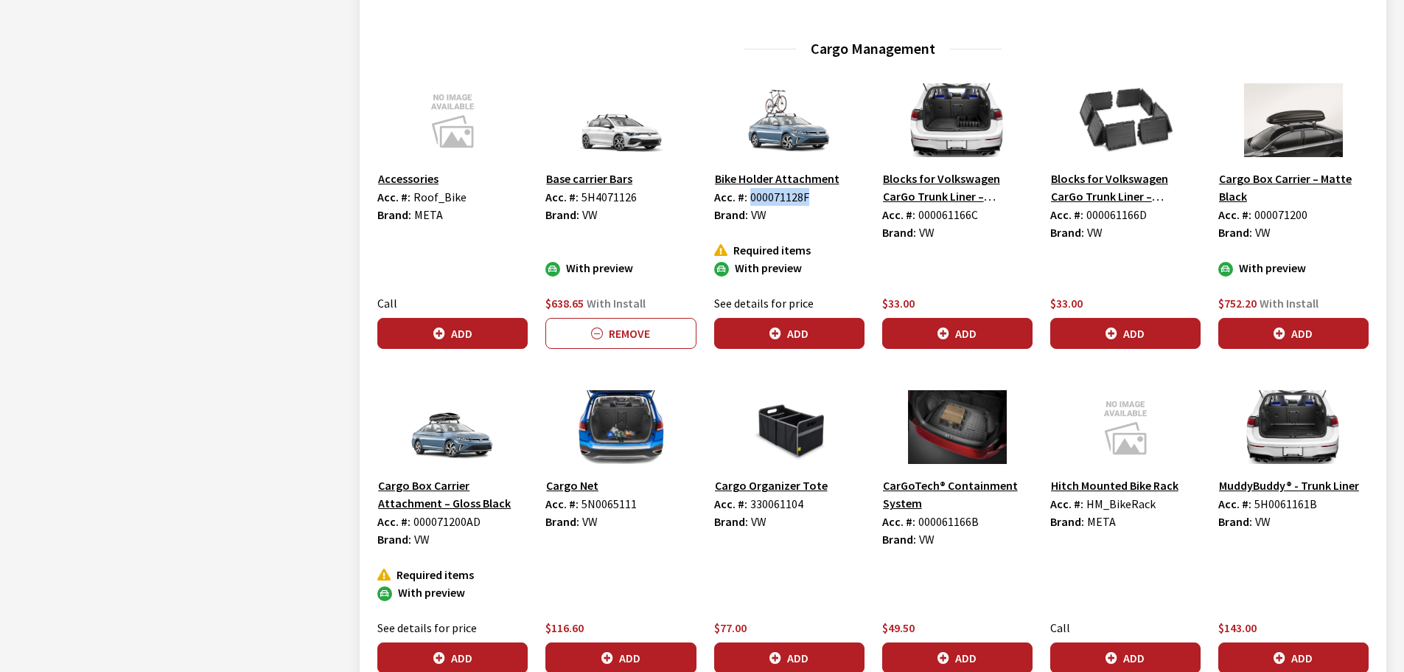
scroll to position [885, 0]
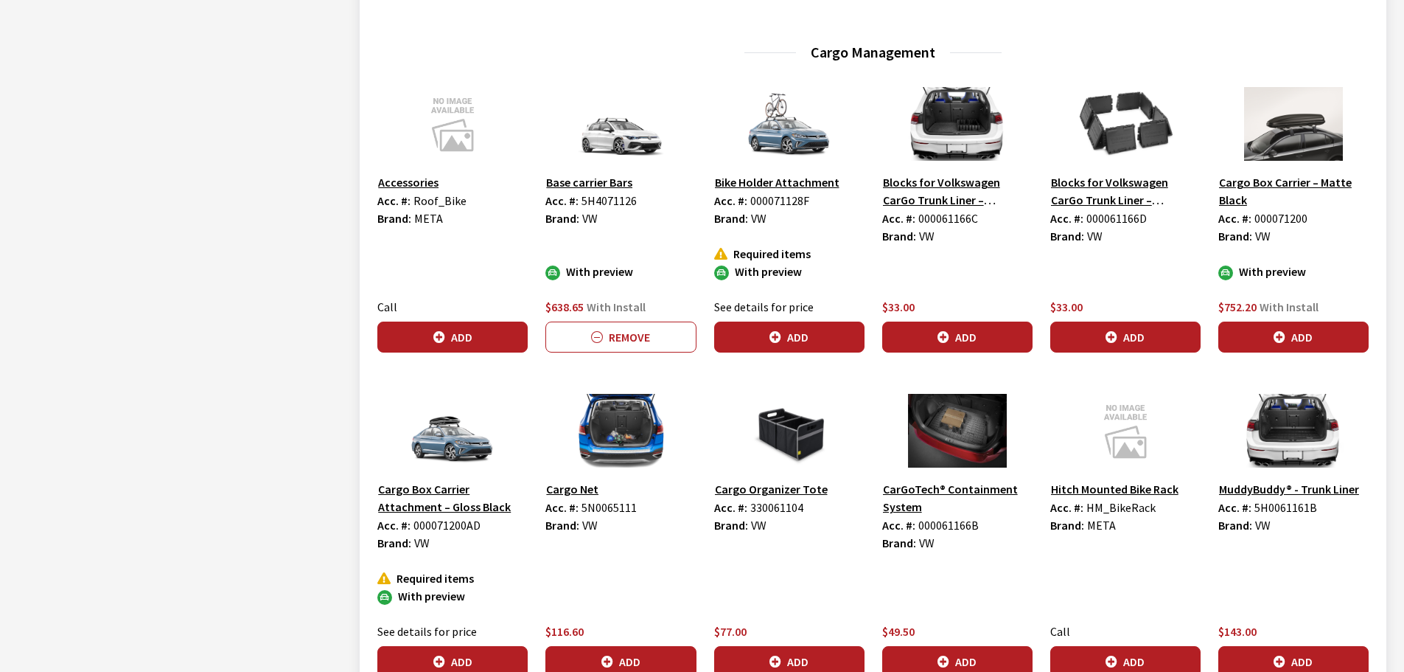
click at [610, 198] on span "5H4071126" at bounding box center [609, 200] width 55 height 15
copy span "5H4071126"
click at [430, 523] on span "000071200AD" at bounding box center [447, 524] width 67 height 15
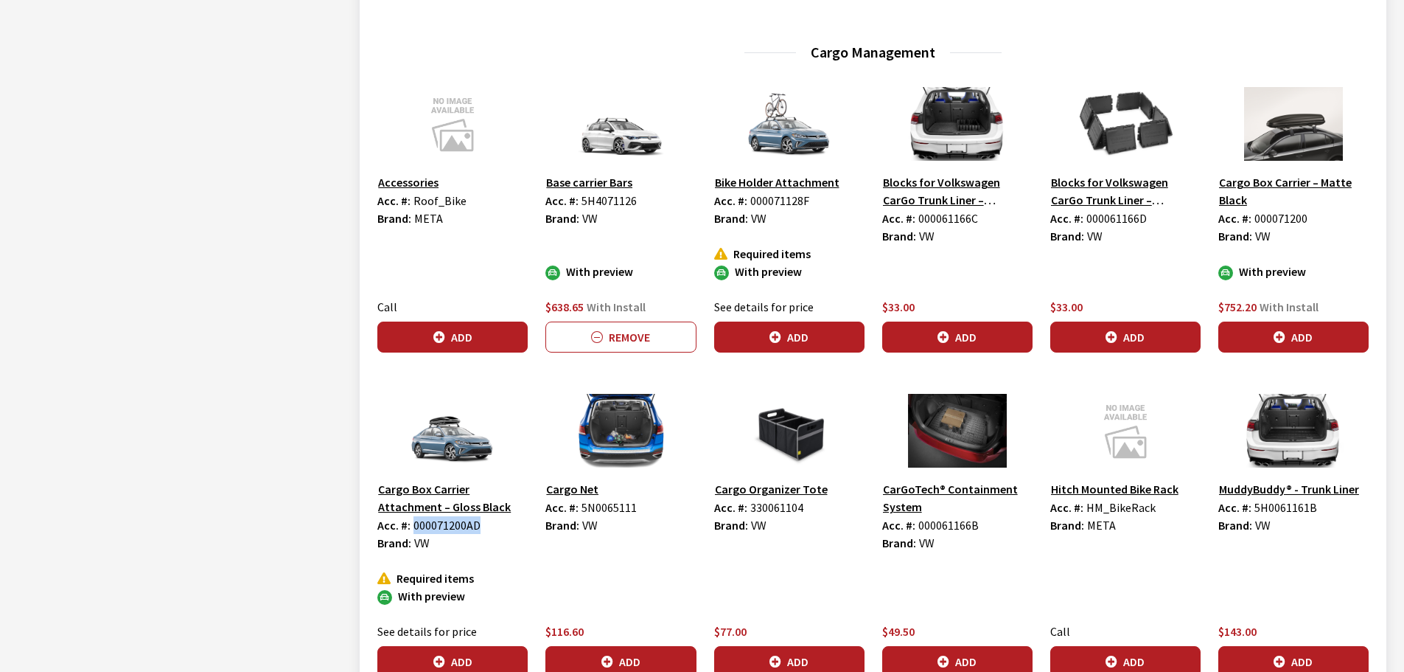
copy span "000071200AD"
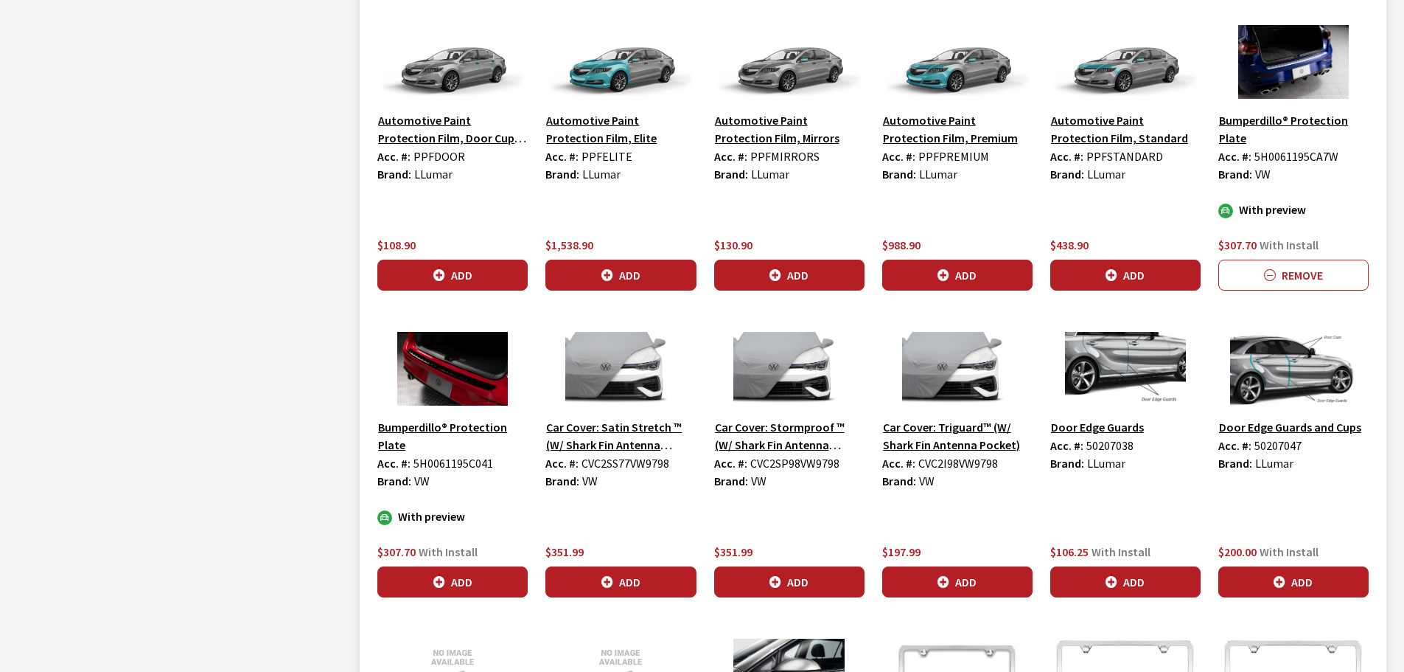
scroll to position [2580, 0]
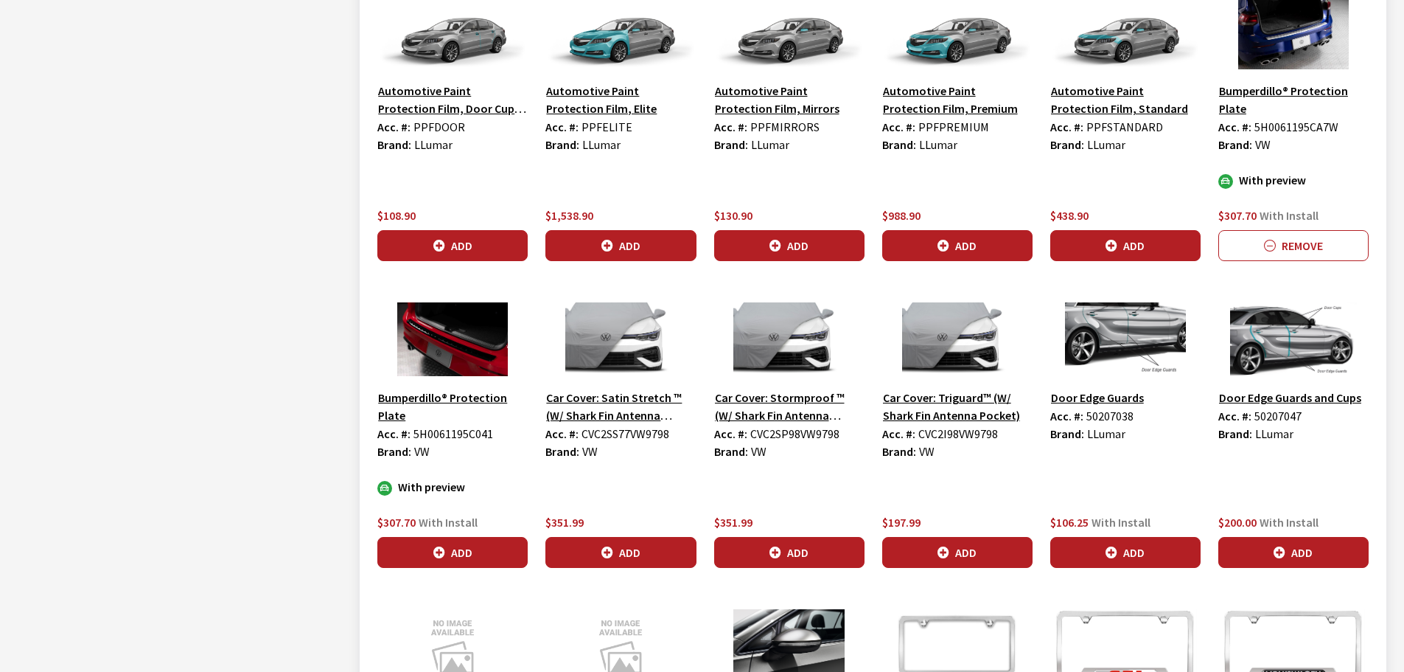
click at [1286, 130] on span "5H0061195CA7W" at bounding box center [1297, 126] width 84 height 15
copy span "5H0061195CA7W"
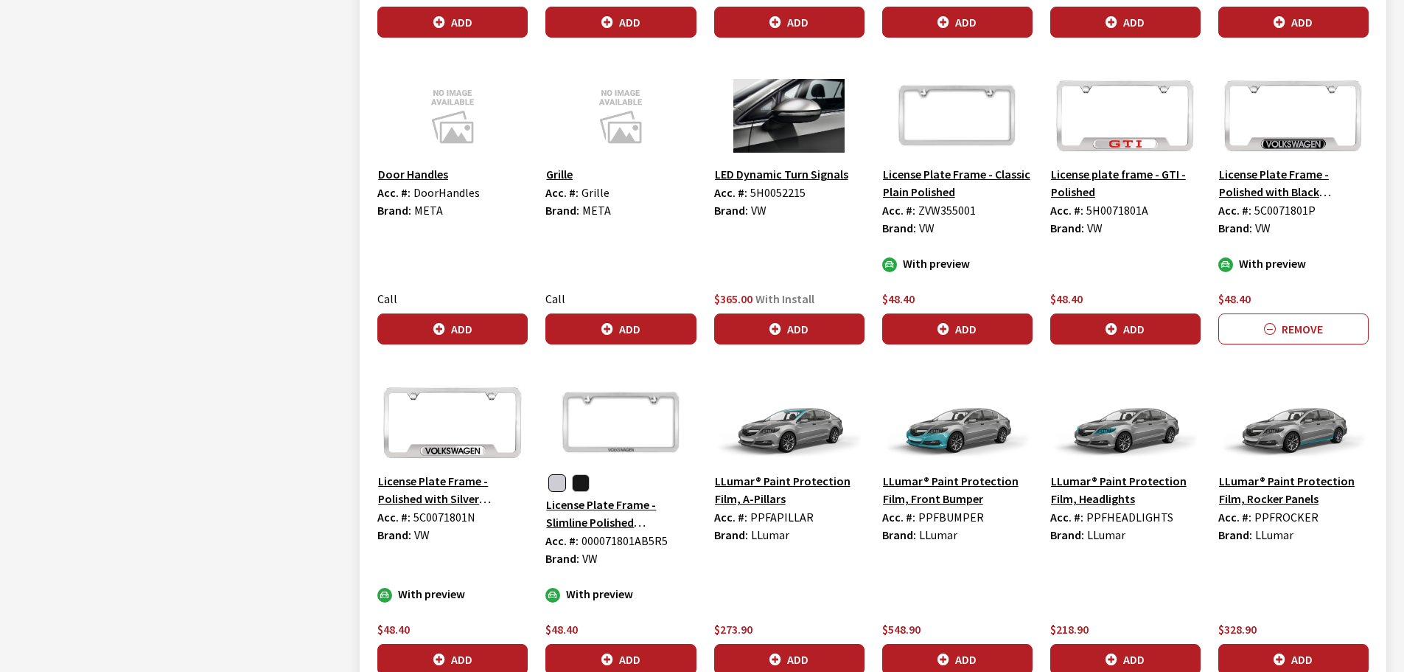
scroll to position [3170, 0]
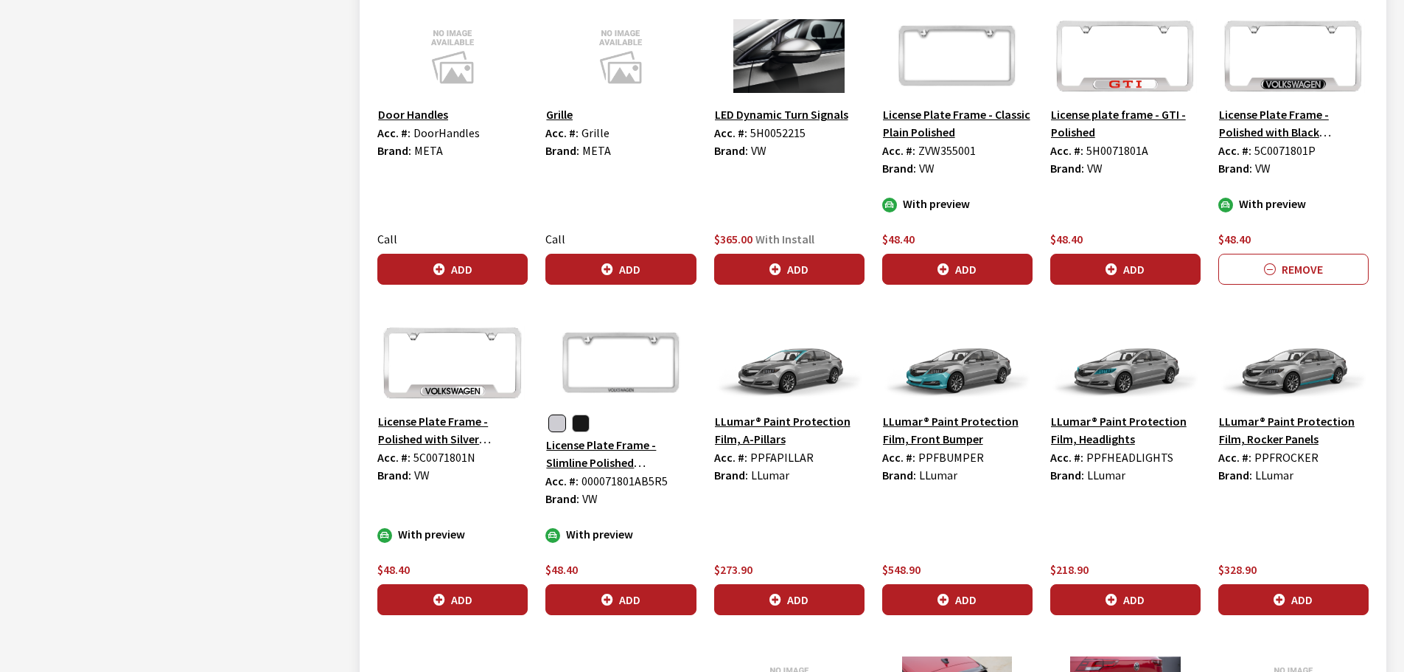
click at [1274, 150] on span "5C0071801P" at bounding box center [1285, 150] width 61 height 15
copy span "5C0071801P"
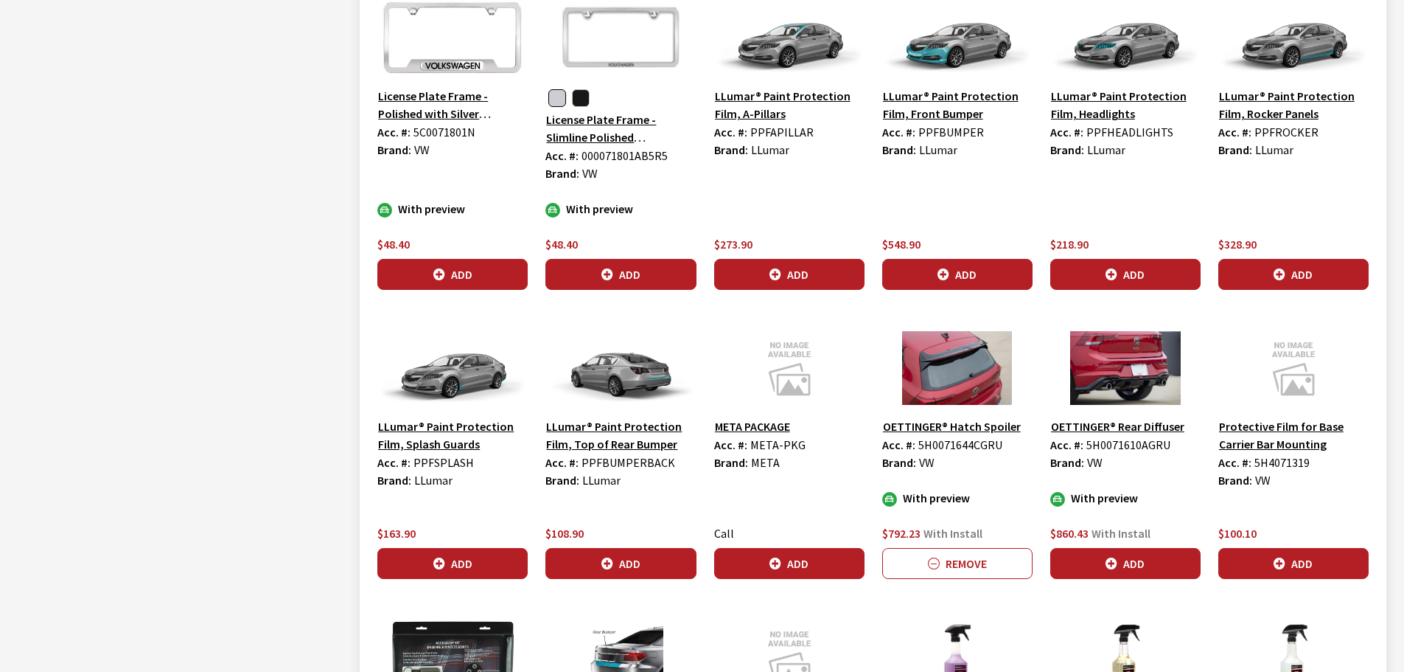
scroll to position [3538, 0]
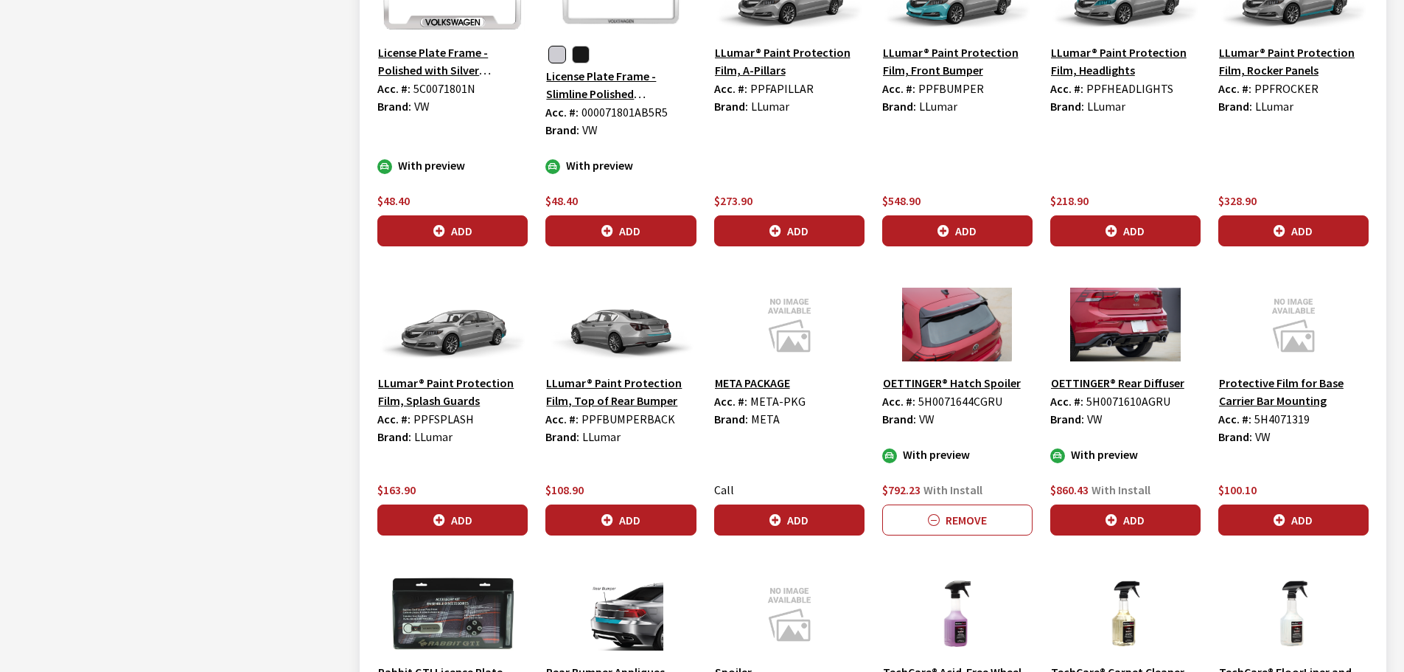
click at [969, 397] on span "5H0071644CGRU" at bounding box center [960, 401] width 84 height 15
click at [969, 396] on span "5H0071644CGRU" at bounding box center [960, 401] width 84 height 15
copy span "5H0071644CGRU"
click at [1123, 406] on span "5H0071610AGRU" at bounding box center [1129, 401] width 84 height 15
click at [1123, 405] on span "5H0071610AGRU" at bounding box center [1129, 401] width 84 height 15
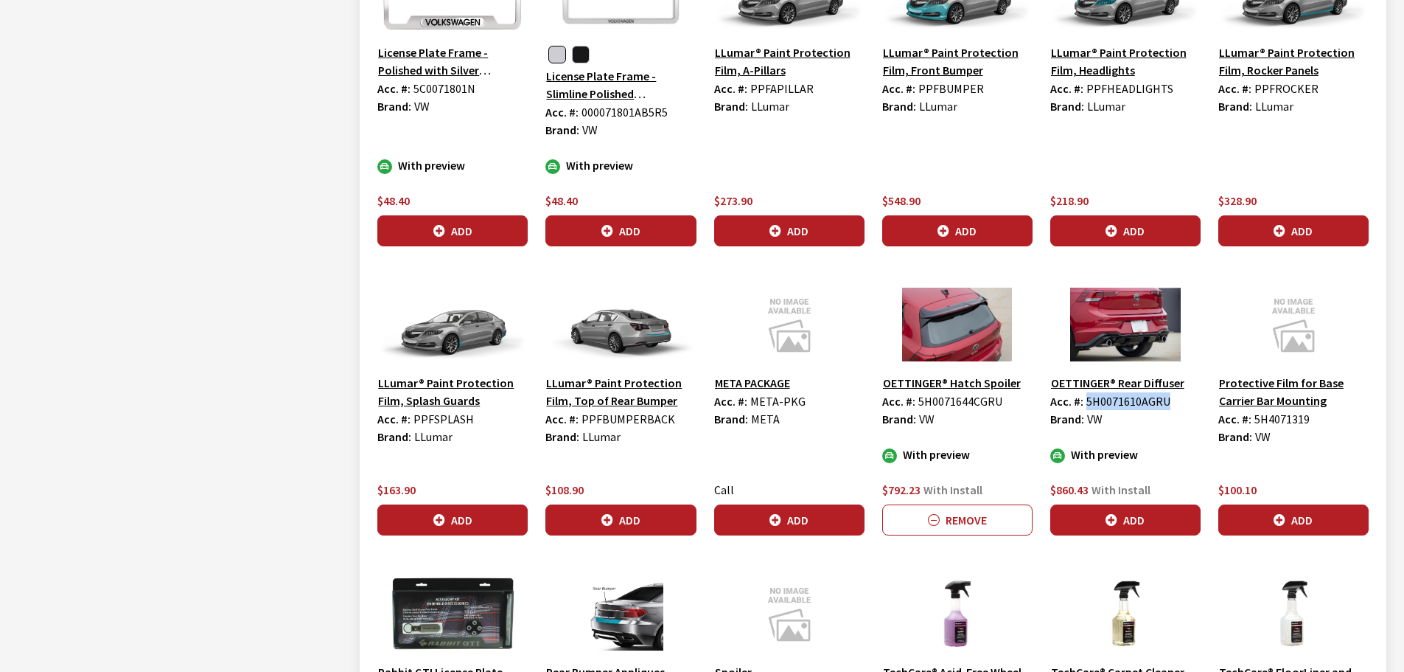
copy span "5H0071610AGRU"
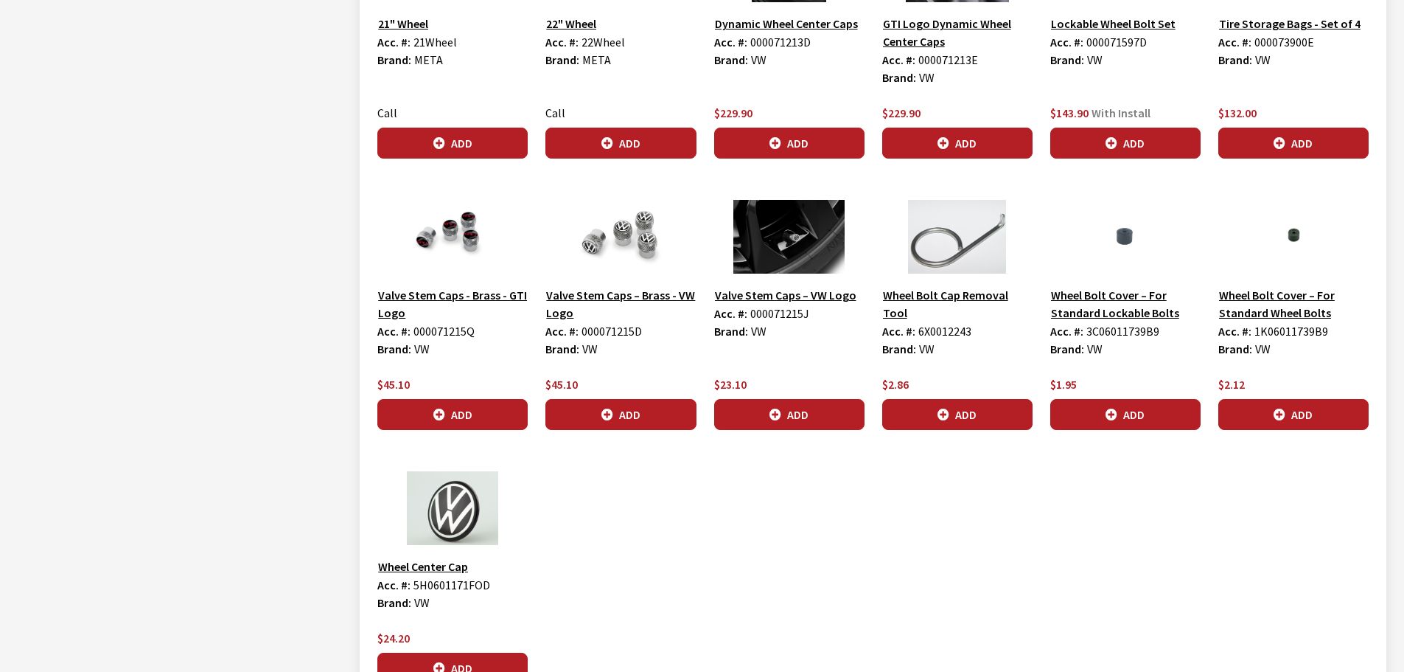
scroll to position [7382, 0]
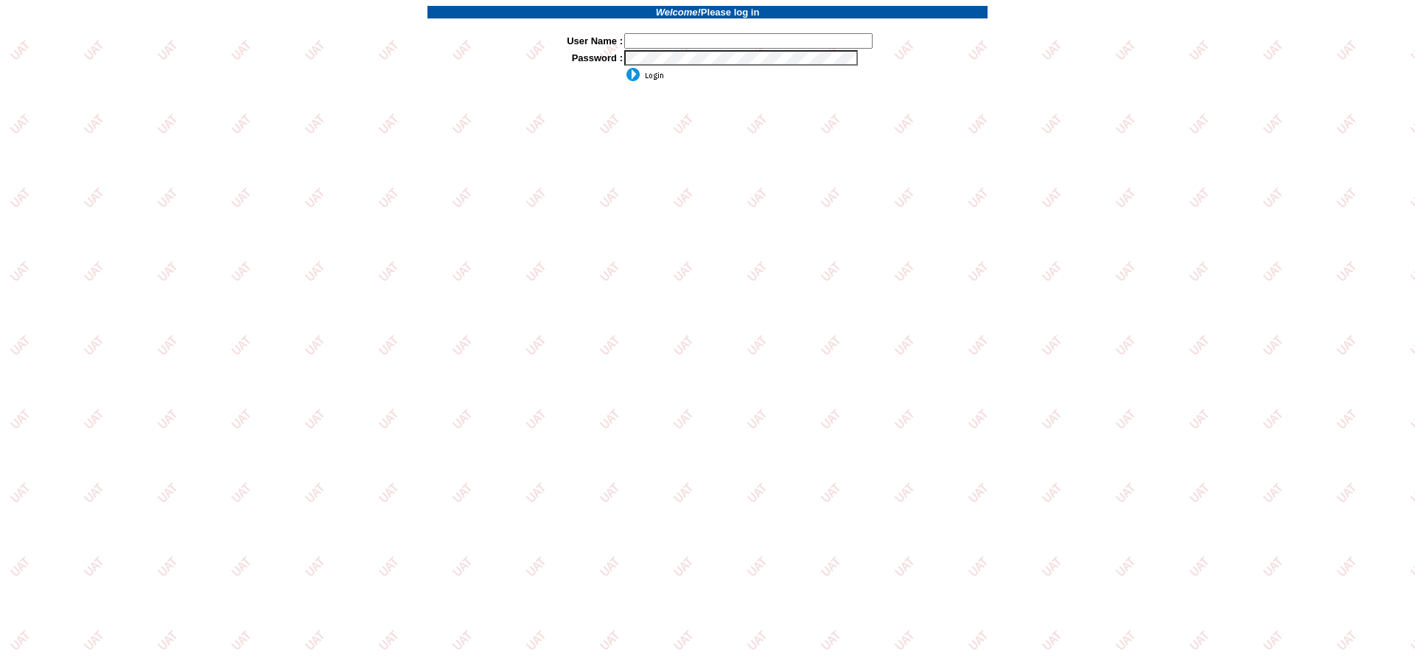
click at [661, 39] on input "text" at bounding box center [748, 40] width 248 height 15
type input "sdakes"
click at [644, 73] on input "image" at bounding box center [644, 74] width 40 height 15
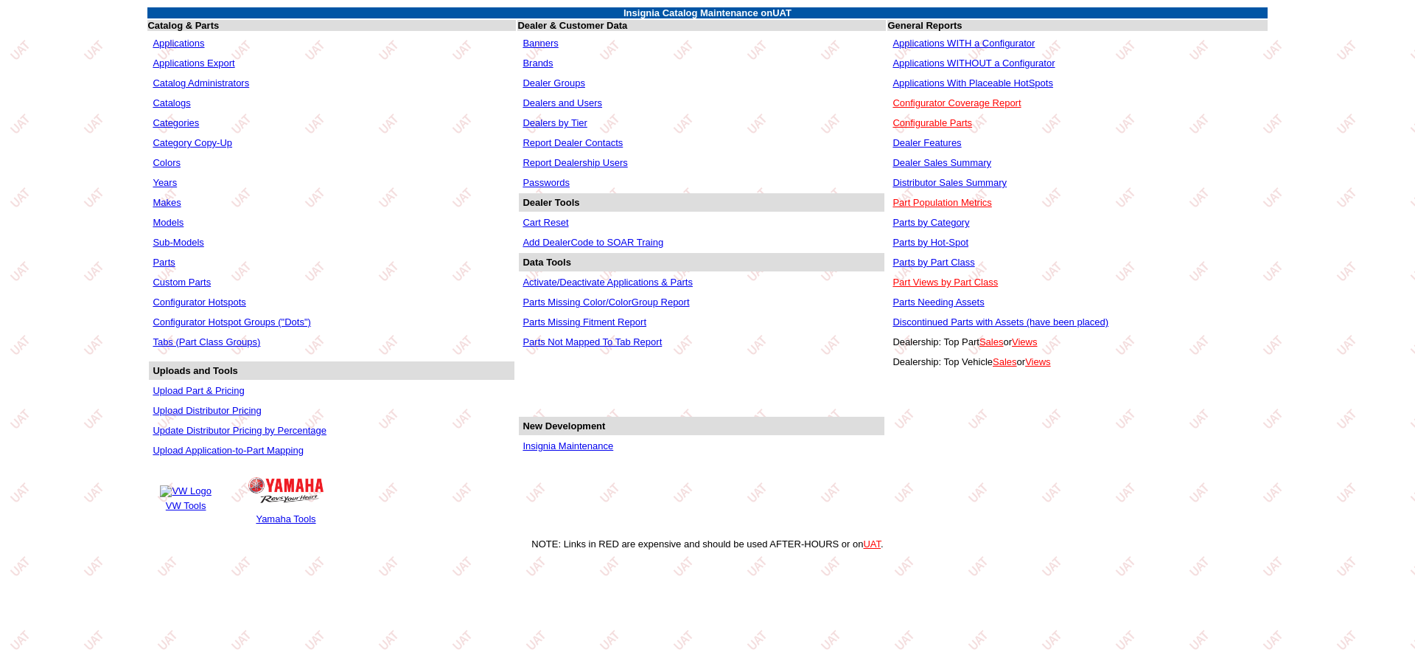
click at [178, 42] on link "Applications" at bounding box center [179, 43] width 52 height 11
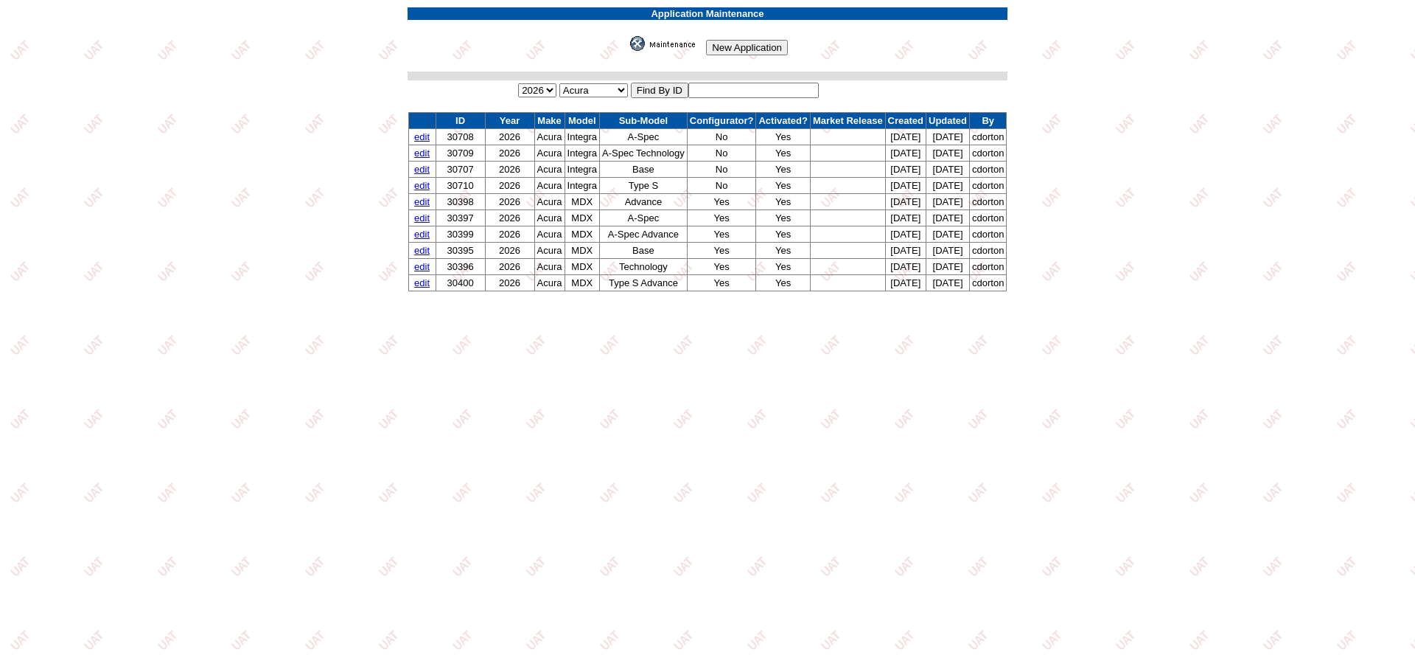
click at [708, 86] on input "text" at bounding box center [753, 90] width 130 height 15
type input "31035"
click at [627, 51] on input "image" at bounding box center [627, 51] width 0 height 0
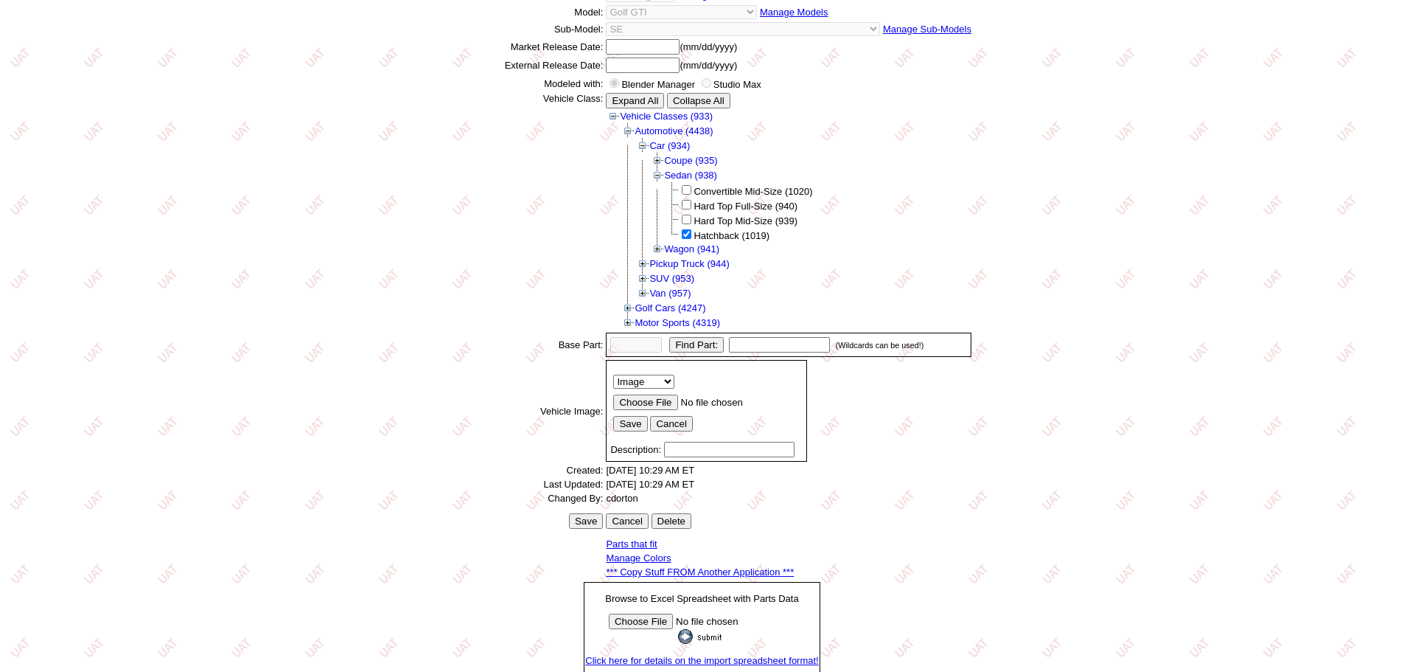
scroll to position [296, 0]
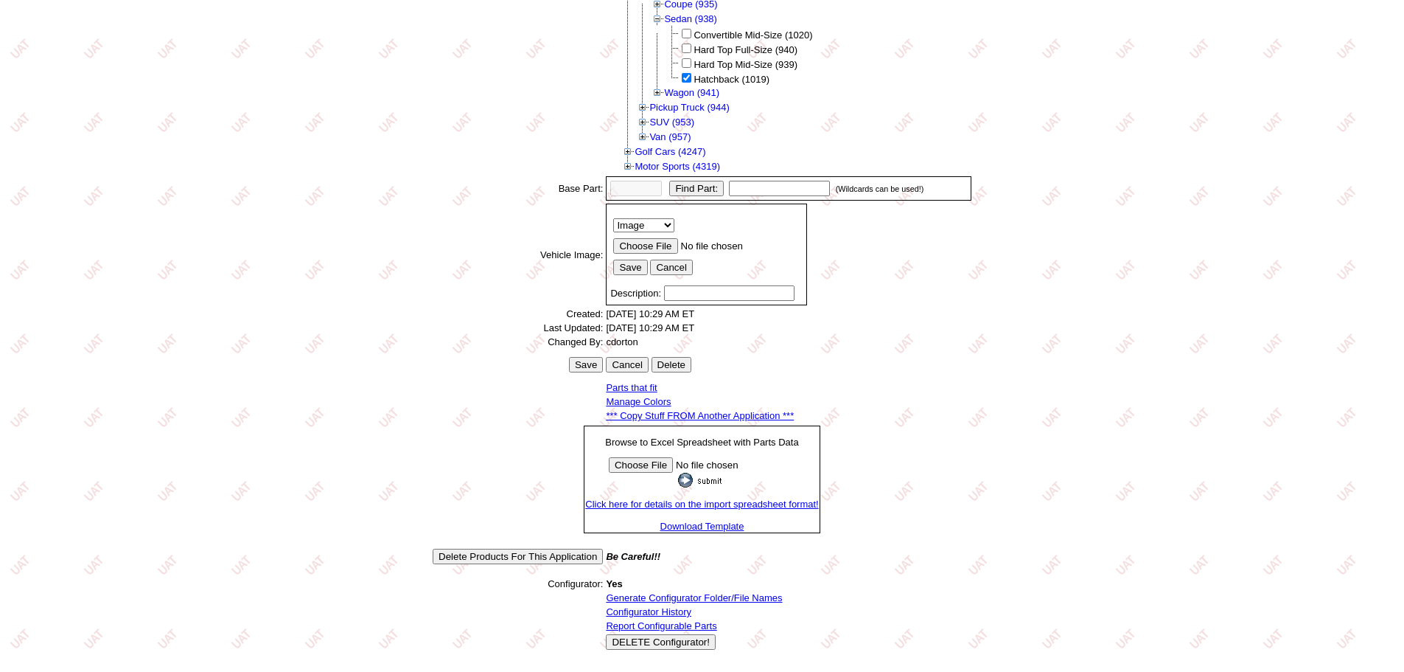
click at [664, 414] on link "*** Copy Stuff FROM Another Application ***" at bounding box center [700, 415] width 188 height 11
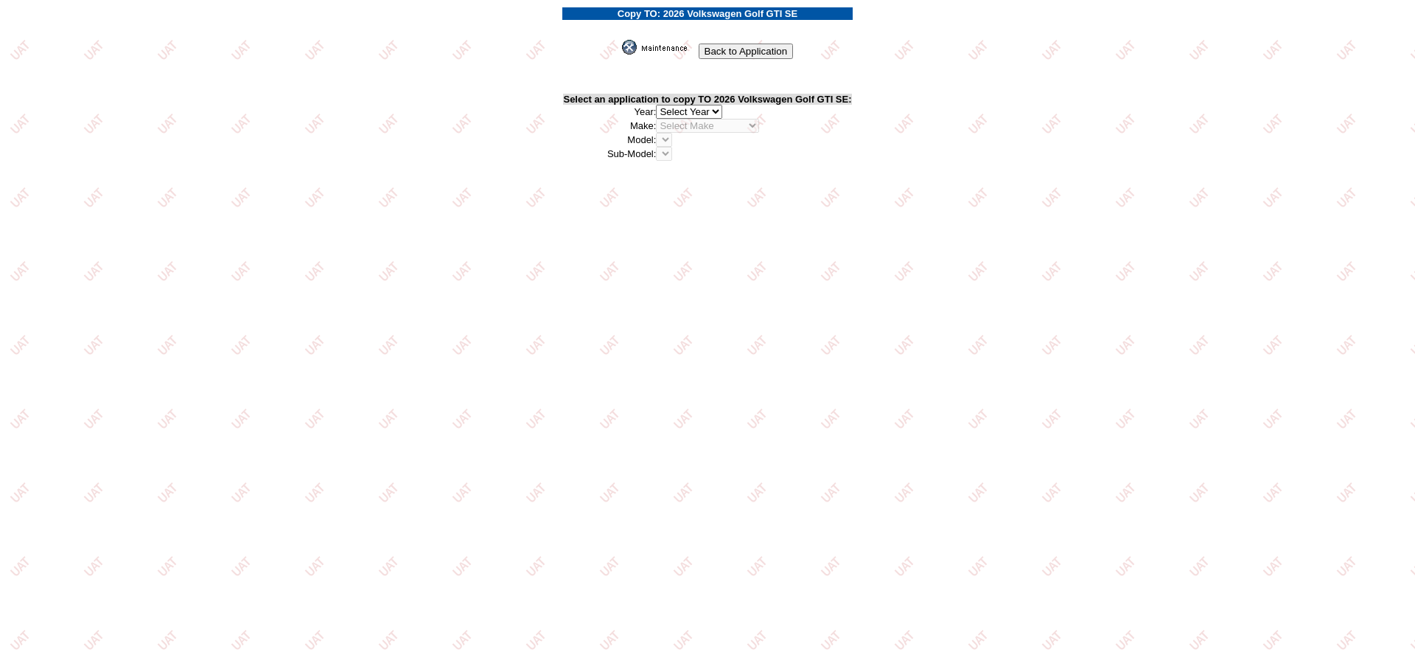
click at [717, 111] on select "2026 2025 2024 2023 2022 2021 2020 2019 2018 2017 2016 2015 2014 2013 2012 2011…" at bounding box center [689, 112] width 66 height 14
select select "44"
click at [659, 105] on select "2026 2025 2024 2023 2022 2021 2020 2019 2018 2017 2016 2015 2014 2013 2012 2011…" at bounding box center [689, 112] width 66 height 14
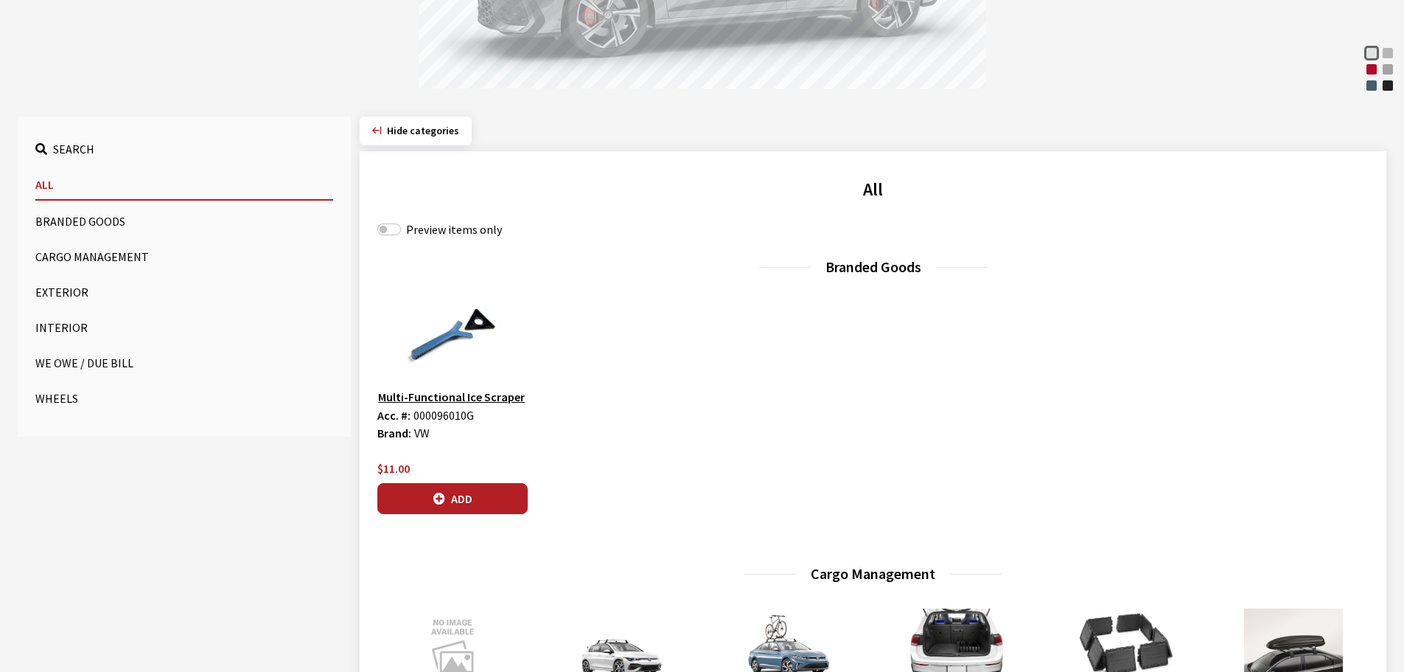
scroll to position [369, 0]
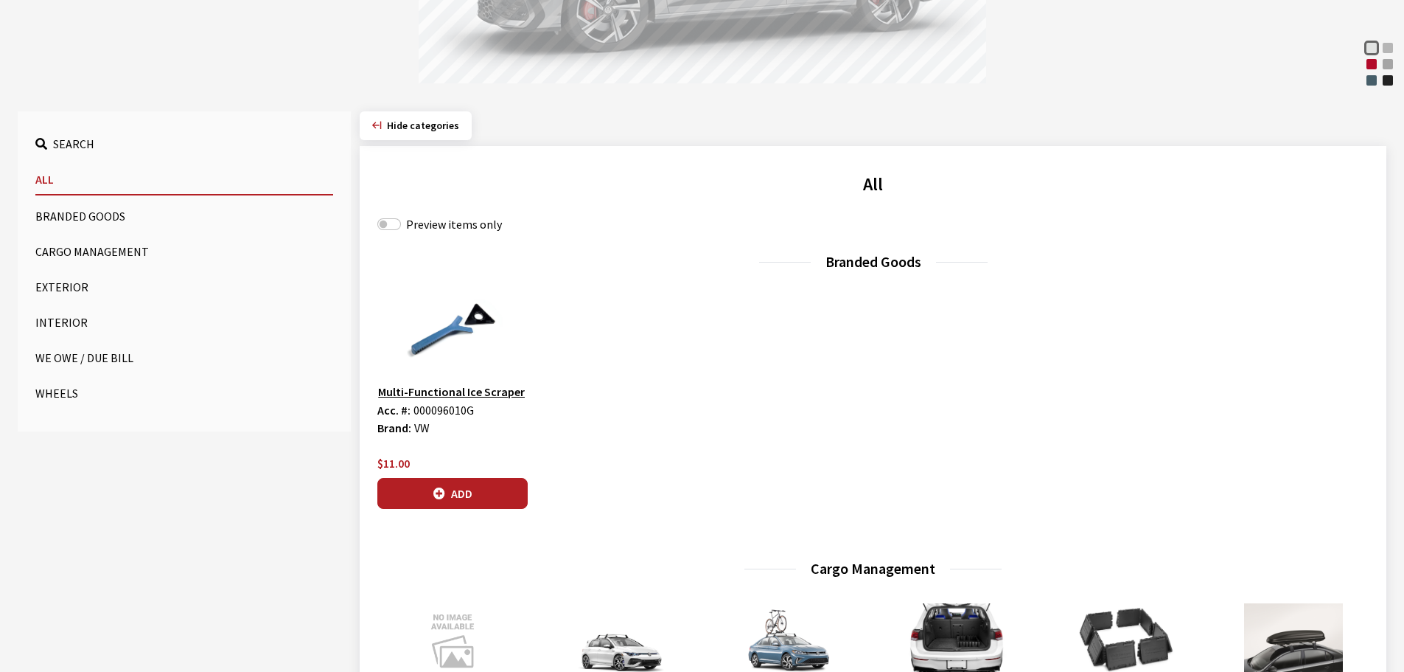
click at [40, 393] on button "Wheels" at bounding box center [184, 392] width 298 height 29
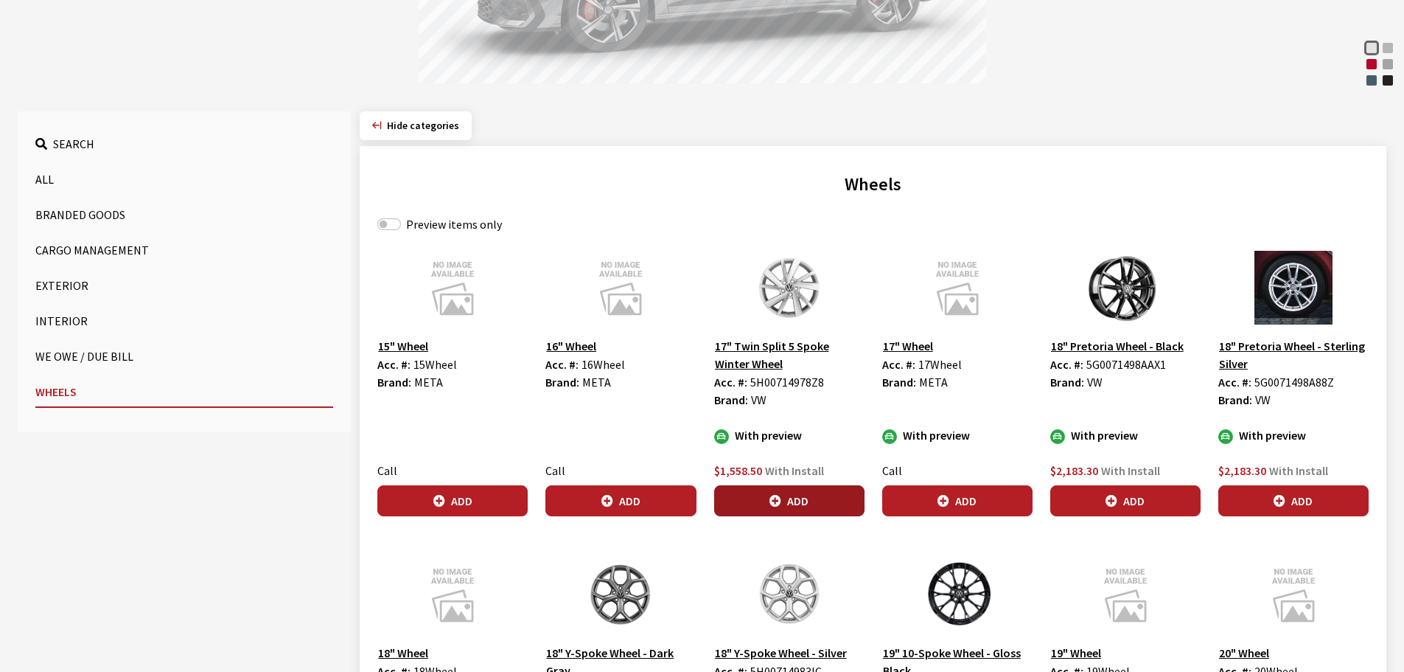
click at [796, 501] on button "Add" at bounding box center [789, 500] width 150 height 31
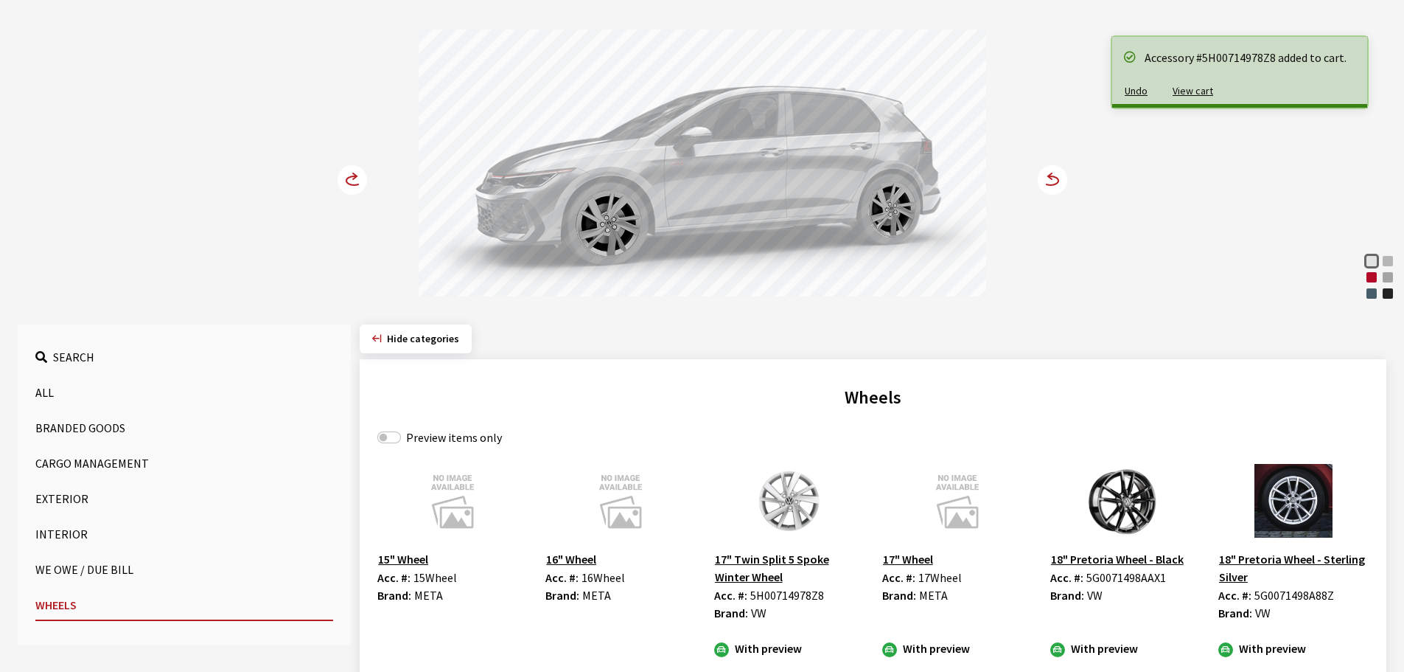
scroll to position [147, 0]
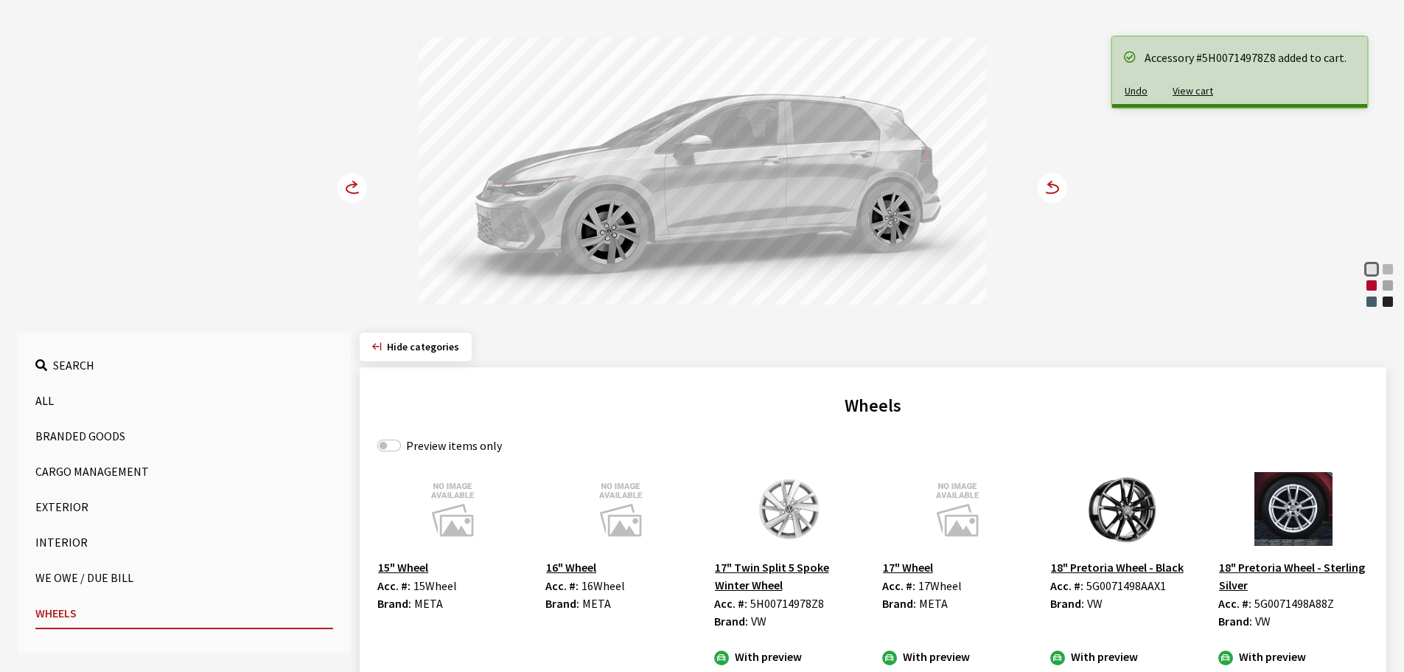
click at [353, 182] on icon at bounding box center [355, 184] width 4 height 6
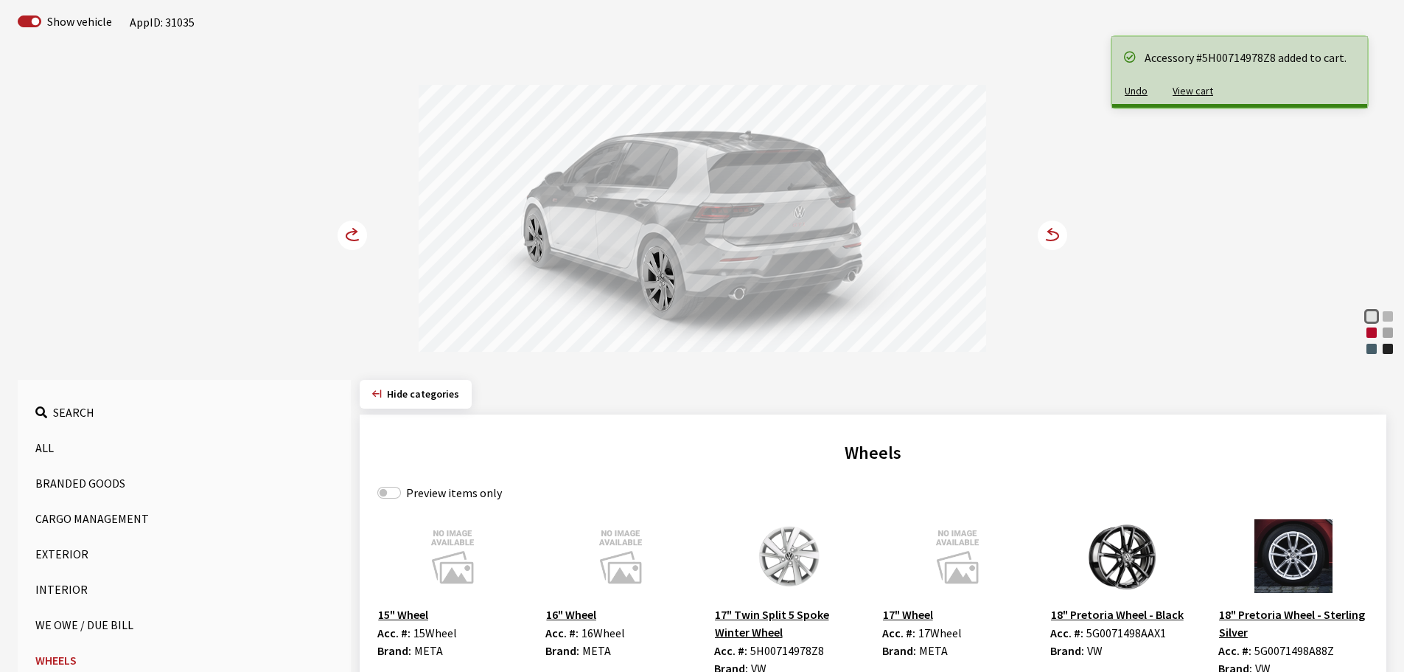
scroll to position [74, 0]
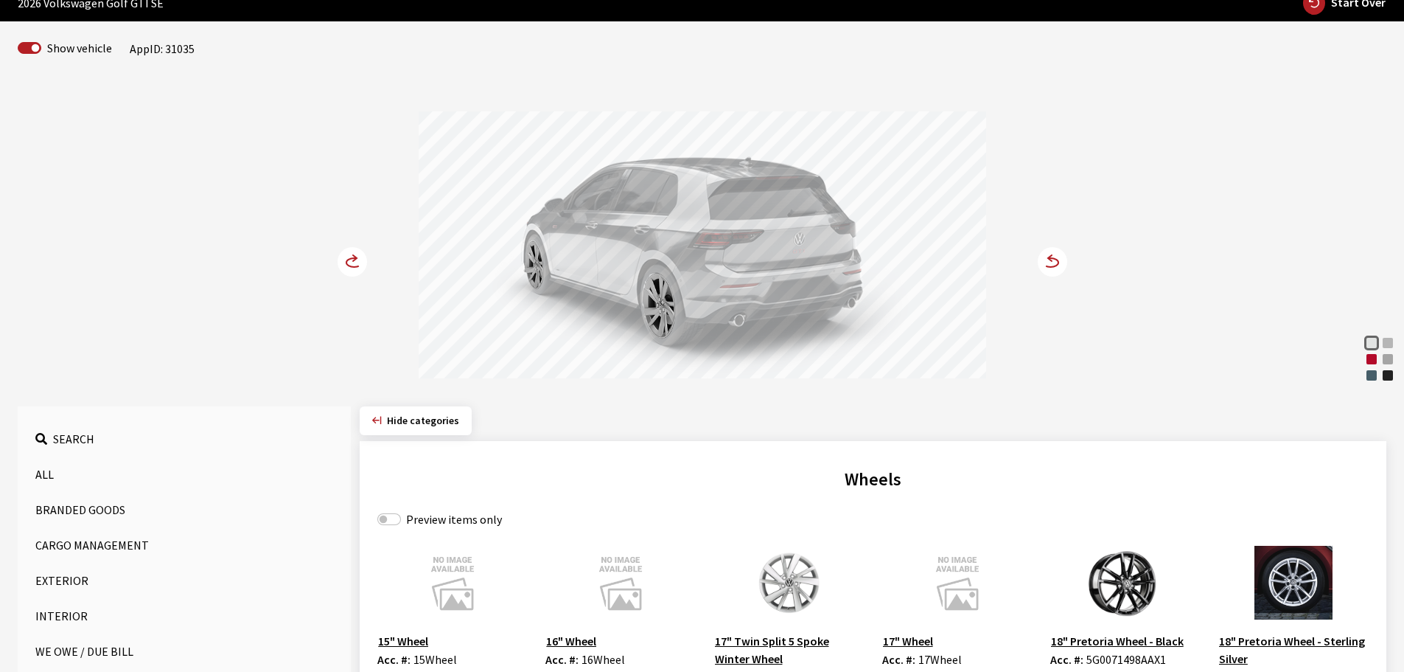
click at [346, 263] on icon at bounding box center [353, 262] width 15 height 9
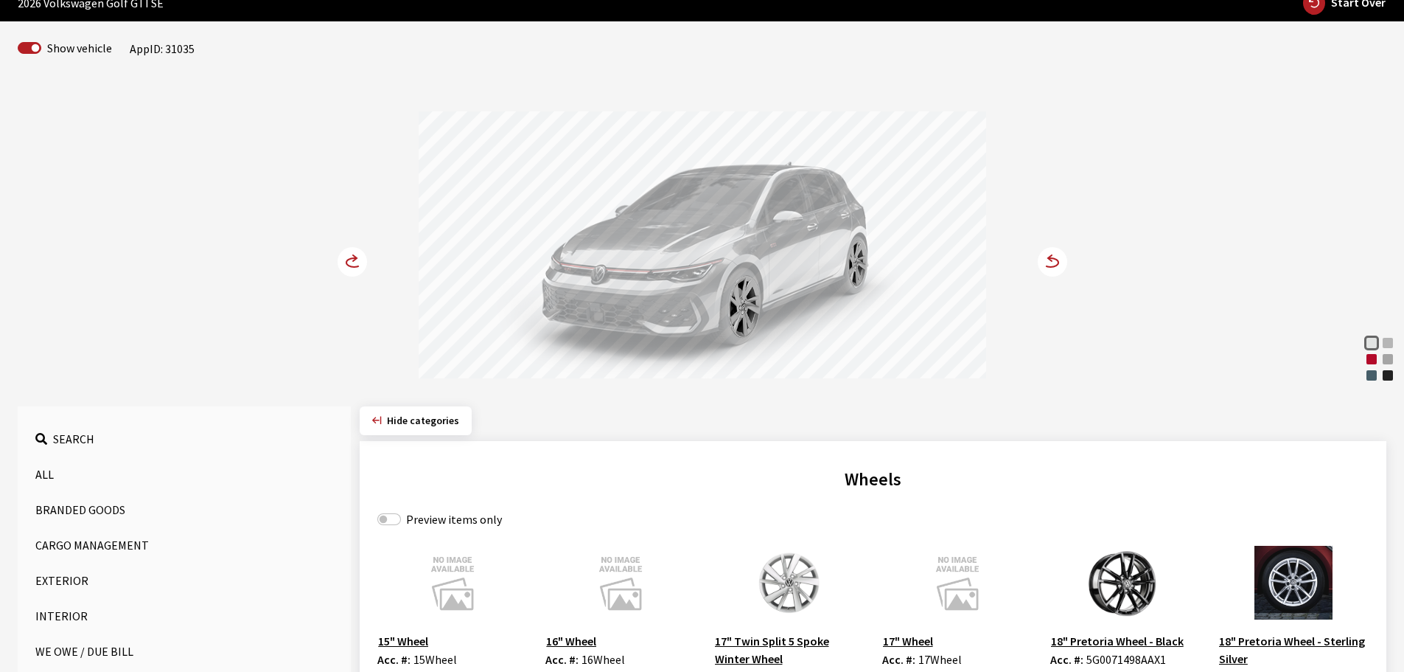
click at [346, 263] on icon at bounding box center [353, 262] width 15 height 9
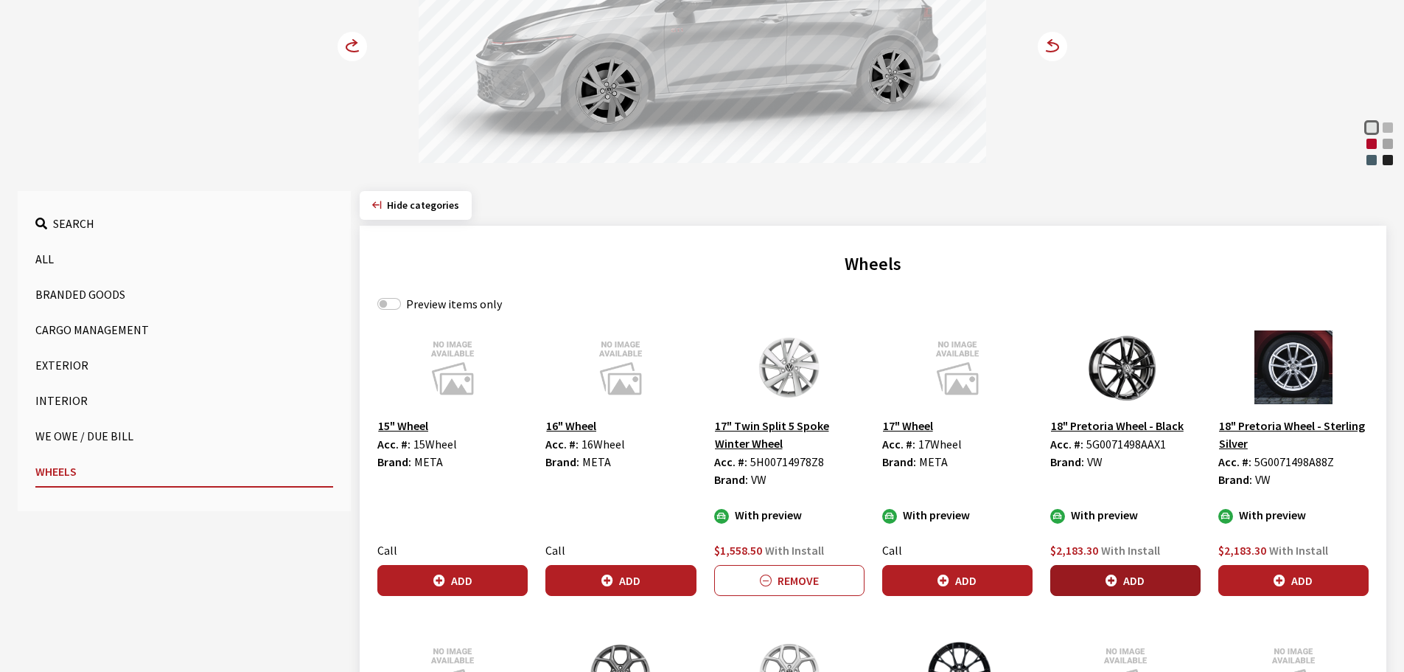
scroll to position [295, 0]
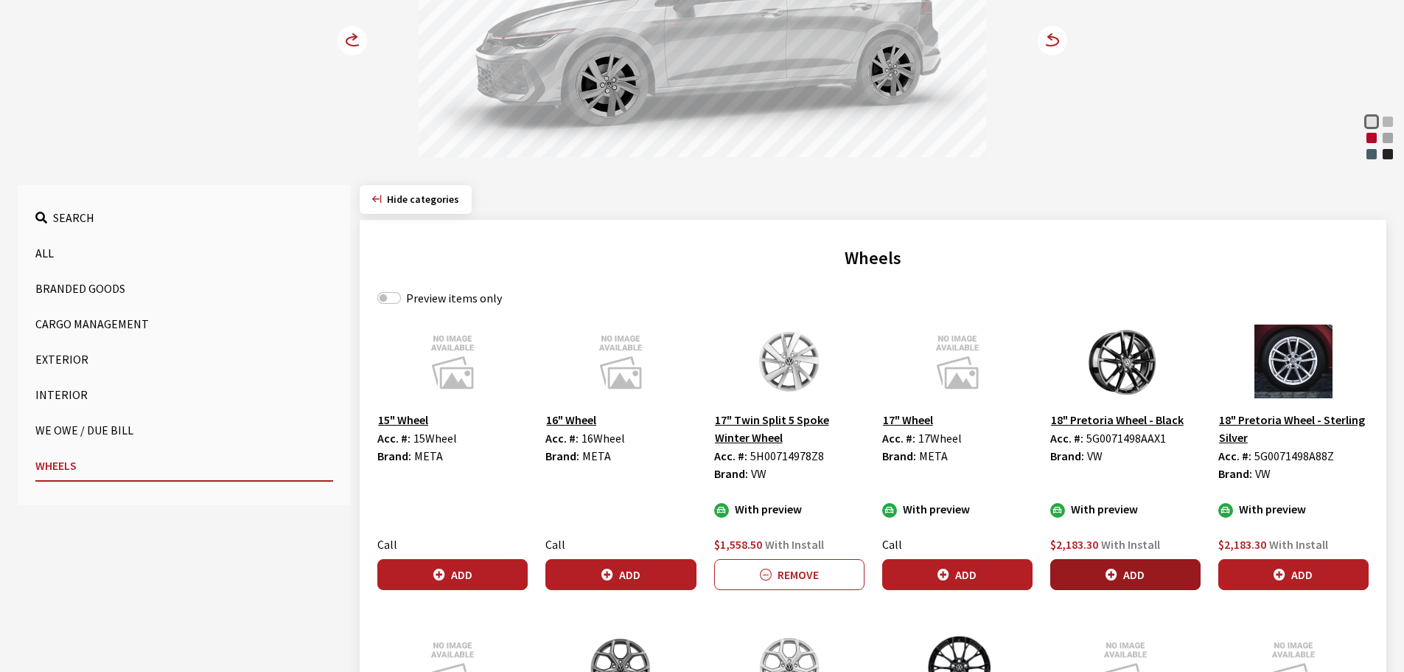
click at [1130, 565] on button "Add" at bounding box center [1125, 574] width 150 height 31
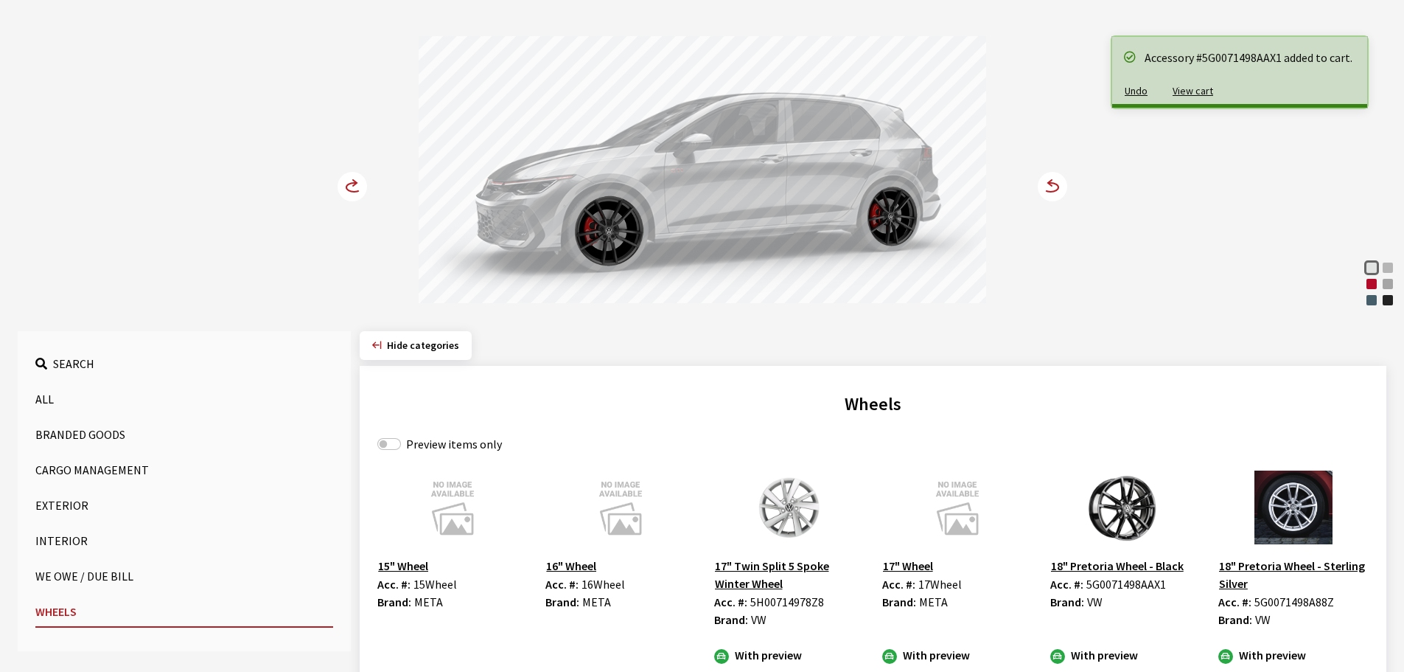
scroll to position [147, 0]
click at [347, 182] on circle at bounding box center [352, 187] width 29 height 29
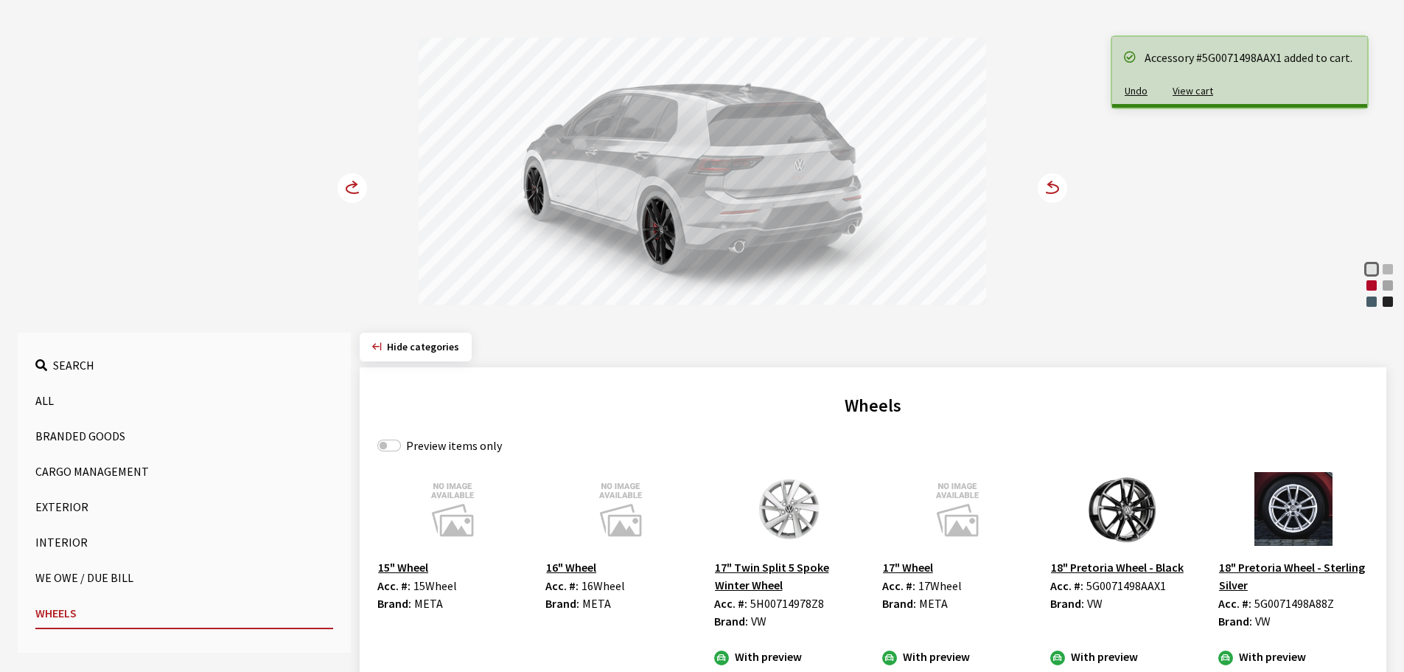
click at [347, 182] on circle at bounding box center [352, 187] width 29 height 29
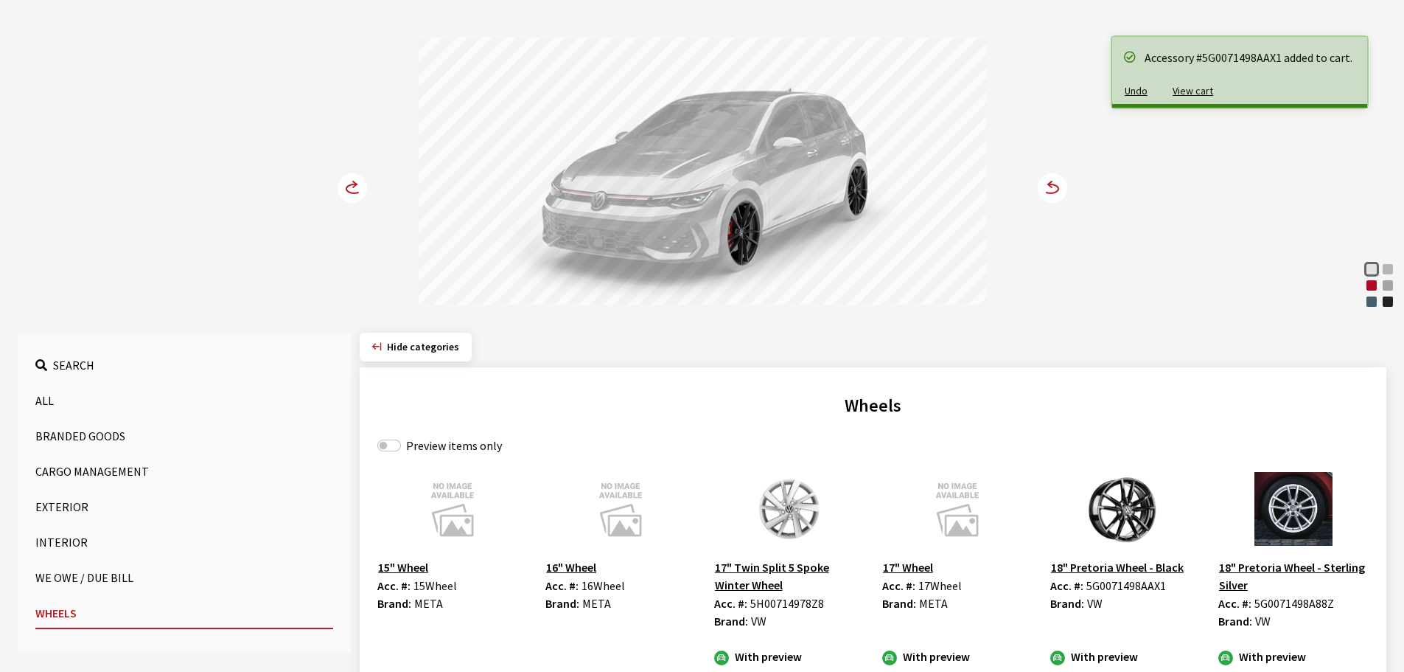
click at [347, 182] on circle at bounding box center [352, 187] width 29 height 29
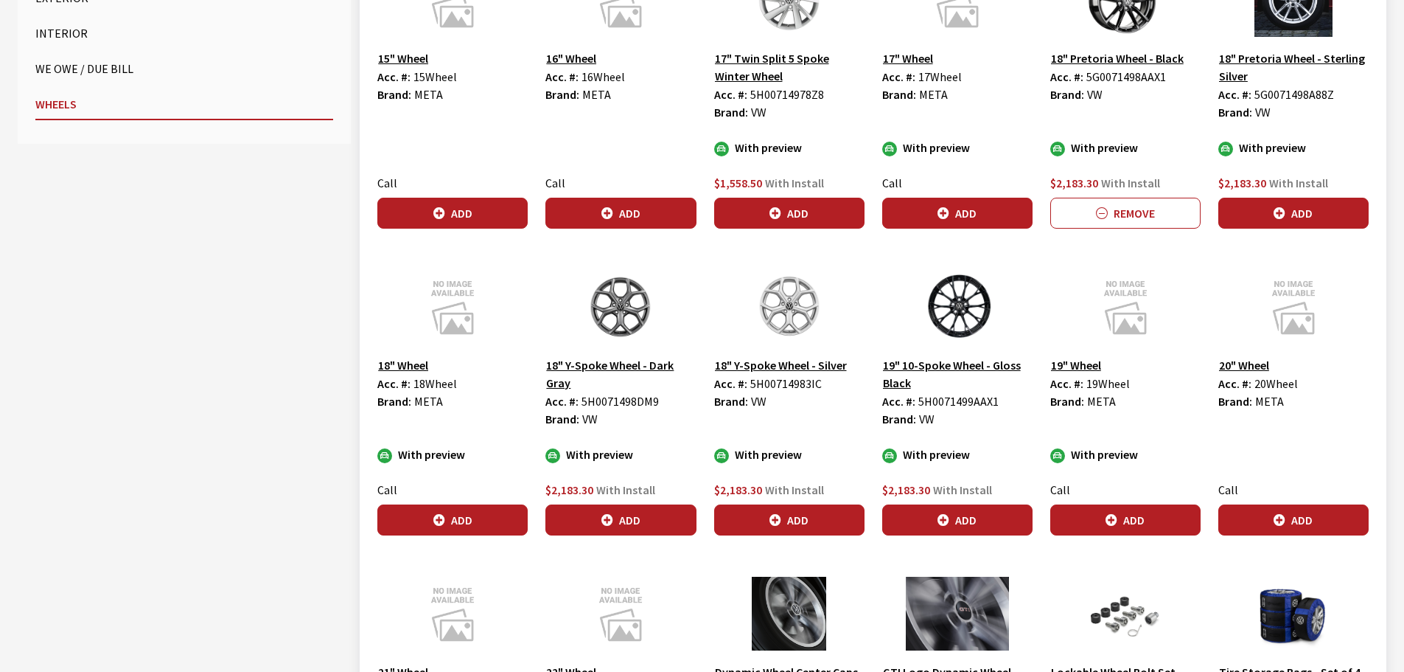
scroll to position [663, 0]
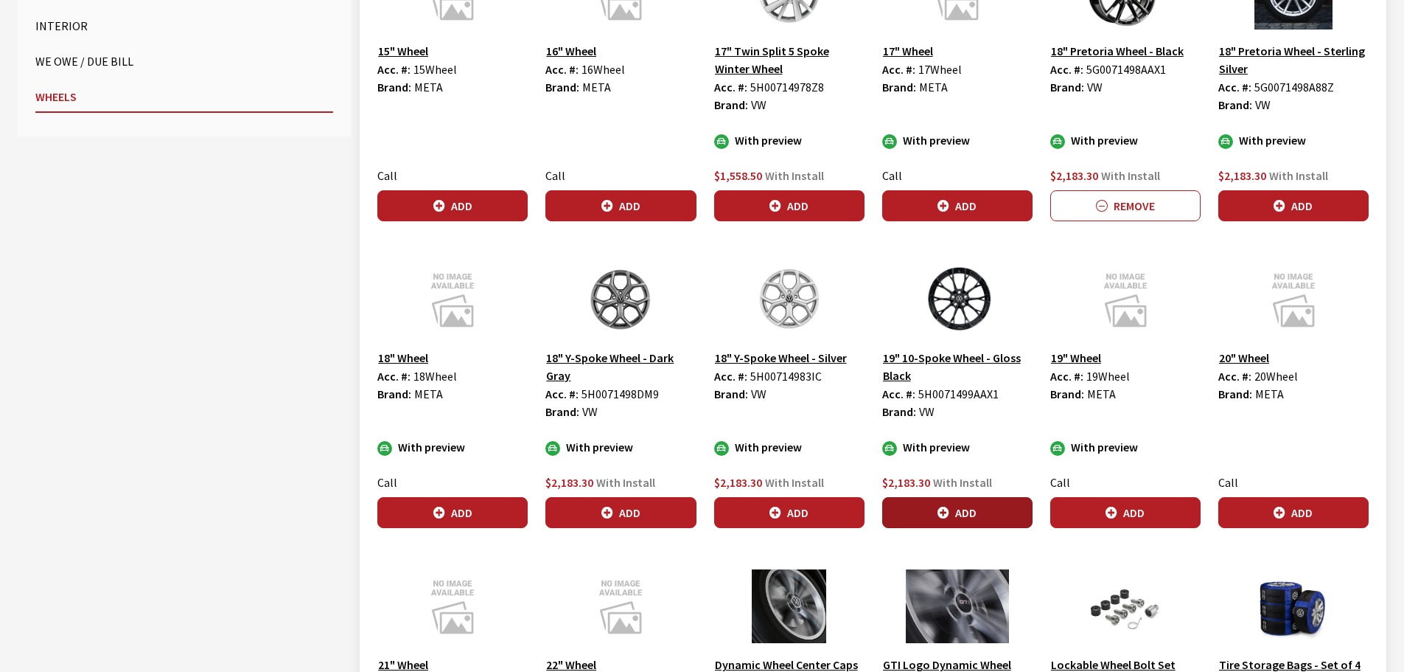
click at [953, 507] on button "Add" at bounding box center [957, 512] width 150 height 31
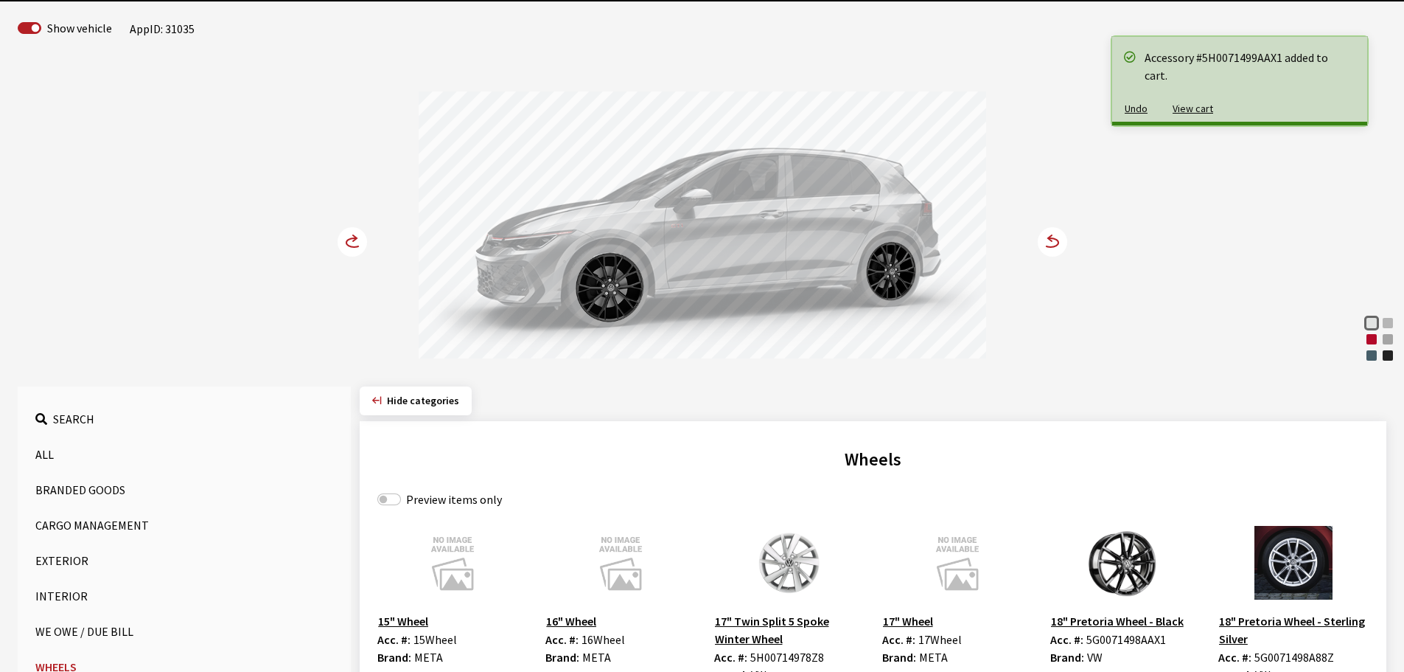
scroll to position [74, 0]
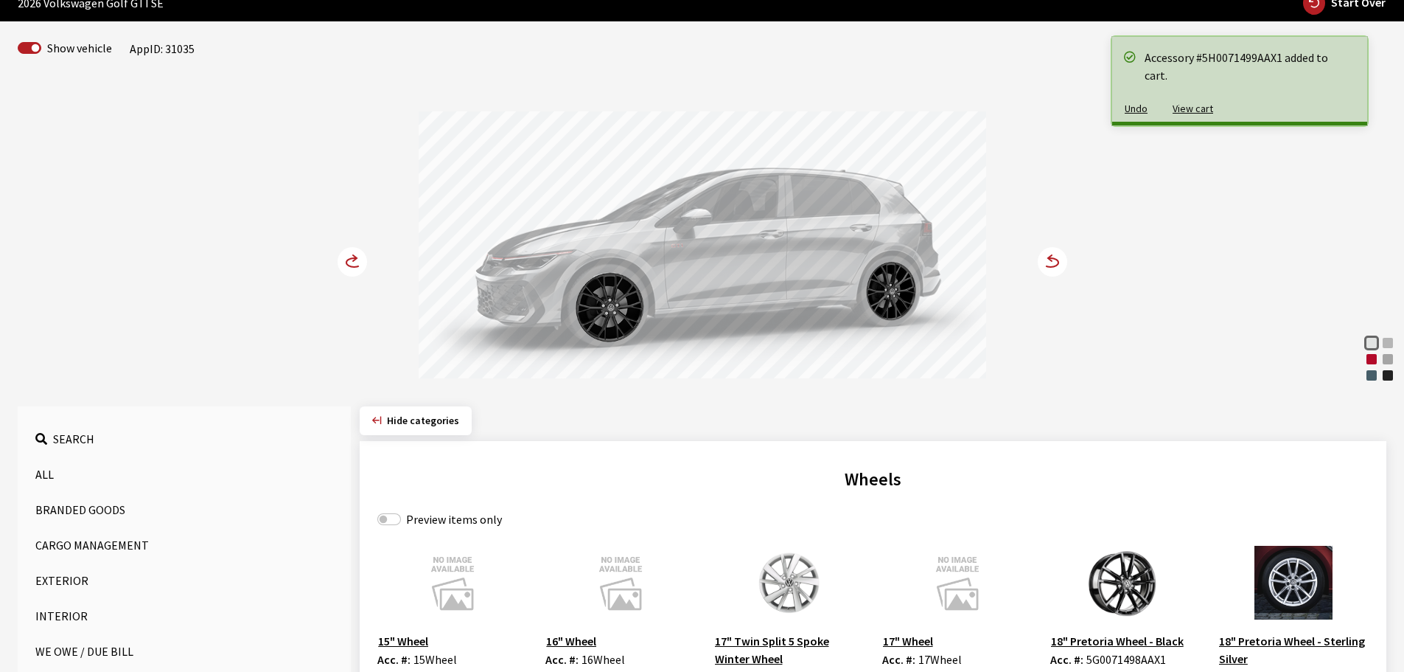
click at [351, 262] on circle at bounding box center [352, 261] width 29 height 29
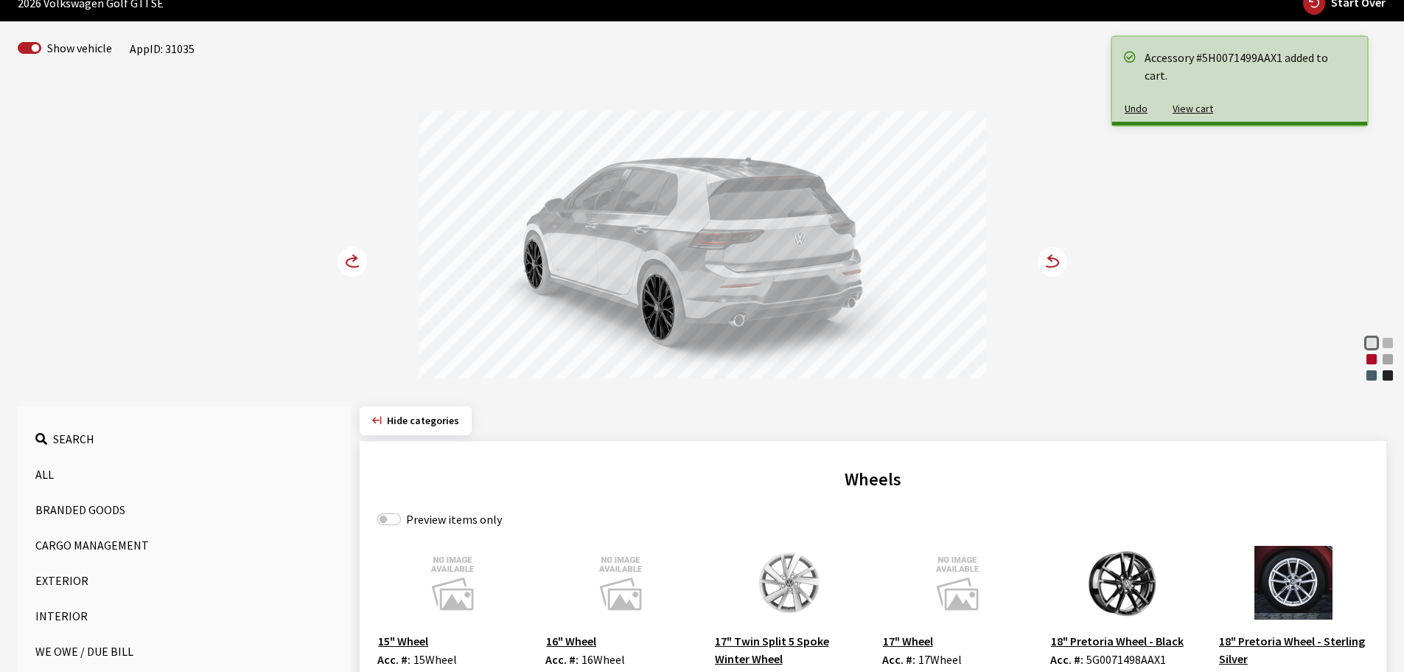
click at [351, 262] on circle at bounding box center [352, 261] width 29 height 29
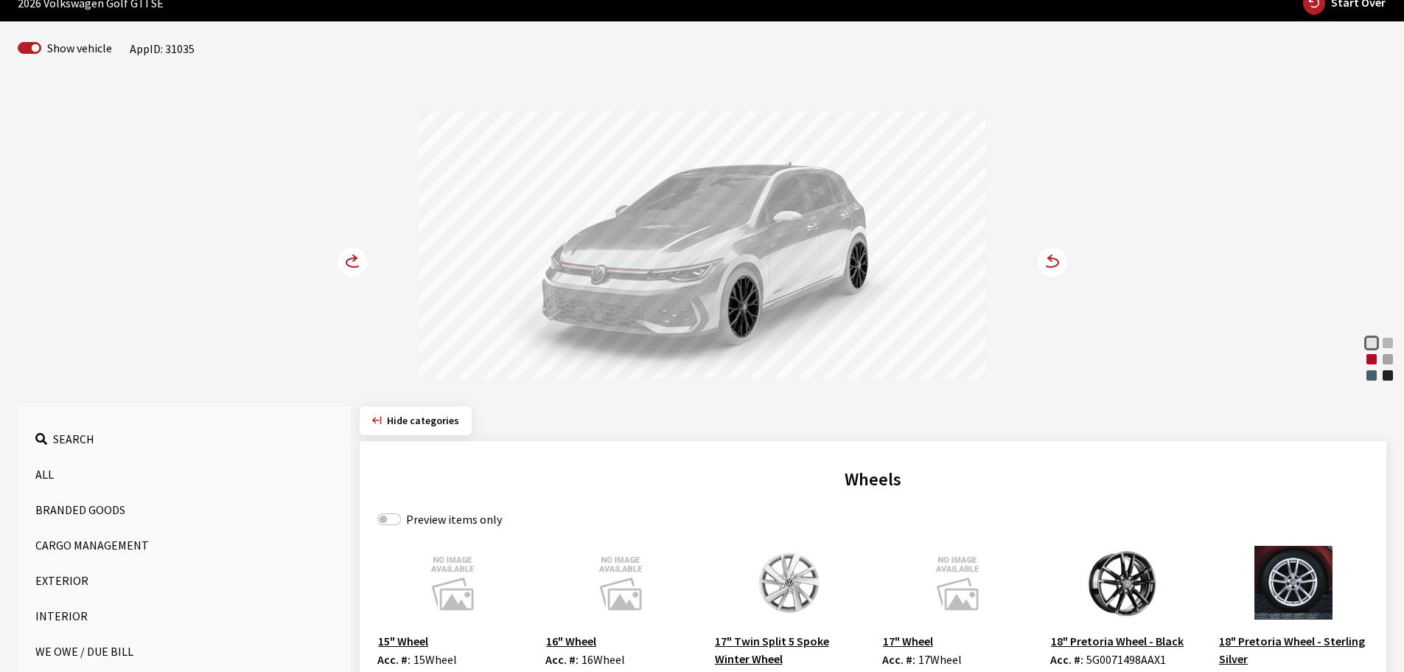
click at [351, 262] on circle at bounding box center [352, 261] width 29 height 29
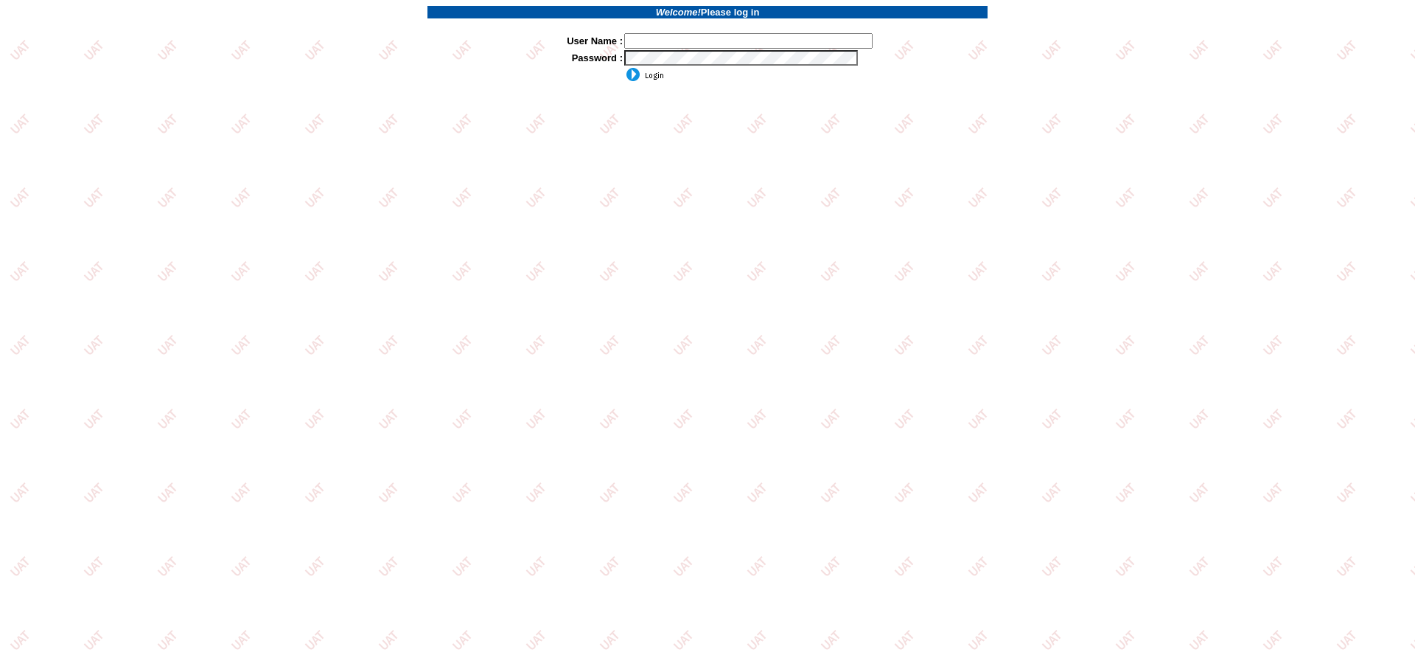
click at [649, 34] on input "text" at bounding box center [748, 40] width 248 height 15
type input "sdakes"
click at [660, 76] on input "image" at bounding box center [644, 74] width 40 height 15
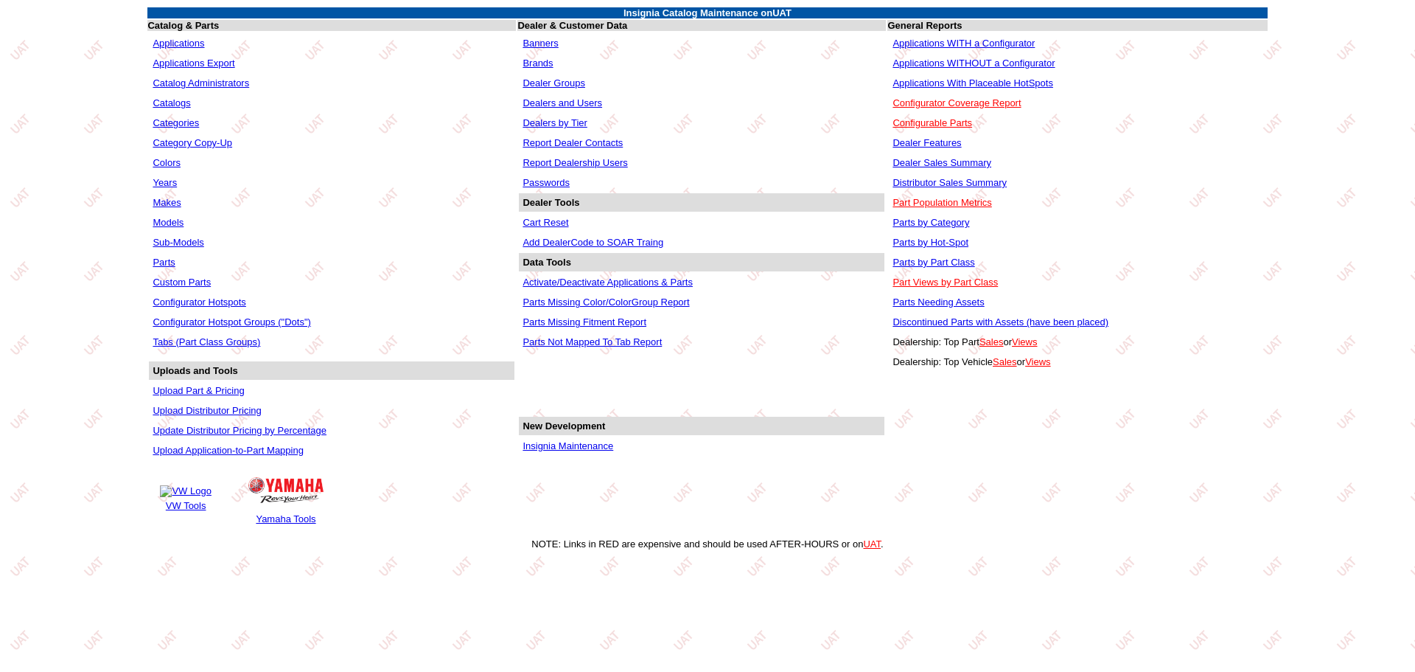
click at [960, 45] on link "Applications WITH a Configurator" at bounding box center [964, 43] width 142 height 11
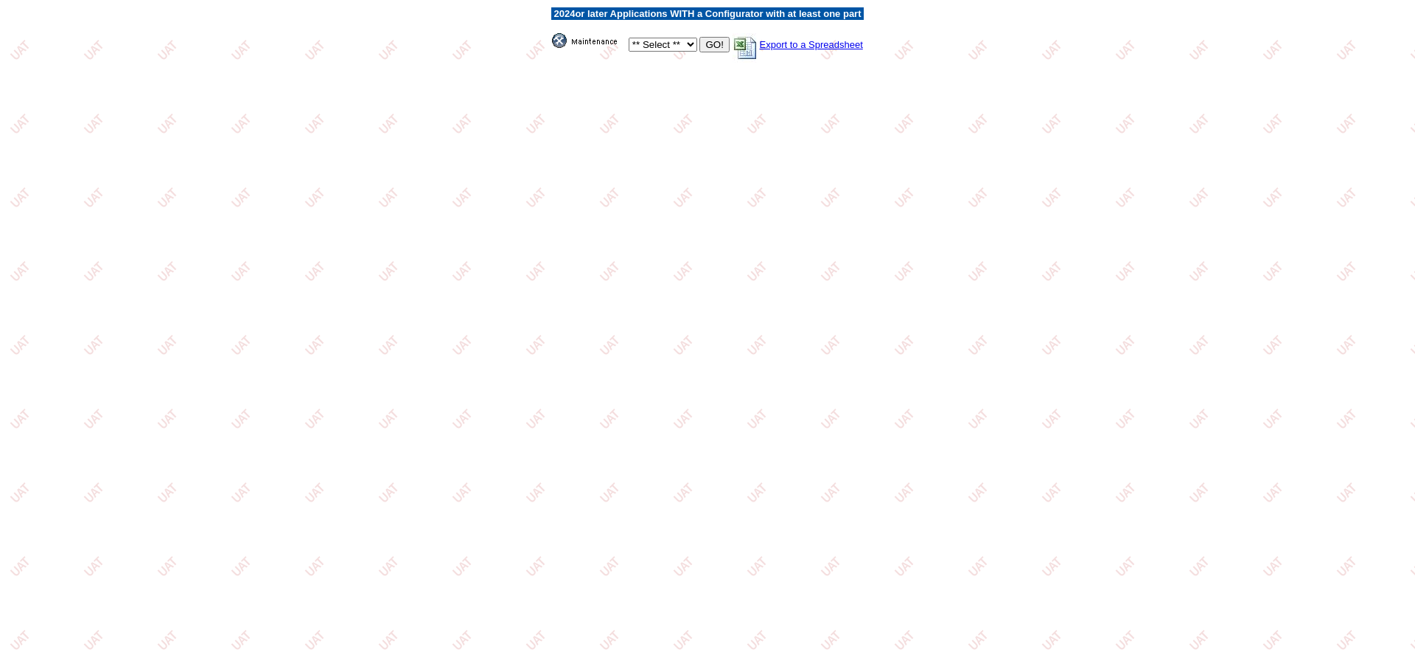
click at [680, 44] on select "** Select ** Acura Alfa Romeo Audi Bentley BMW DoubleTake [PERSON_NAME] Honda H…" at bounding box center [663, 45] width 69 height 14
select select "11"
click at [629, 38] on select "** Select ** Acura Alfa Romeo Audi Bentley BMW DoubleTake [PERSON_NAME] Honda H…" at bounding box center [663, 45] width 69 height 14
click at [725, 43] on input "GO!" at bounding box center [714, 44] width 29 height 15
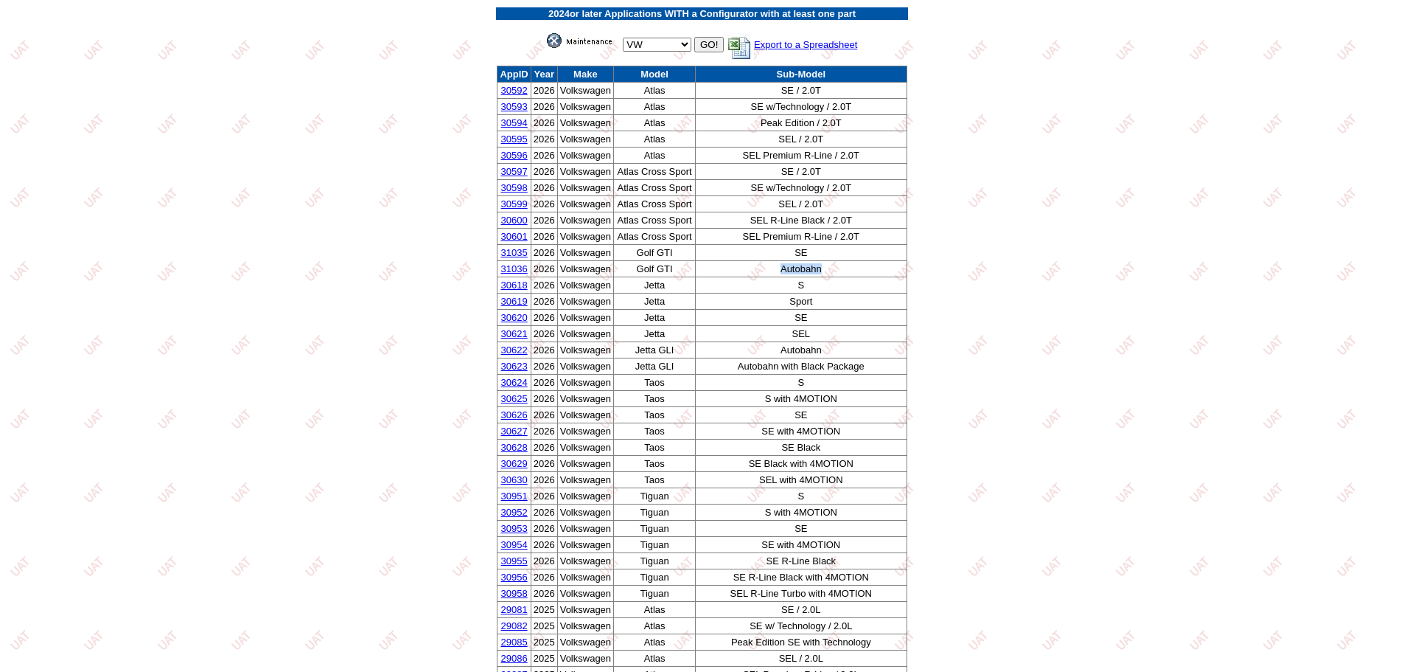
drag, startPoint x: 826, startPoint y: 271, endPoint x: 744, endPoint y: 286, distance: 83.9
click at [678, 271] on tr "31036 2026 Volkswagen Golf GTI Autobahn" at bounding box center [702, 269] width 409 height 16
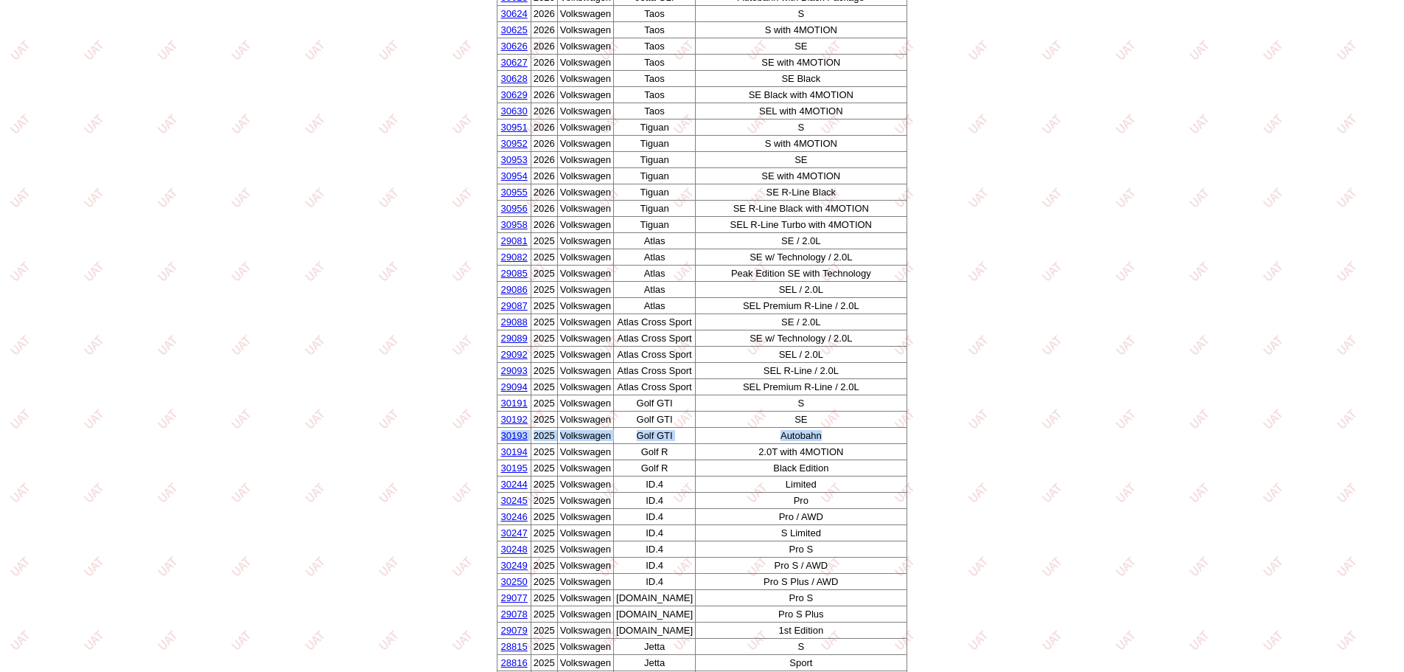
drag, startPoint x: 834, startPoint y: 436, endPoint x: 504, endPoint y: 435, distance: 329.5
click at [504, 435] on tr "30193 2025 Volkswagen Golf GTI Autobahn" at bounding box center [702, 436] width 409 height 16
copy tr "30193 2025 Volkswagen Golf GTI Autobahn"
drag, startPoint x: 815, startPoint y: 416, endPoint x: 500, endPoint y: 414, distance: 314.8
click at [500, 414] on tr "30192 2025 Volkswagen Golf GTI SE" at bounding box center [702, 419] width 409 height 16
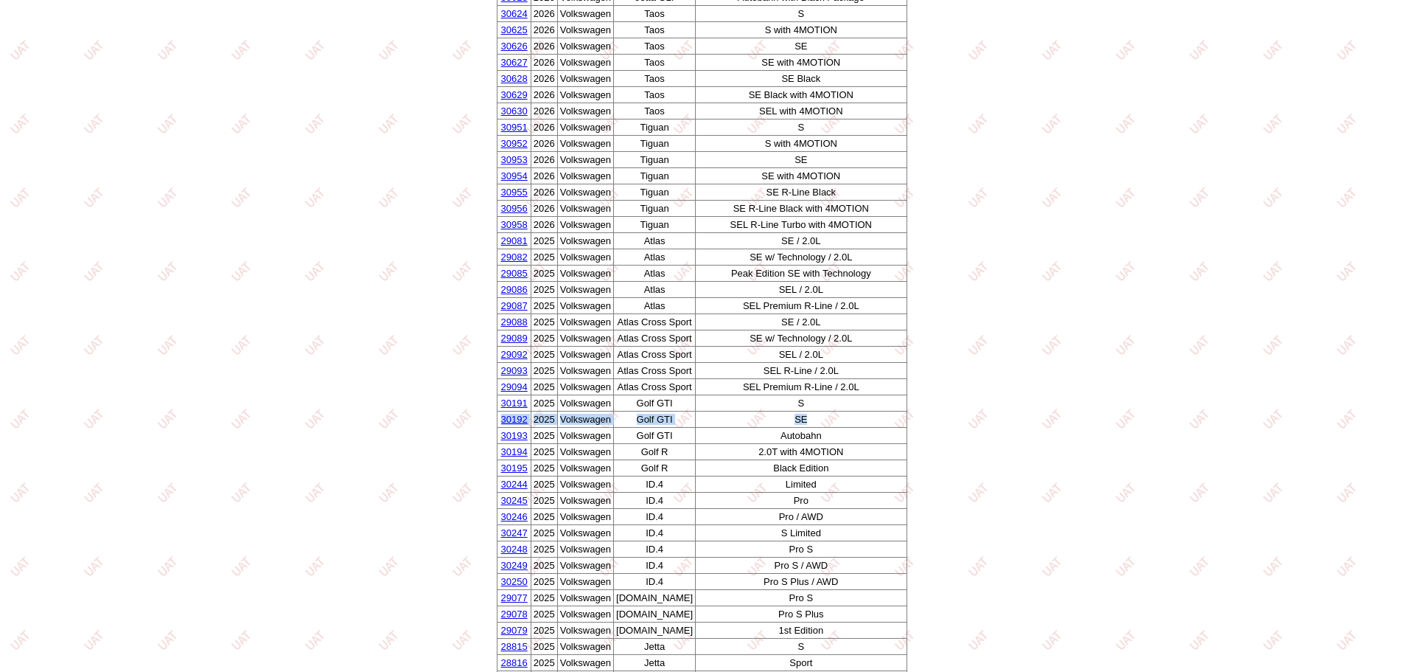
copy tr "30192 2025 Volkswagen Golf GTI SE"
